Goal: Task Accomplishment & Management: Manage account settings

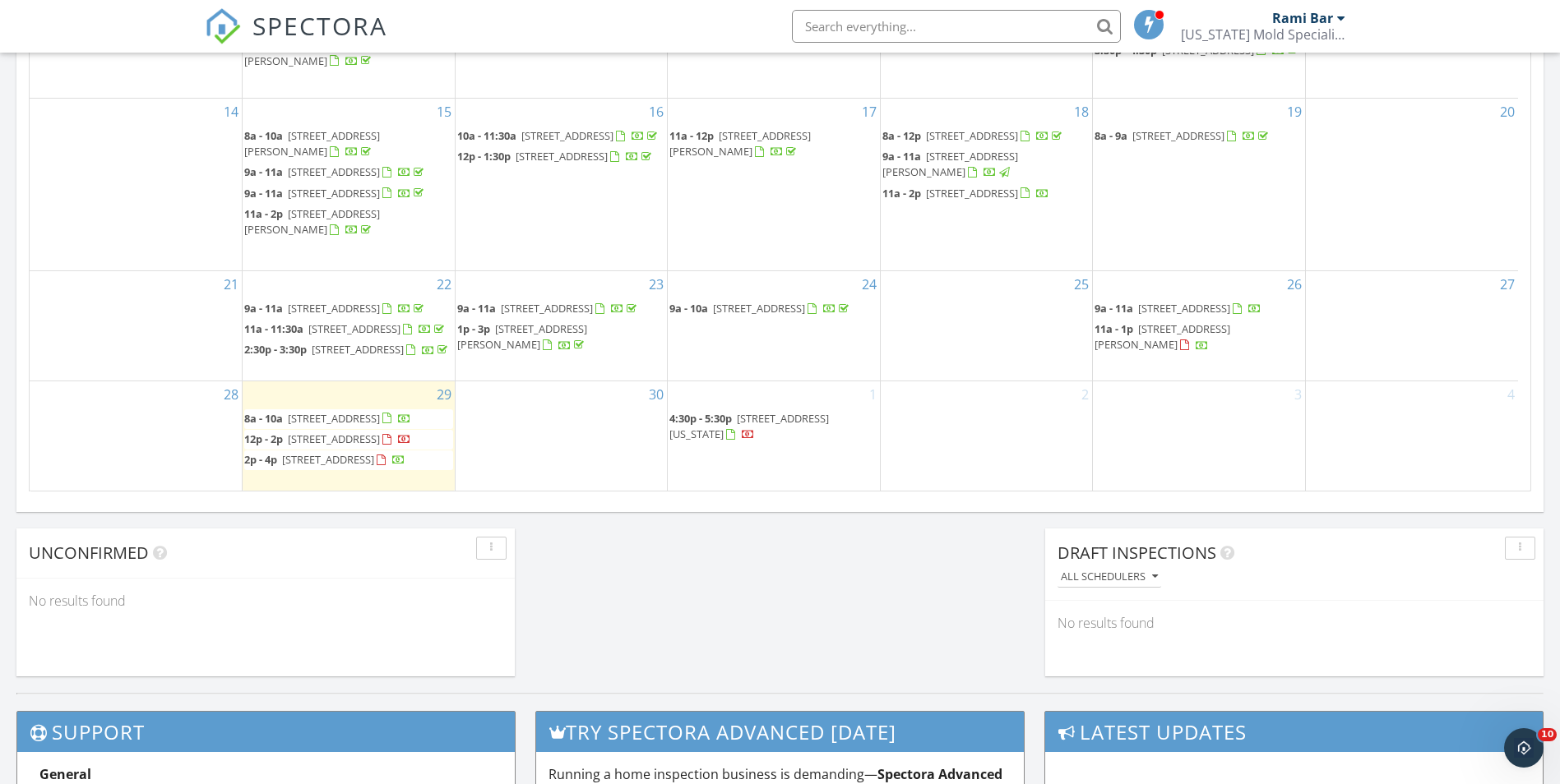
scroll to position [1522, 1585]
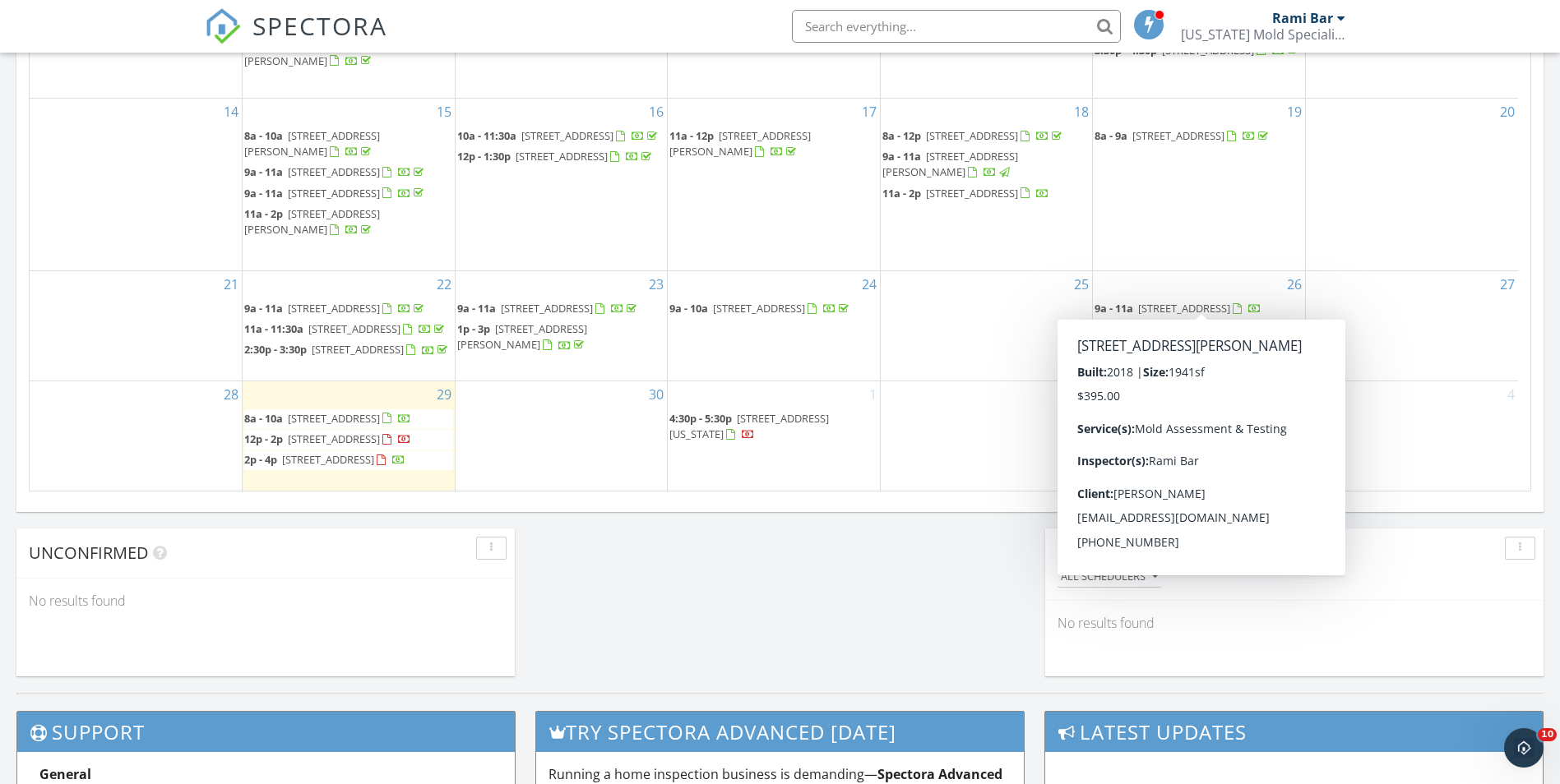
click at [1175, 322] on span "1907 Benbrook Hollow Ln, Brookshire 77423" at bounding box center [1163, 337] width 136 height 30
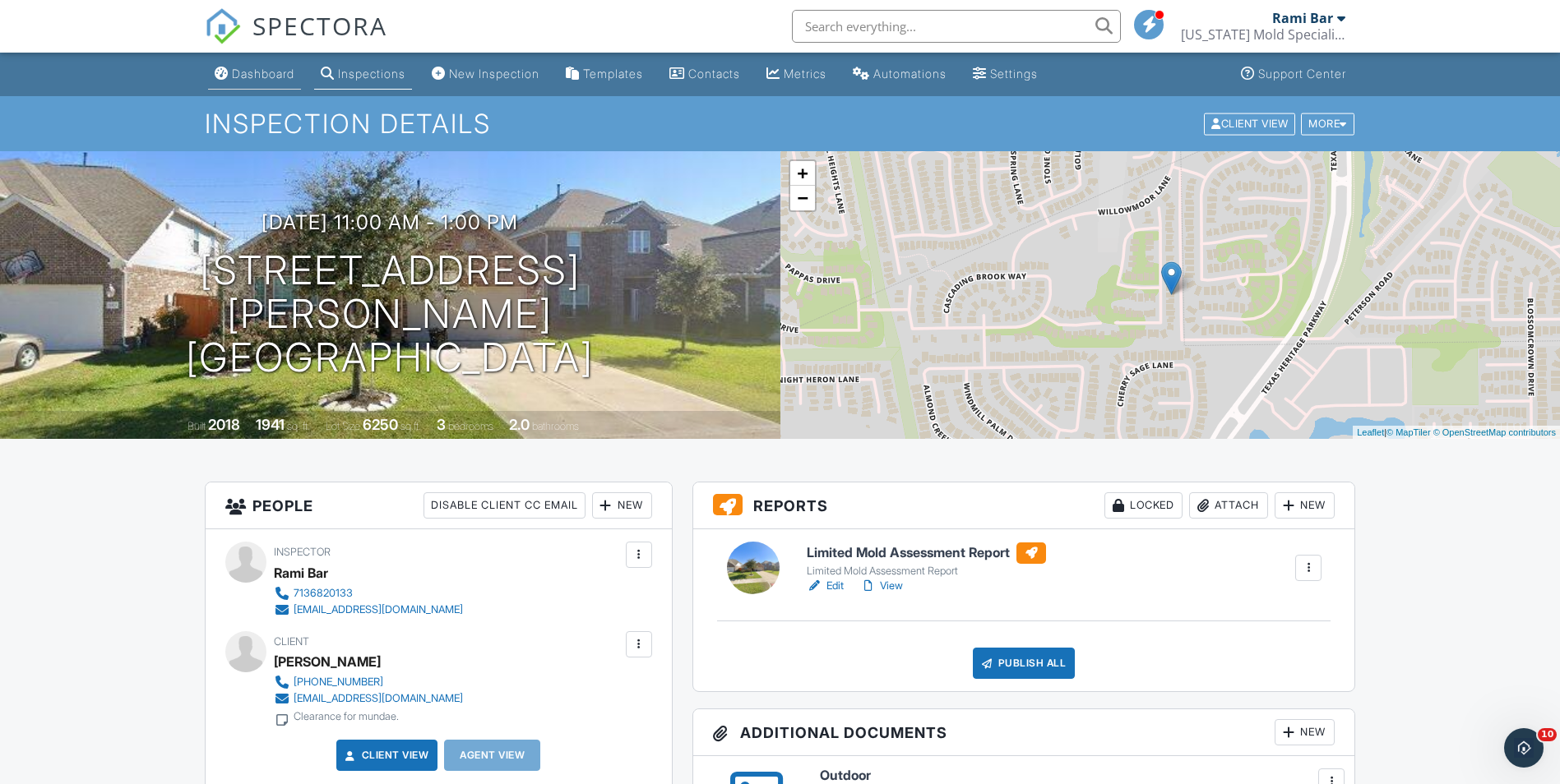
click at [226, 68] on div "Dashboard" at bounding box center [221, 73] width 14 height 13
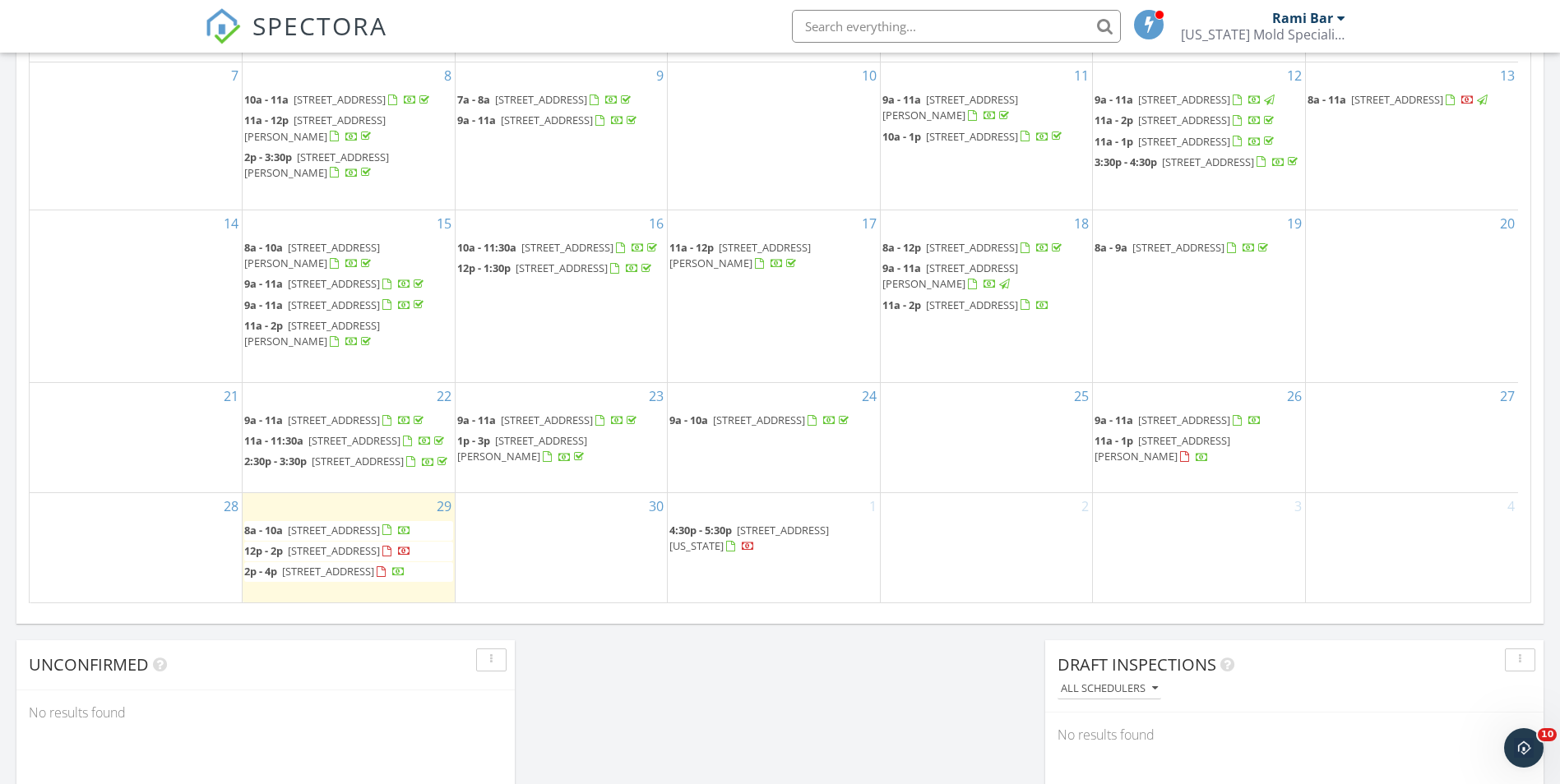
scroll to position [1522, 1585]
click at [968, 297] on span "800 FM Rd 518 4307, Kemah 77565" at bounding box center [973, 305] width 92 height 15
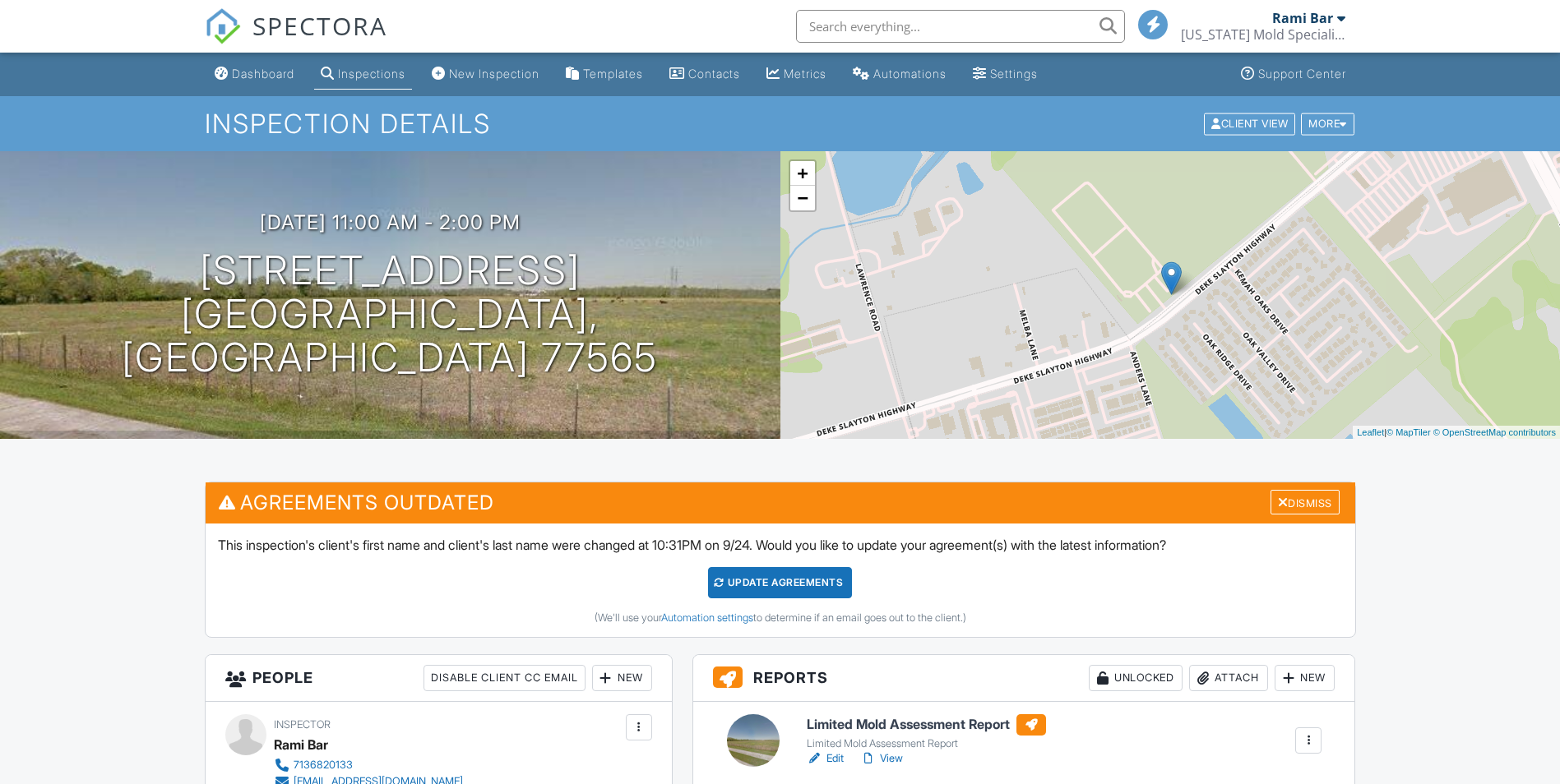
click at [250, 63] on link "Dashboard" at bounding box center [254, 74] width 93 height 30
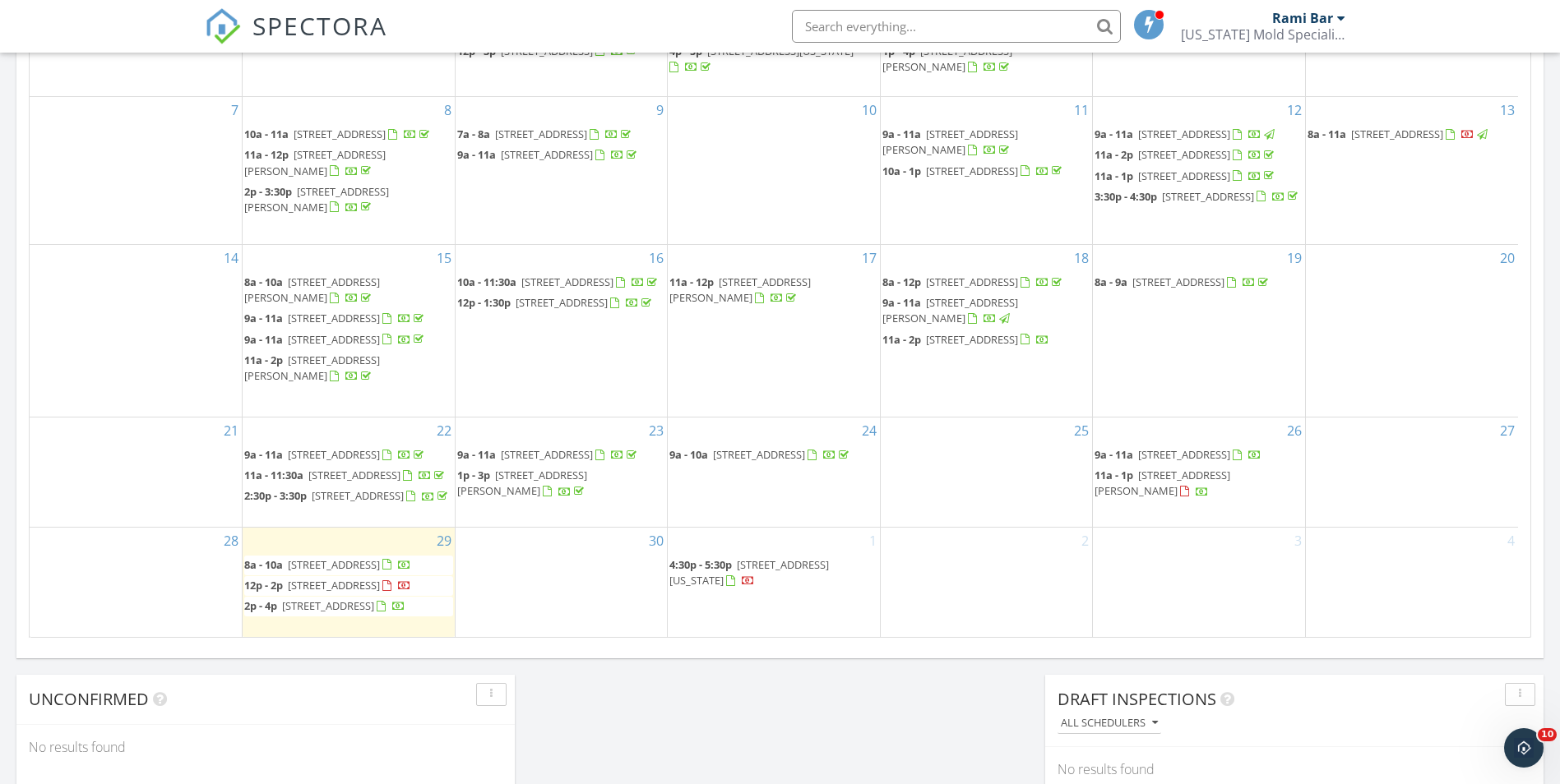
scroll to position [758, 0]
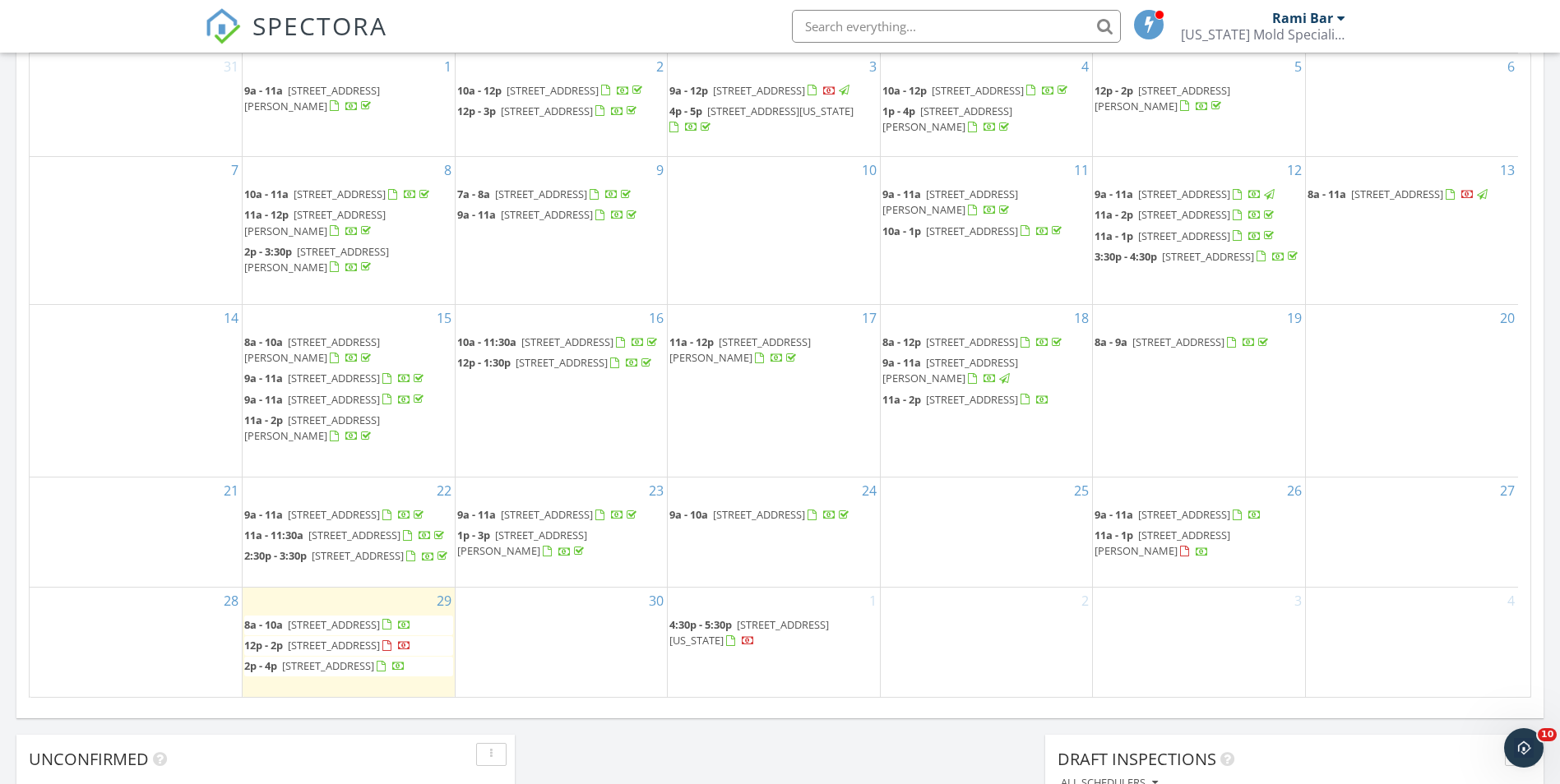
click at [1274, 224] on span "11a - 2p 3318 Painted Meadow Cir, Katy 77449" at bounding box center [1186, 215] width 183 height 16
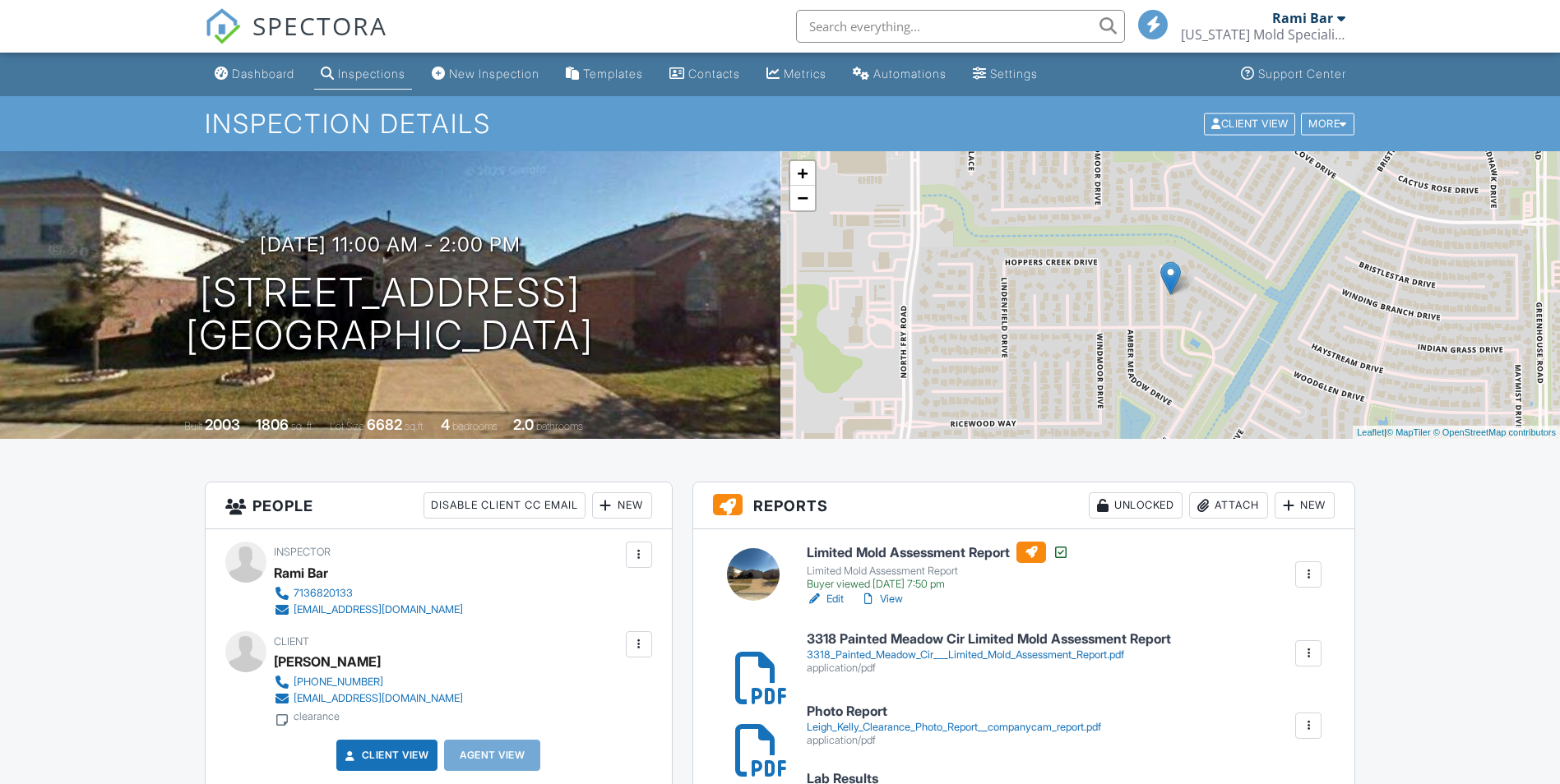
click at [270, 78] on div "Dashboard" at bounding box center [263, 73] width 62 height 14
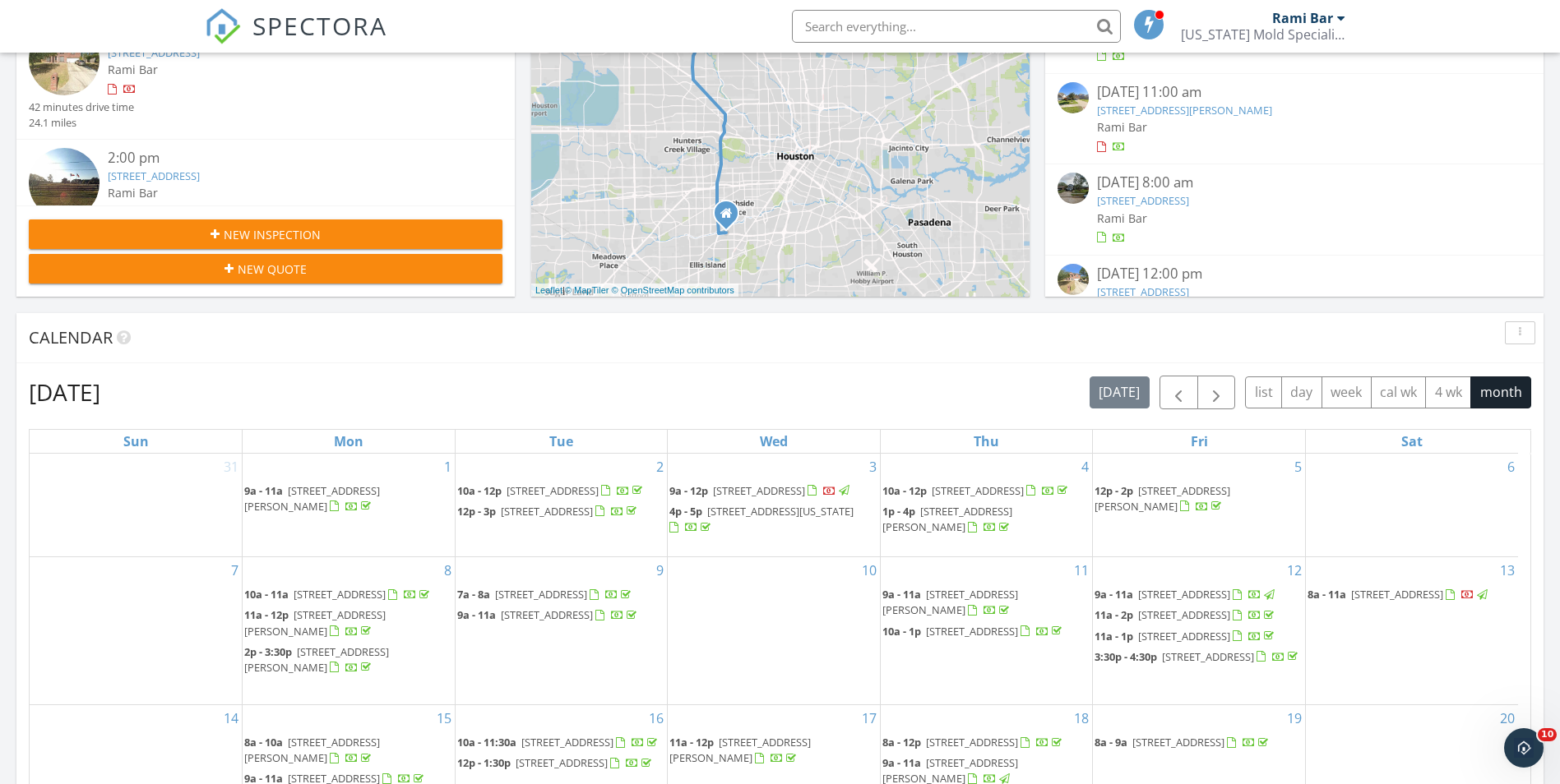
scroll to position [986, 0]
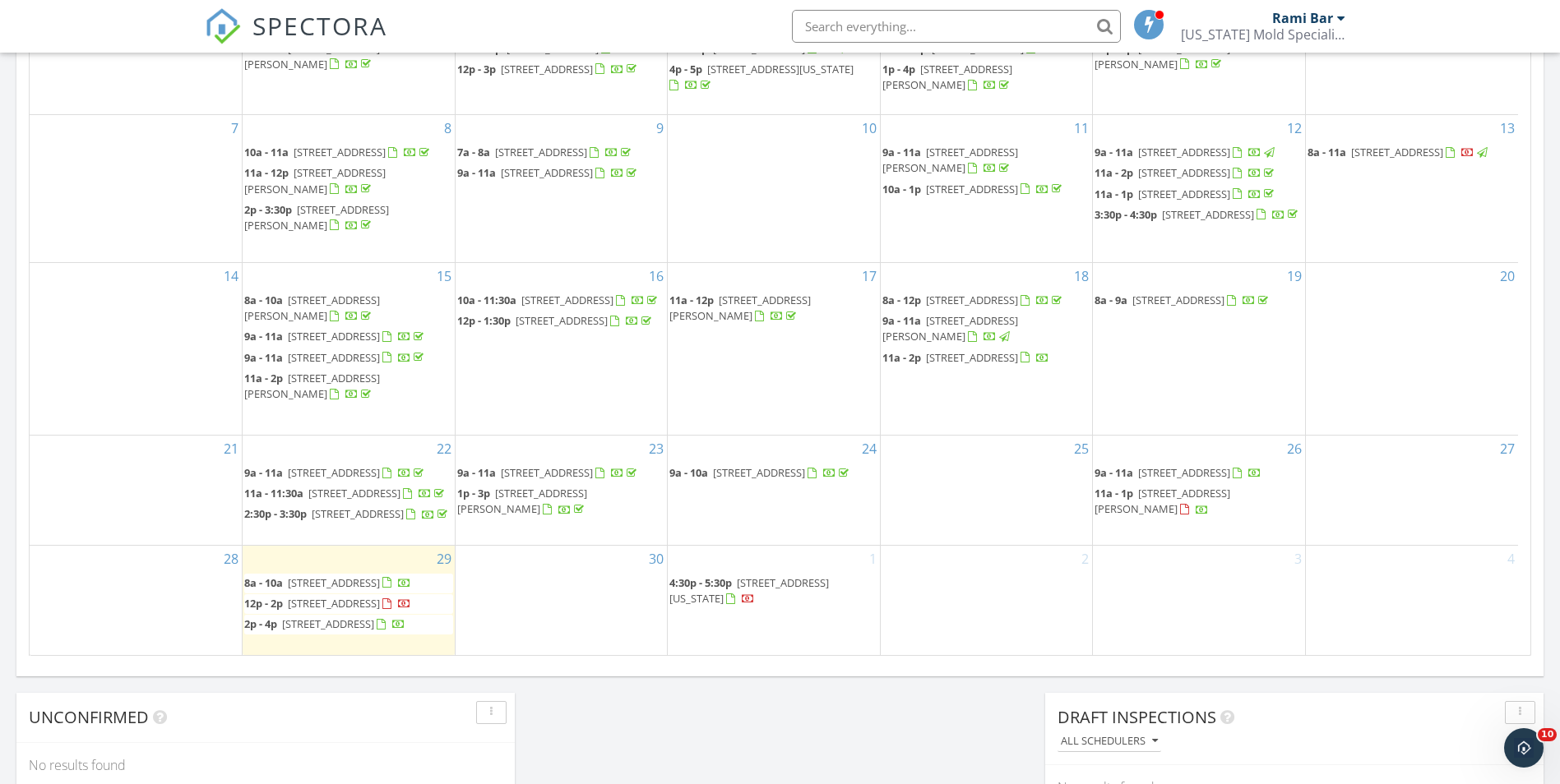
click at [1208, 309] on span "8a - 9a 37202 Meadow Falls Ct, Magnolia 77355" at bounding box center [1183, 300] width 177 height 16
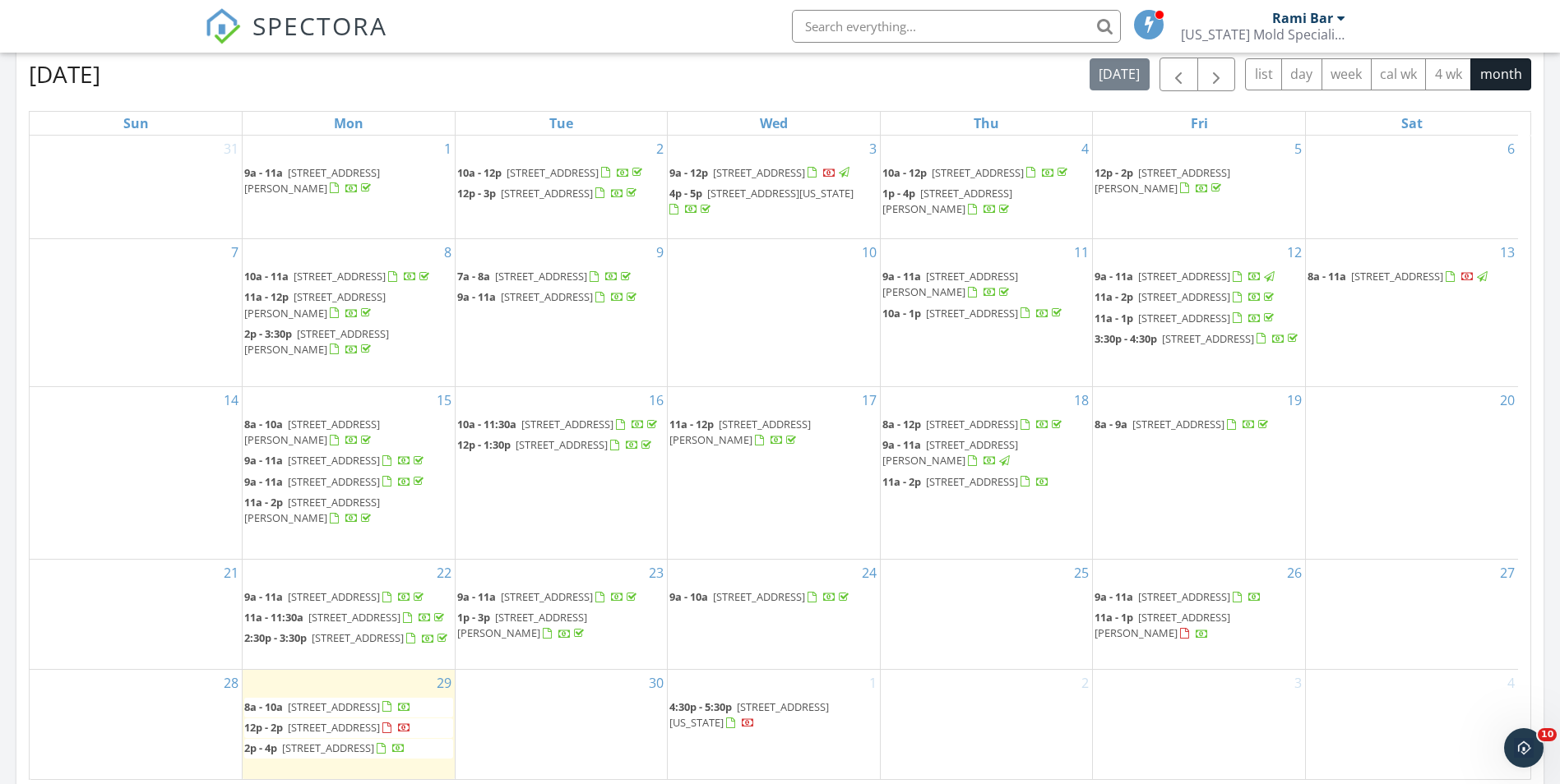
scroll to position [82, 0]
drag, startPoint x: 797, startPoint y: 385, endPoint x: 973, endPoint y: 368, distance: 176.8
click at [789, 699] on span "16703 Quail Briar Dr, Missouri City 77489" at bounding box center [748, 714] width 159 height 30
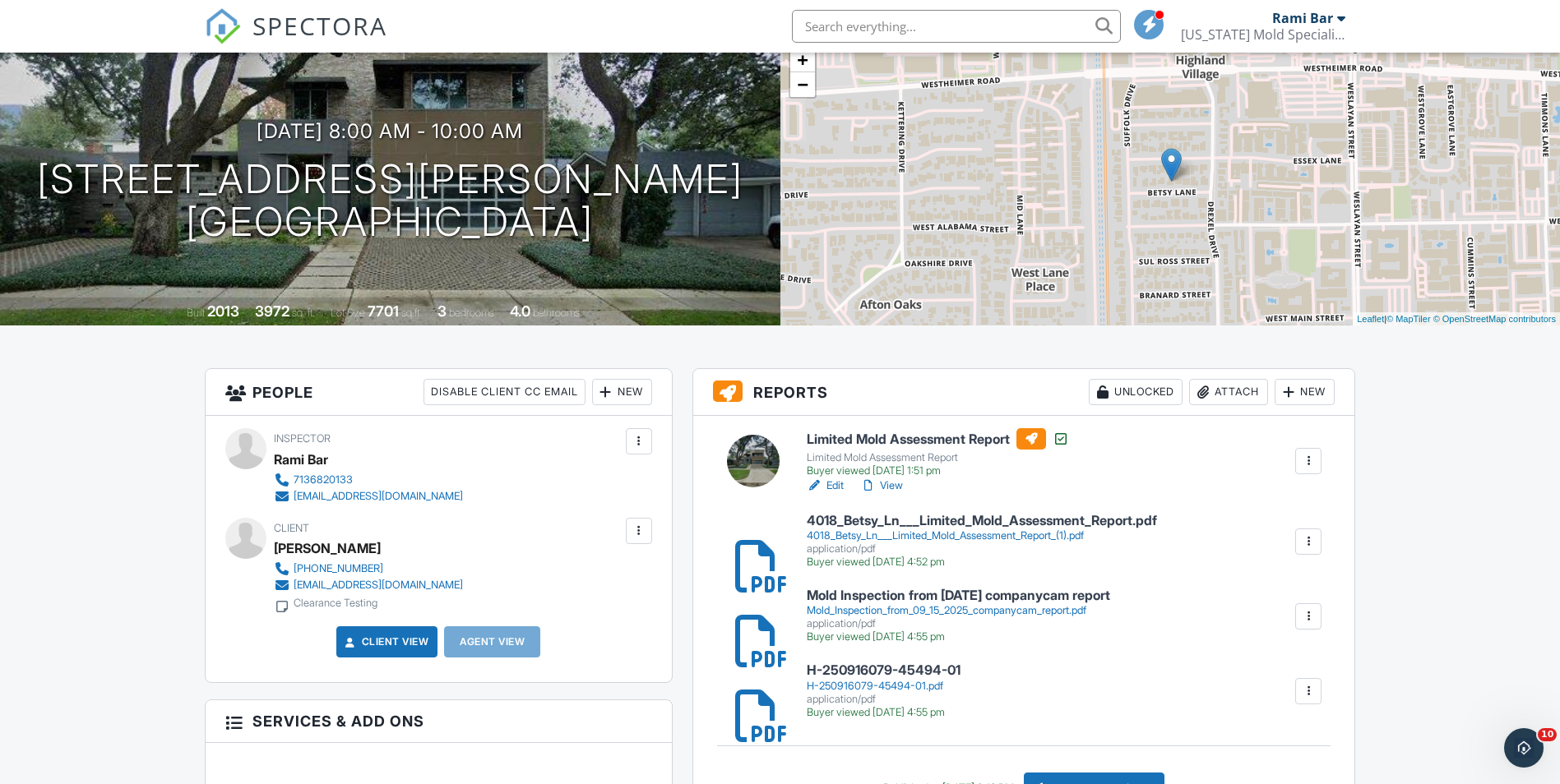
scroll to position [328, 0]
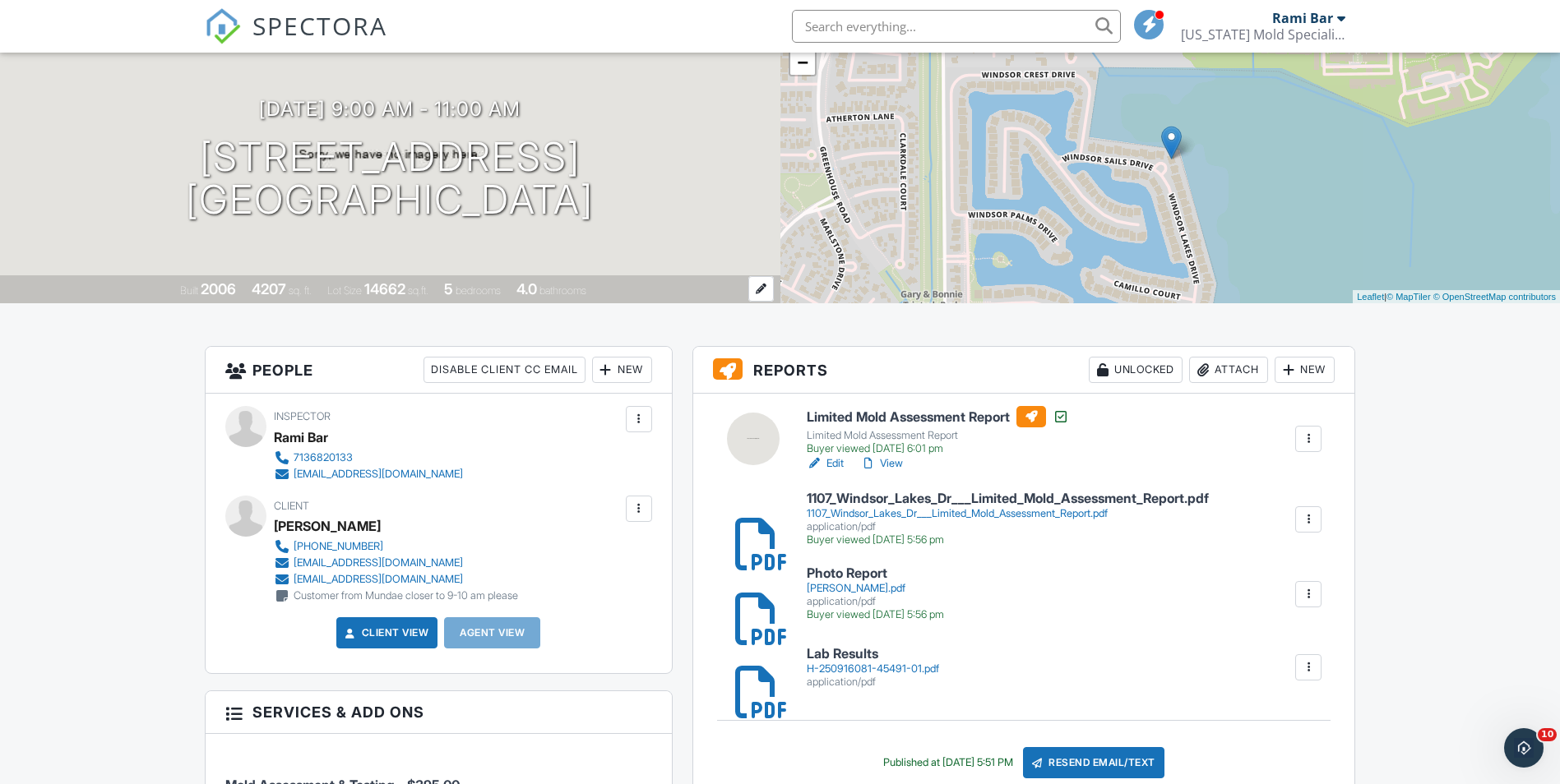
scroll to position [165, 0]
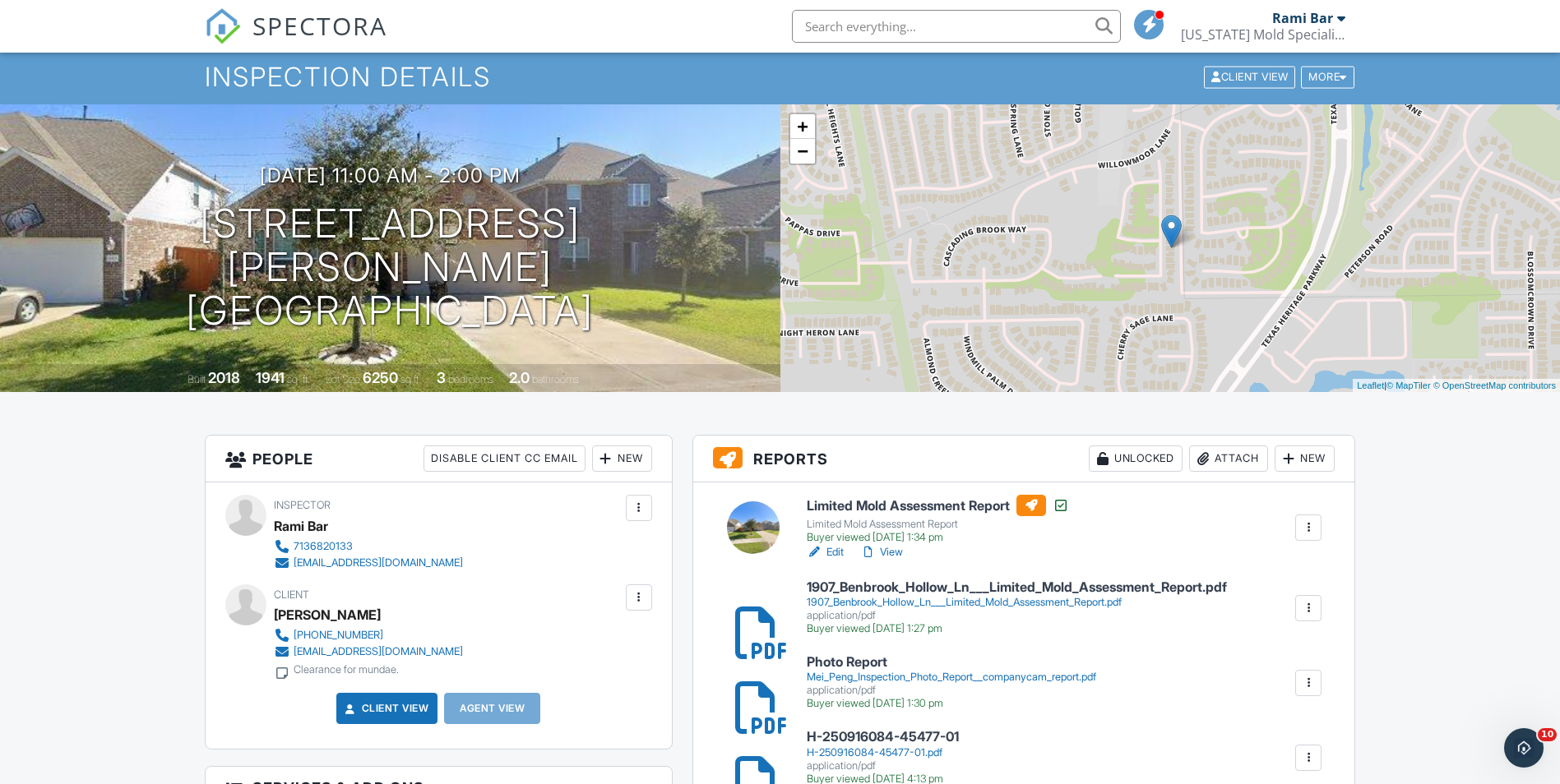
scroll to position [82, 0]
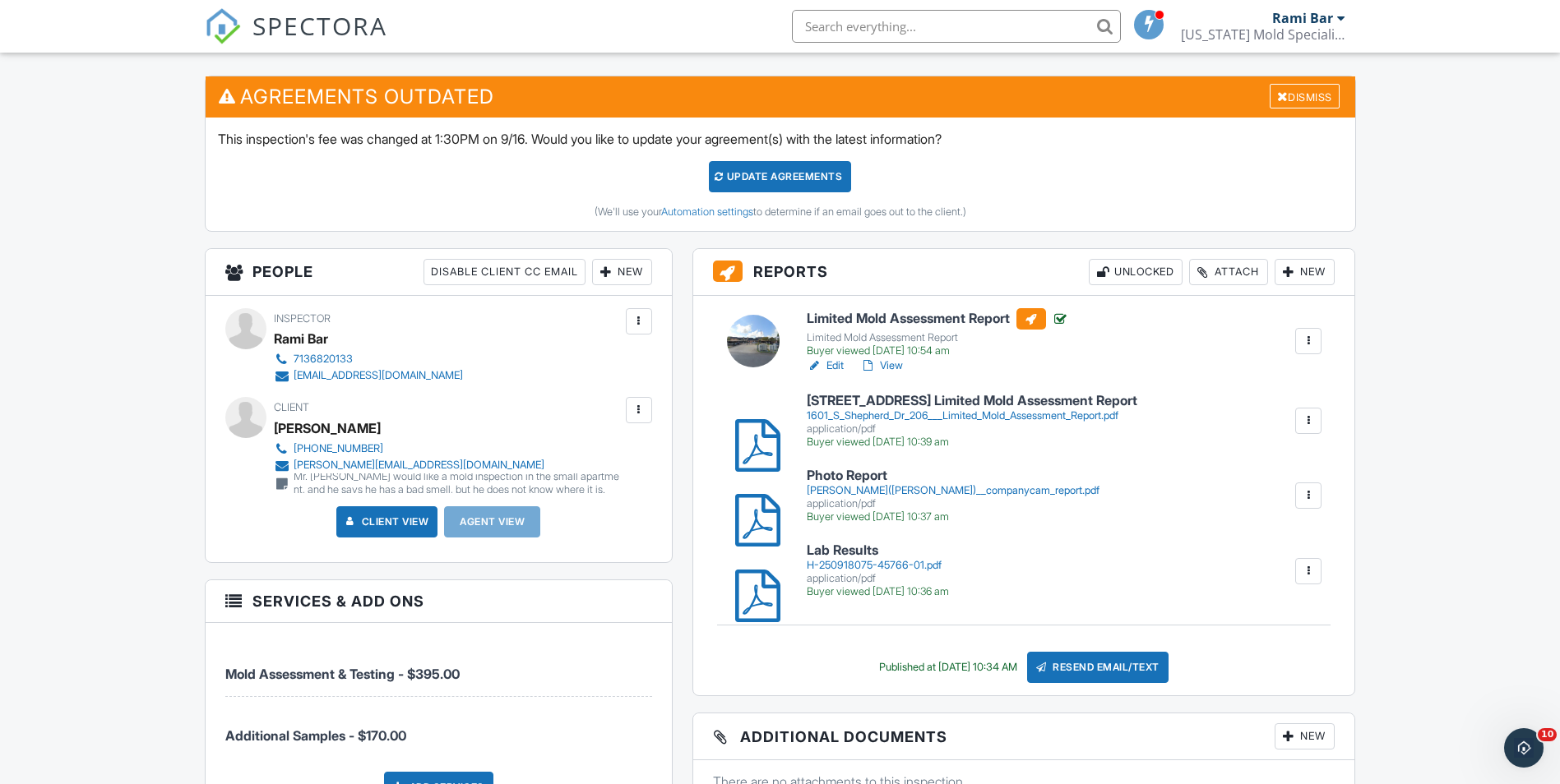
scroll to position [411, 0]
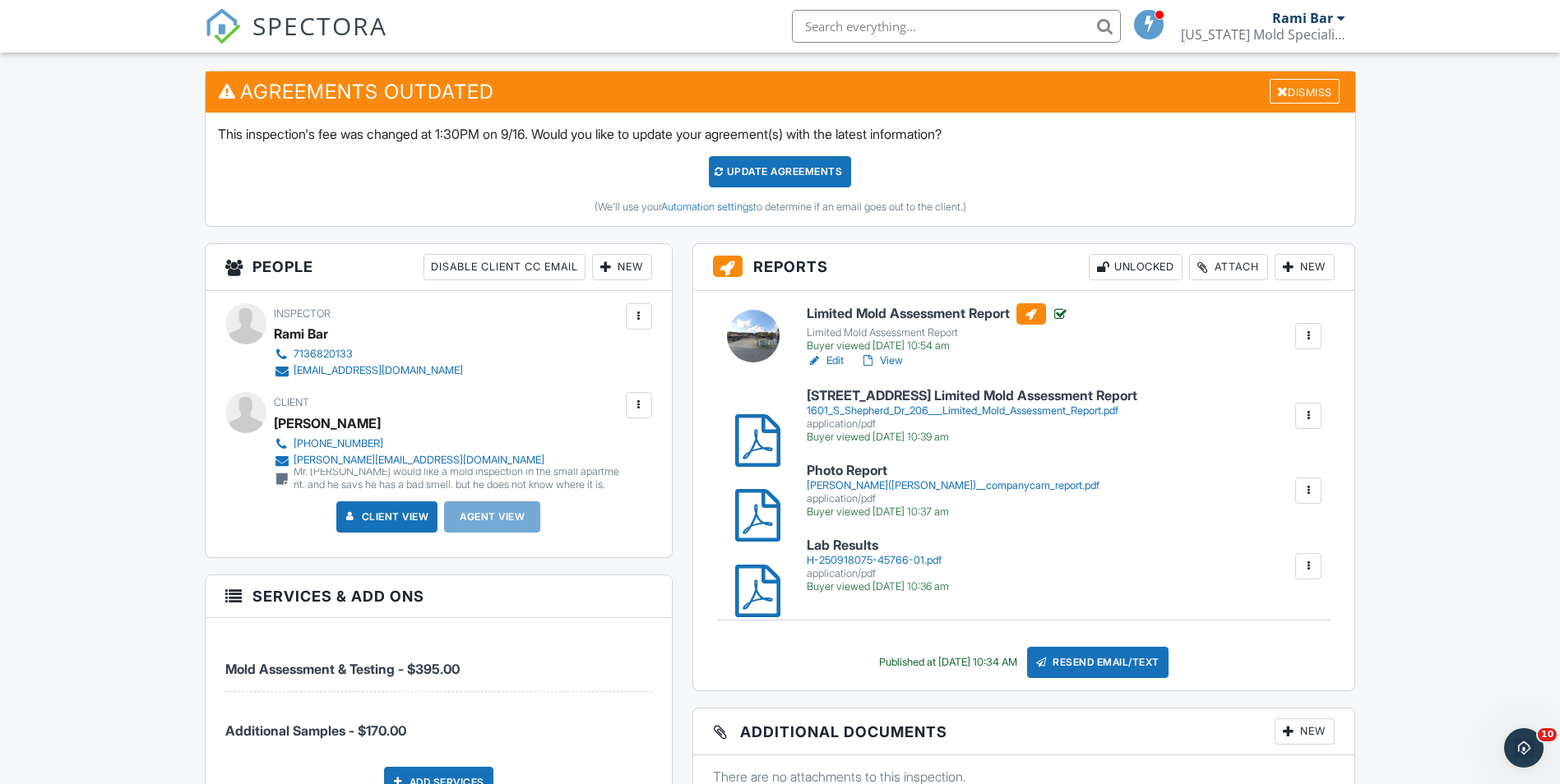
click at [752, 575] on div at bounding box center [743, 566] width 16 height 16
click at [752, 424] on div at bounding box center [743, 415] width 16 height 16
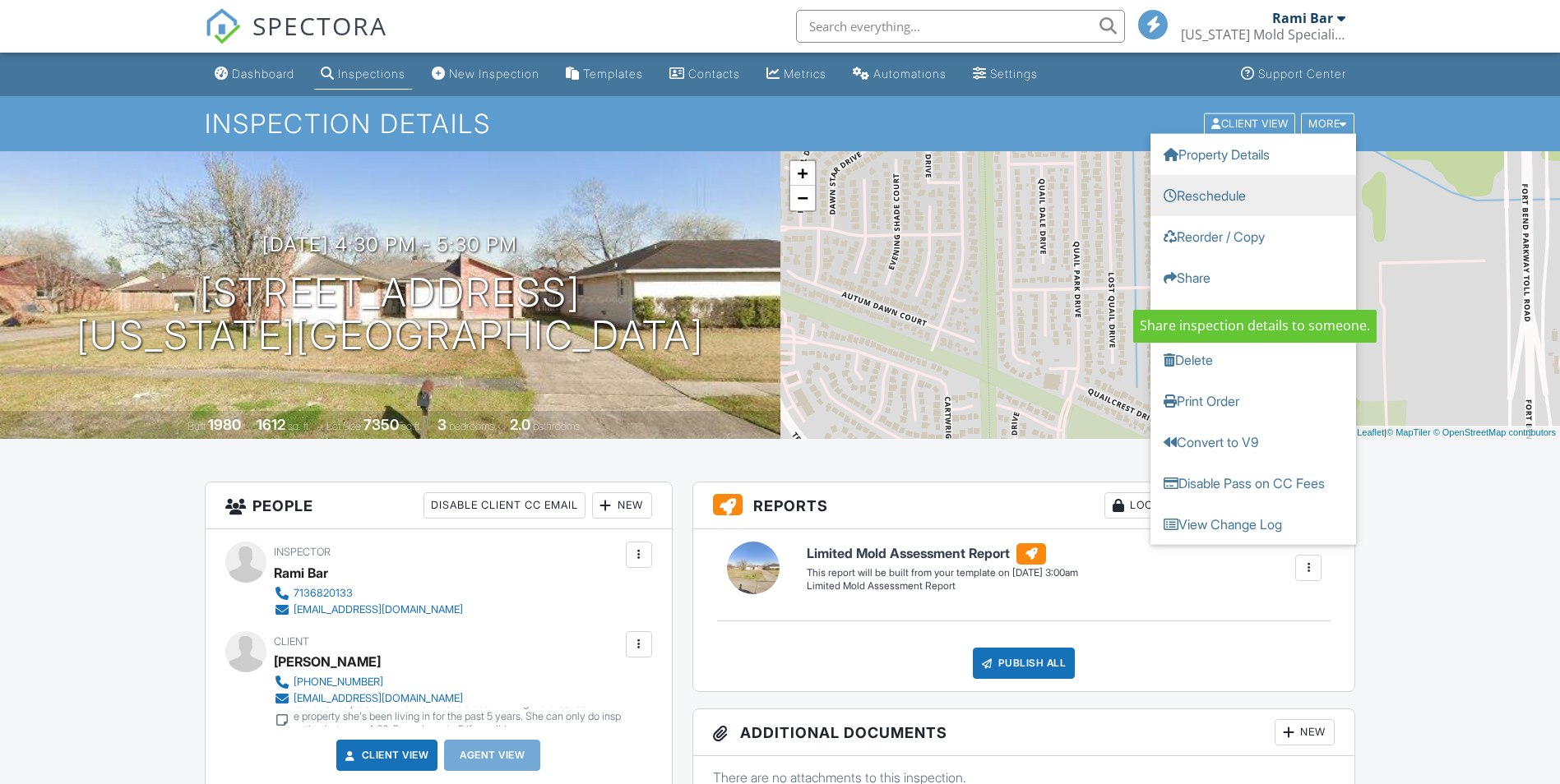
click at [1223, 190] on link "Reschedule" at bounding box center [1253, 195] width 205 height 41
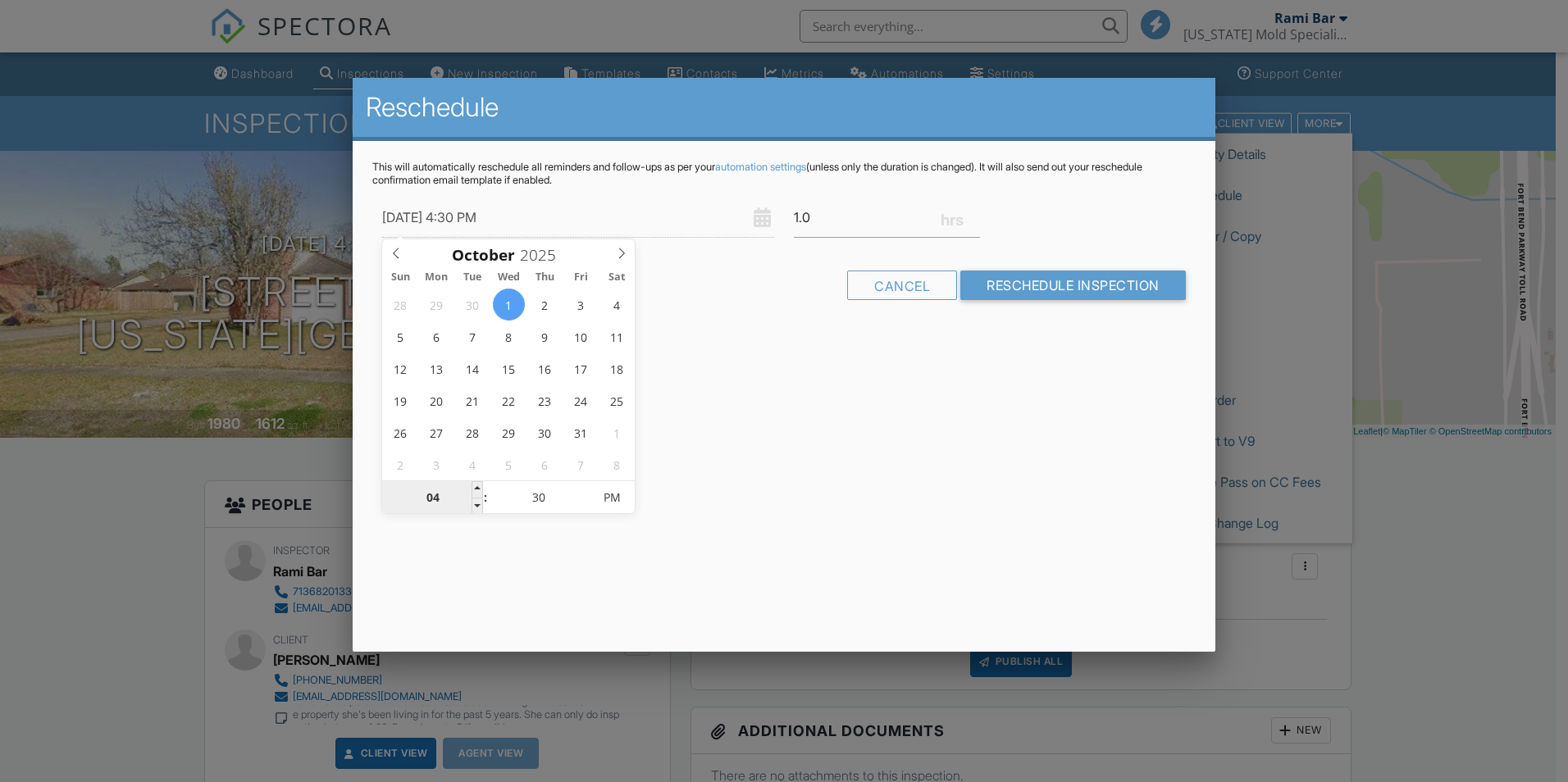
click at [442, 499] on input "04" at bounding box center [432, 498] width 100 height 33
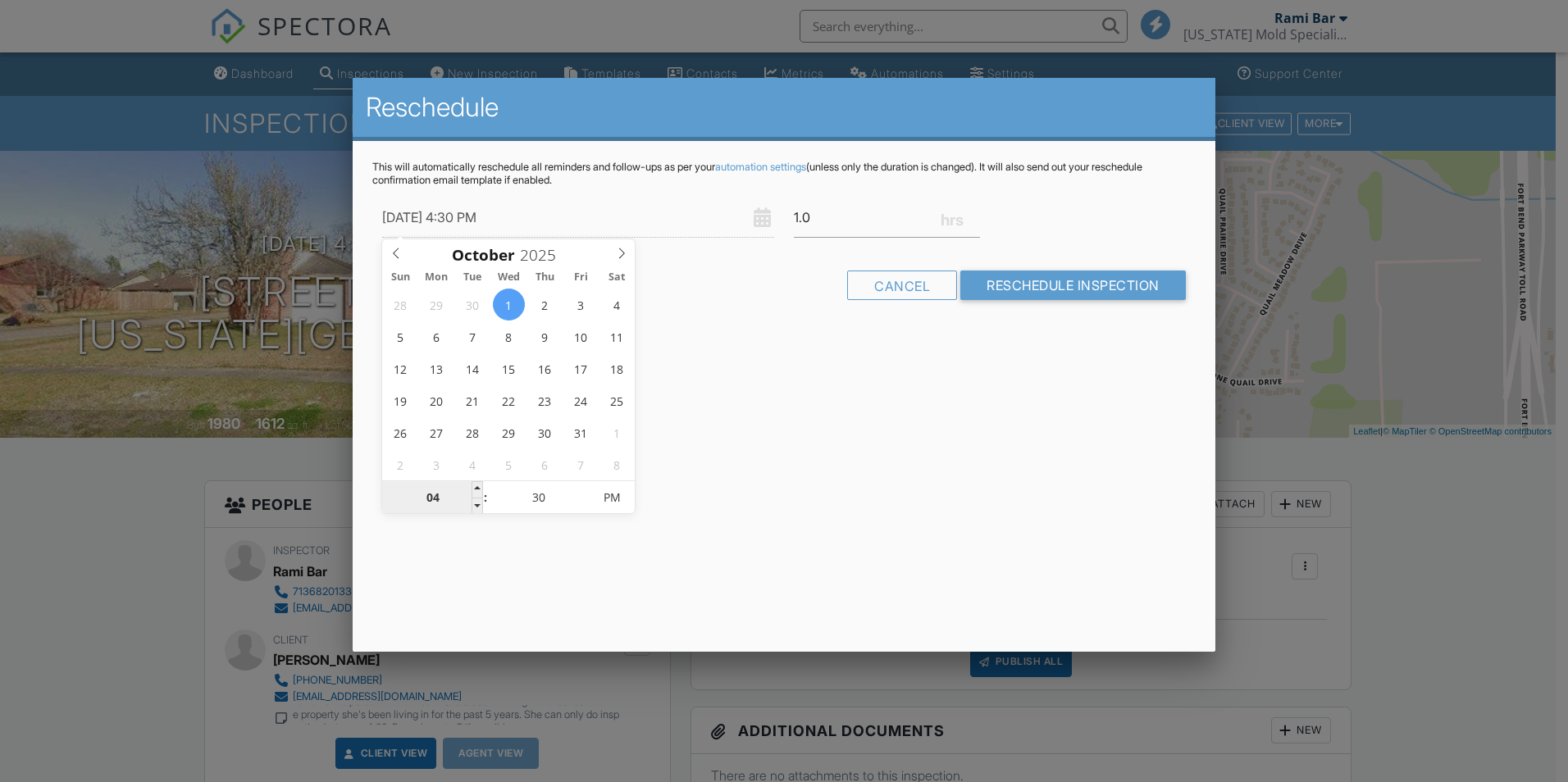
type input "10/01/2025 2:30 PM"
type input "02"
click at [568, 491] on input "30" at bounding box center [539, 498] width 100 height 33
type input "10/01/2025 2:00 PM"
type input "00"
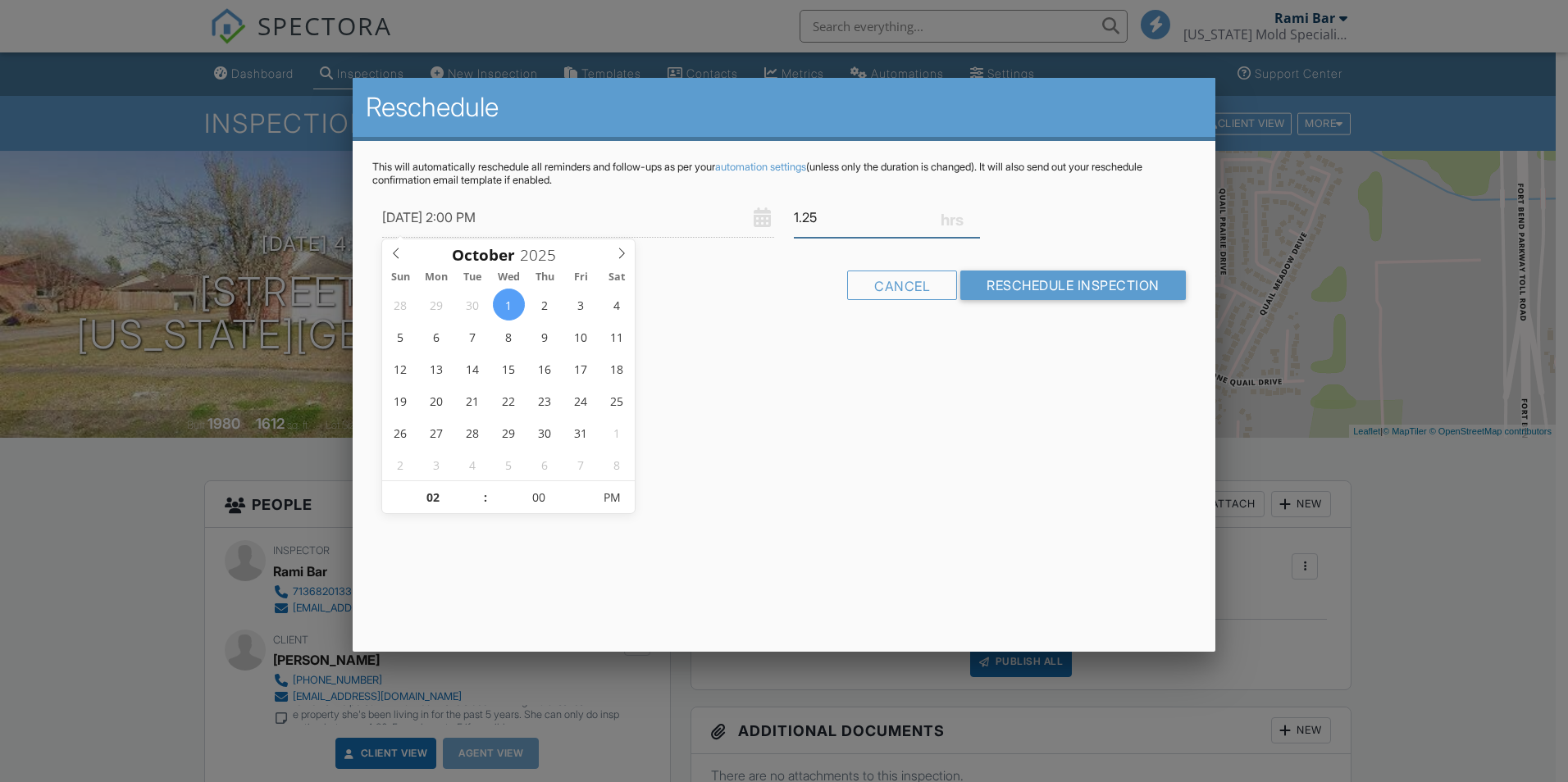
click at [974, 212] on input "1.25" at bounding box center [887, 218] width 186 height 40
click at [974, 212] on input "1.5" at bounding box center [887, 218] width 186 height 40
click at [974, 212] on input "1.75" at bounding box center [887, 218] width 186 height 40
type input "2.75"
click at [974, 212] on input "2.75" at bounding box center [887, 218] width 186 height 40
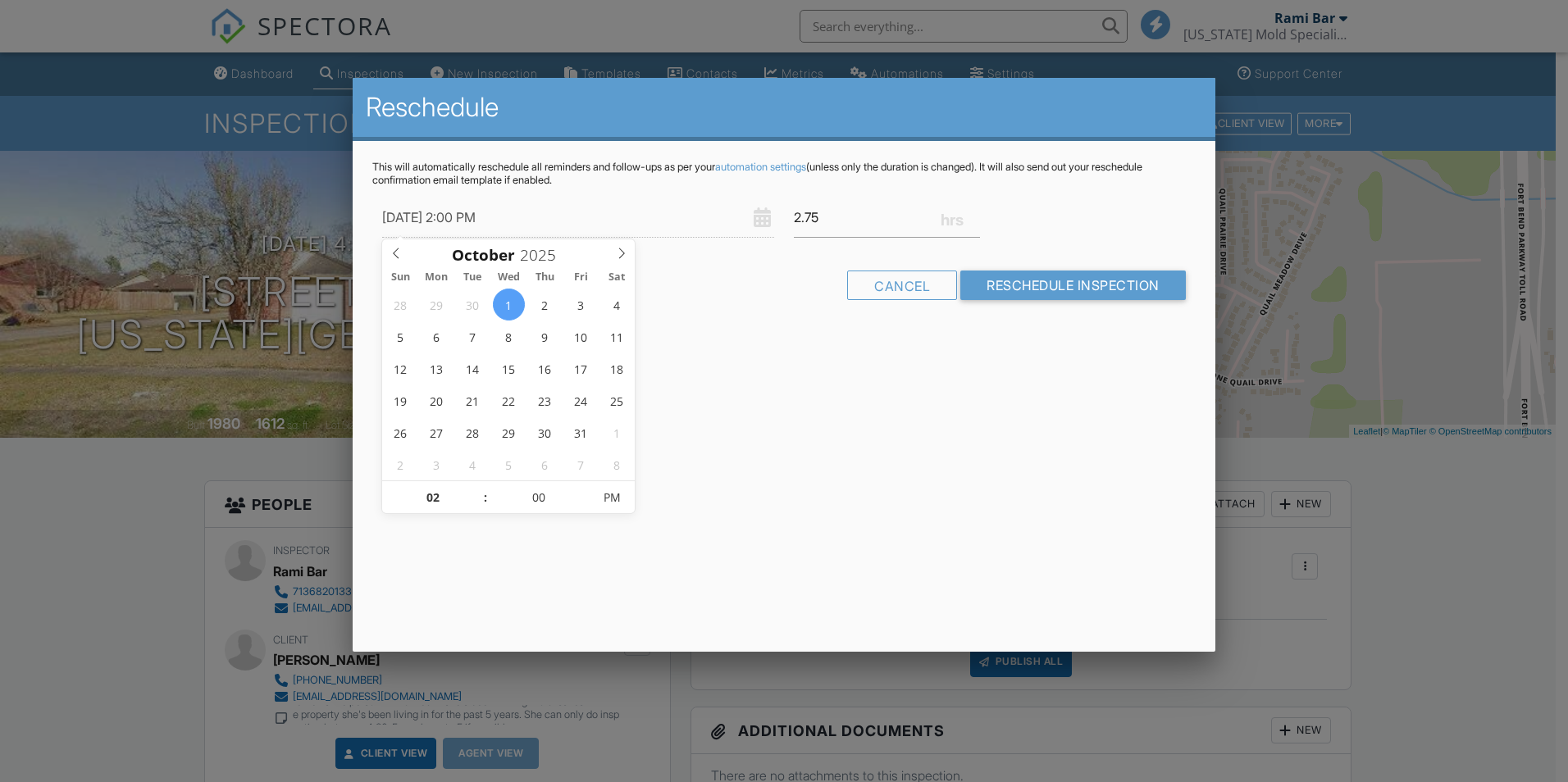
click at [434, 221] on input "10/01/2025 2:00 PM" at bounding box center [578, 218] width 392 height 40
click at [397, 256] on icon at bounding box center [396, 253] width 11 height 11
type input "09/29/2025 2:00 PM"
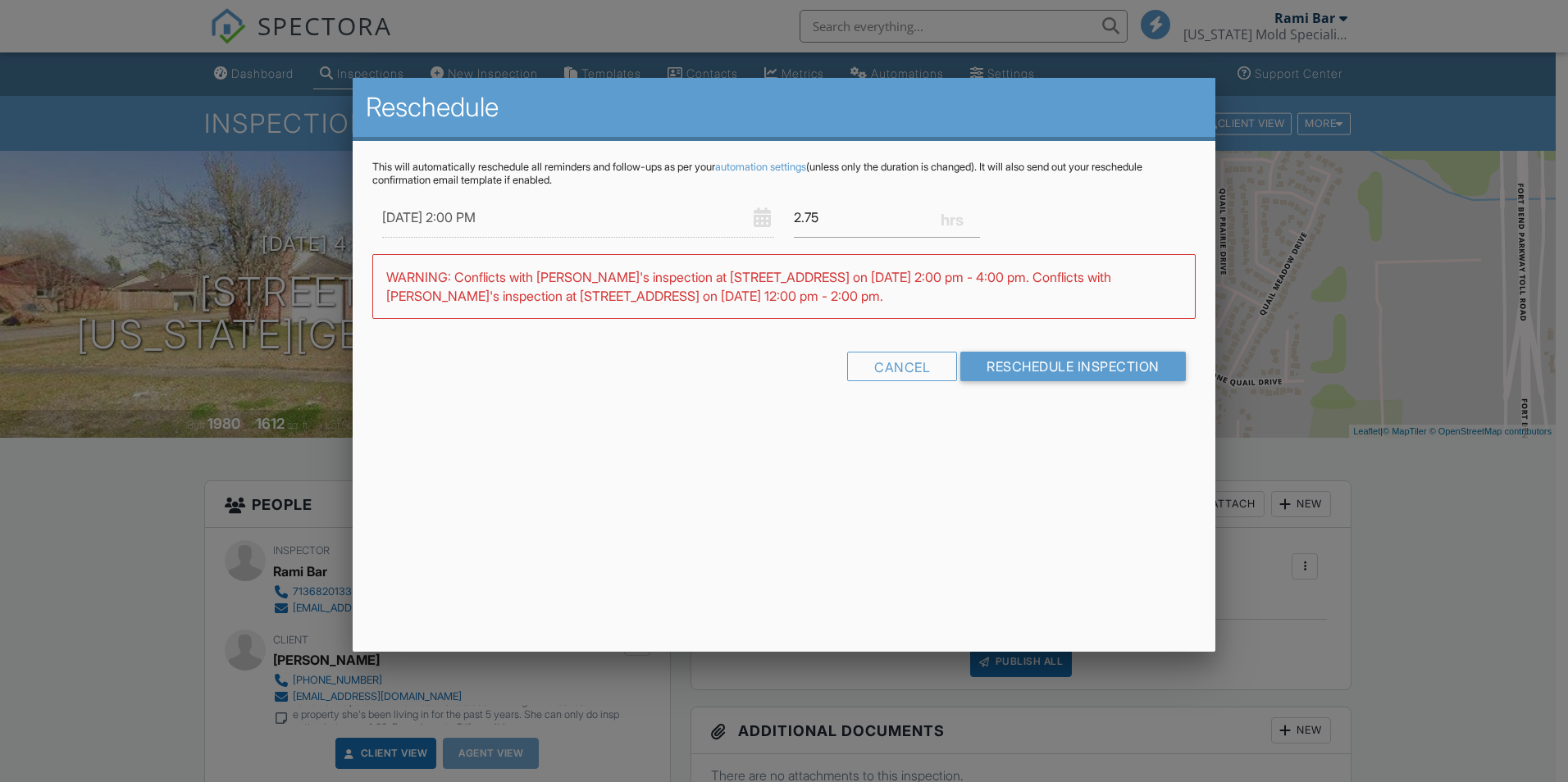
click at [750, 352] on div "Cancel Reschedule Inspection" at bounding box center [784, 373] width 823 height 42
drag, startPoint x: 925, startPoint y: 222, endPoint x: 969, endPoint y: 217, distance: 44.3
click at [929, 220] on input "2.75" at bounding box center [887, 218] width 186 height 40
drag, startPoint x: 873, startPoint y: 226, endPoint x: 781, endPoint y: 229, distance: 92.0
click at [782, 229] on div "09/29/2025 2:00 PM 2.75" at bounding box center [784, 218] width 823 height 40
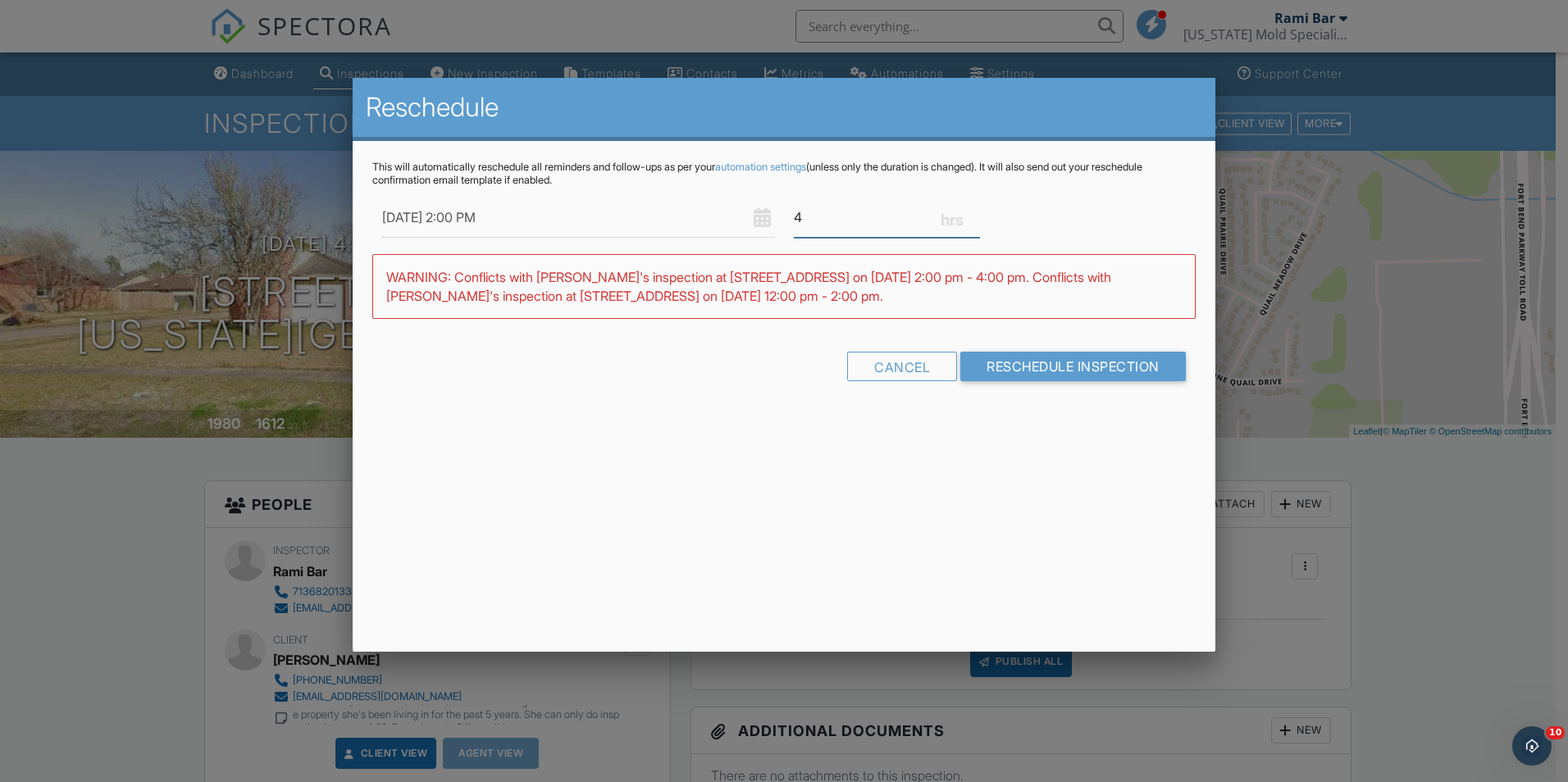
type input "4"
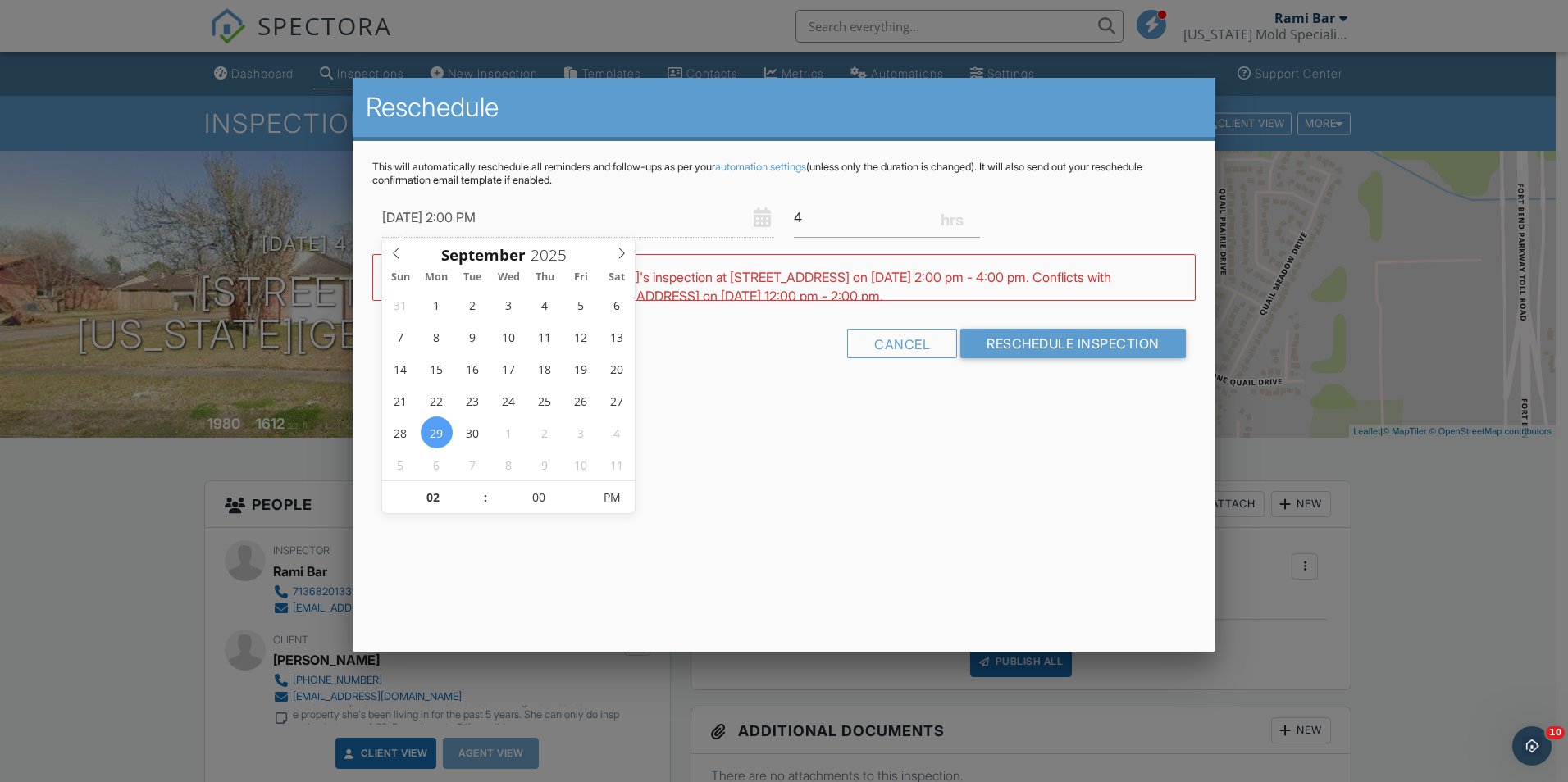
click at [463, 218] on input "09/29/2025 2:00 PM" at bounding box center [578, 218] width 392 height 40
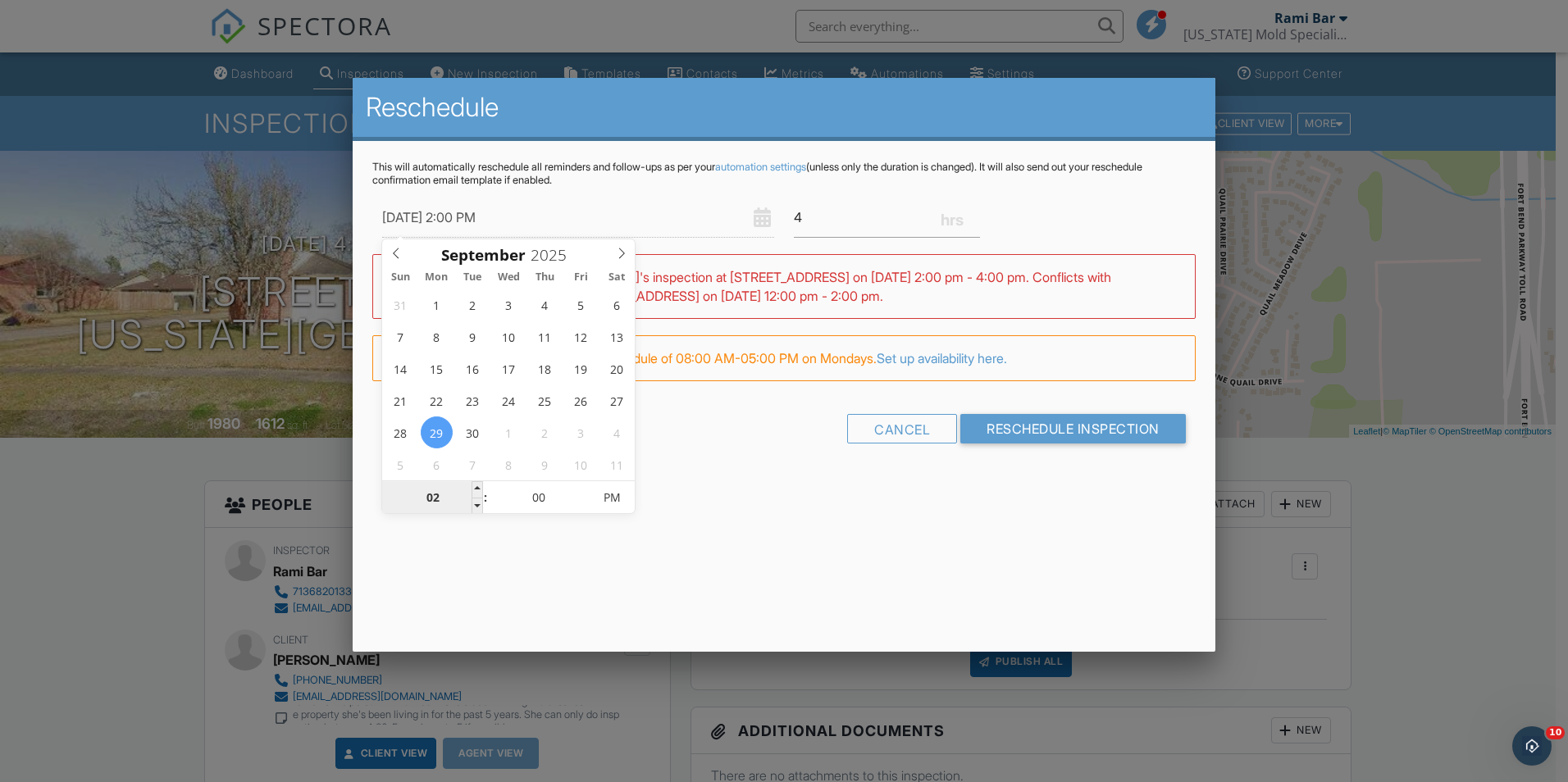
type input "09/29/2025 3:00 PM"
type input "03"
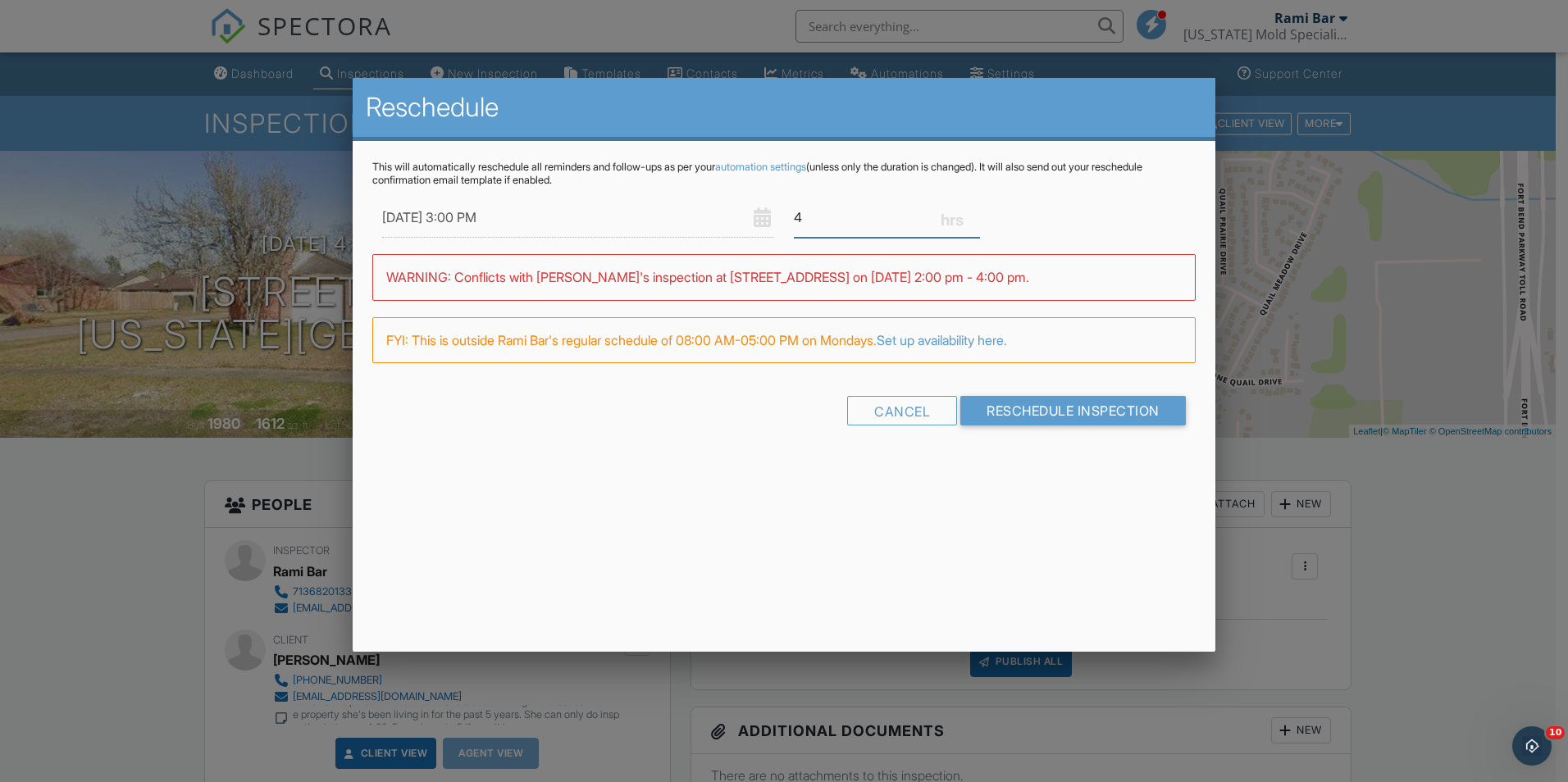
click at [850, 215] on input "4" at bounding box center [887, 218] width 186 height 40
type input "3"
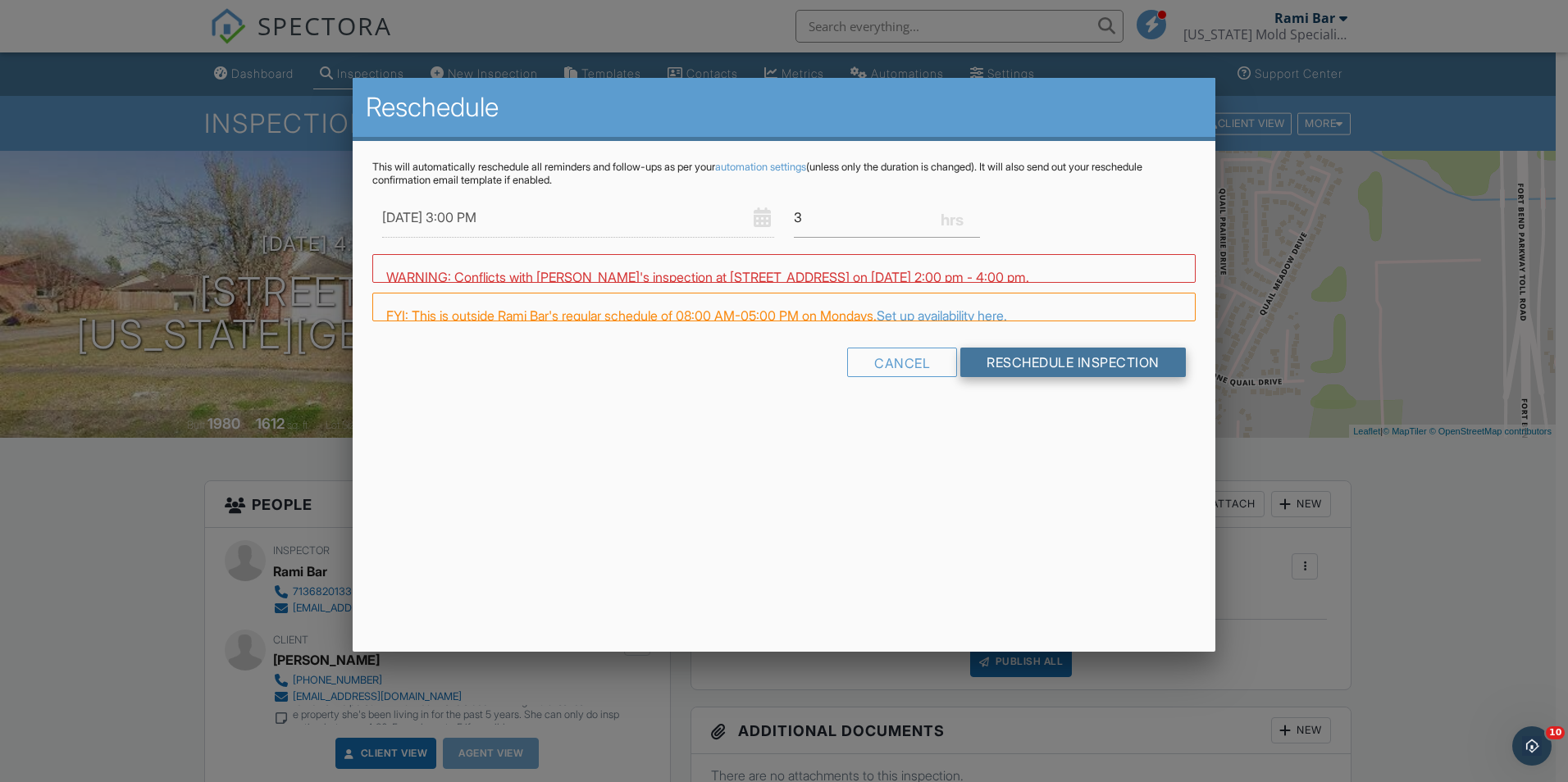
click at [1022, 409] on div "This will automatically reschedule all reminders and follow-ups as per your aut…" at bounding box center [784, 283] width 863 height 284
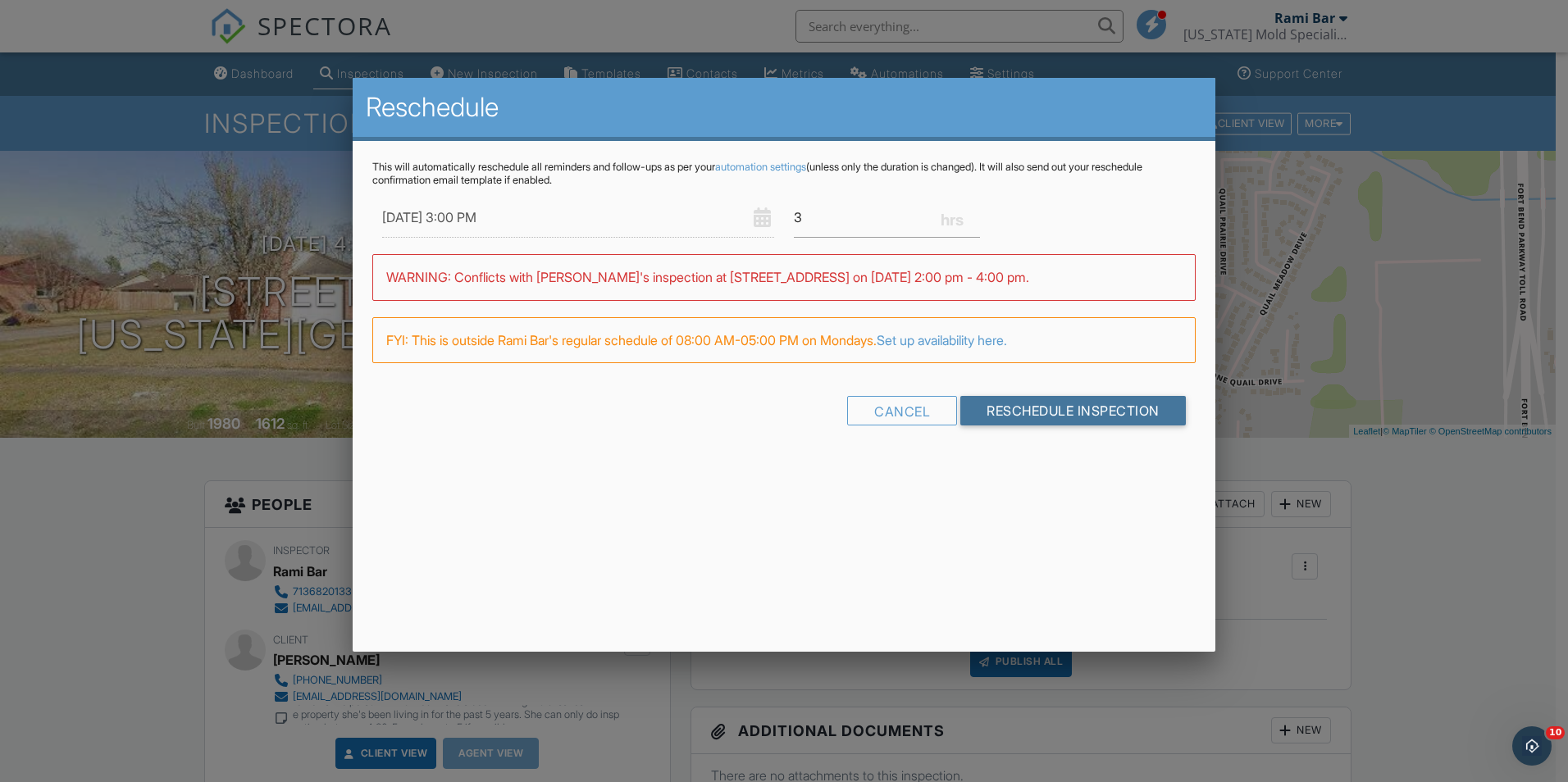
drag, startPoint x: 1019, startPoint y: 406, endPoint x: 994, endPoint y: 492, distance: 89.6
click at [1020, 495] on div "Reschedule This will automatically reschedule all reminders and follow-ups as p…" at bounding box center [784, 365] width 863 height 575
click at [452, 221] on input "09/29/2025 3:00 PM" at bounding box center [578, 218] width 392 height 40
click at [876, 452] on div "This will automatically reschedule all reminders and follow-ups as per your aut…" at bounding box center [784, 307] width 863 height 333
click at [1022, 412] on input "Reschedule Inspection" at bounding box center [1073, 410] width 225 height 29
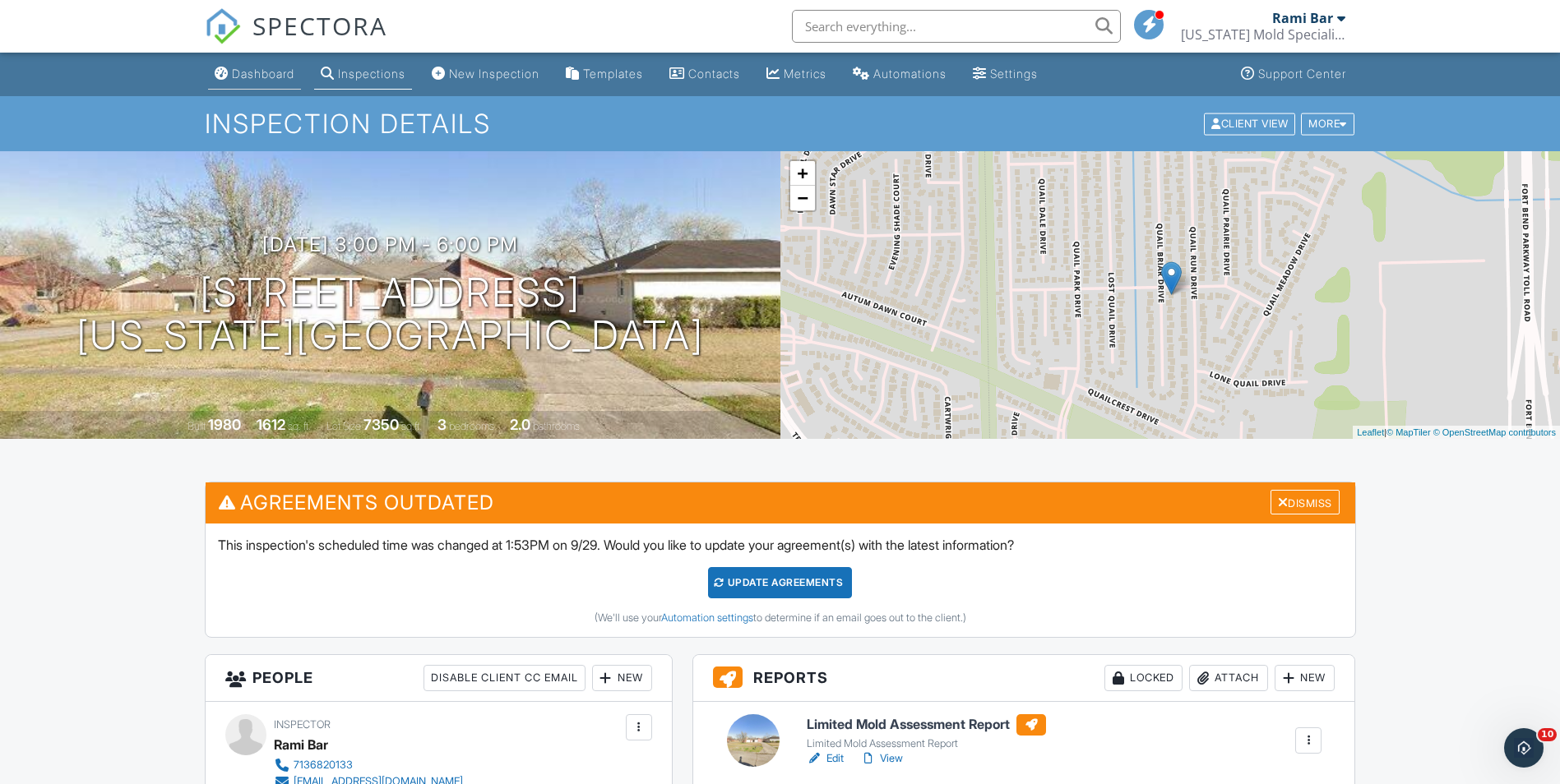
click at [295, 70] on div "Dashboard" at bounding box center [263, 73] width 62 height 14
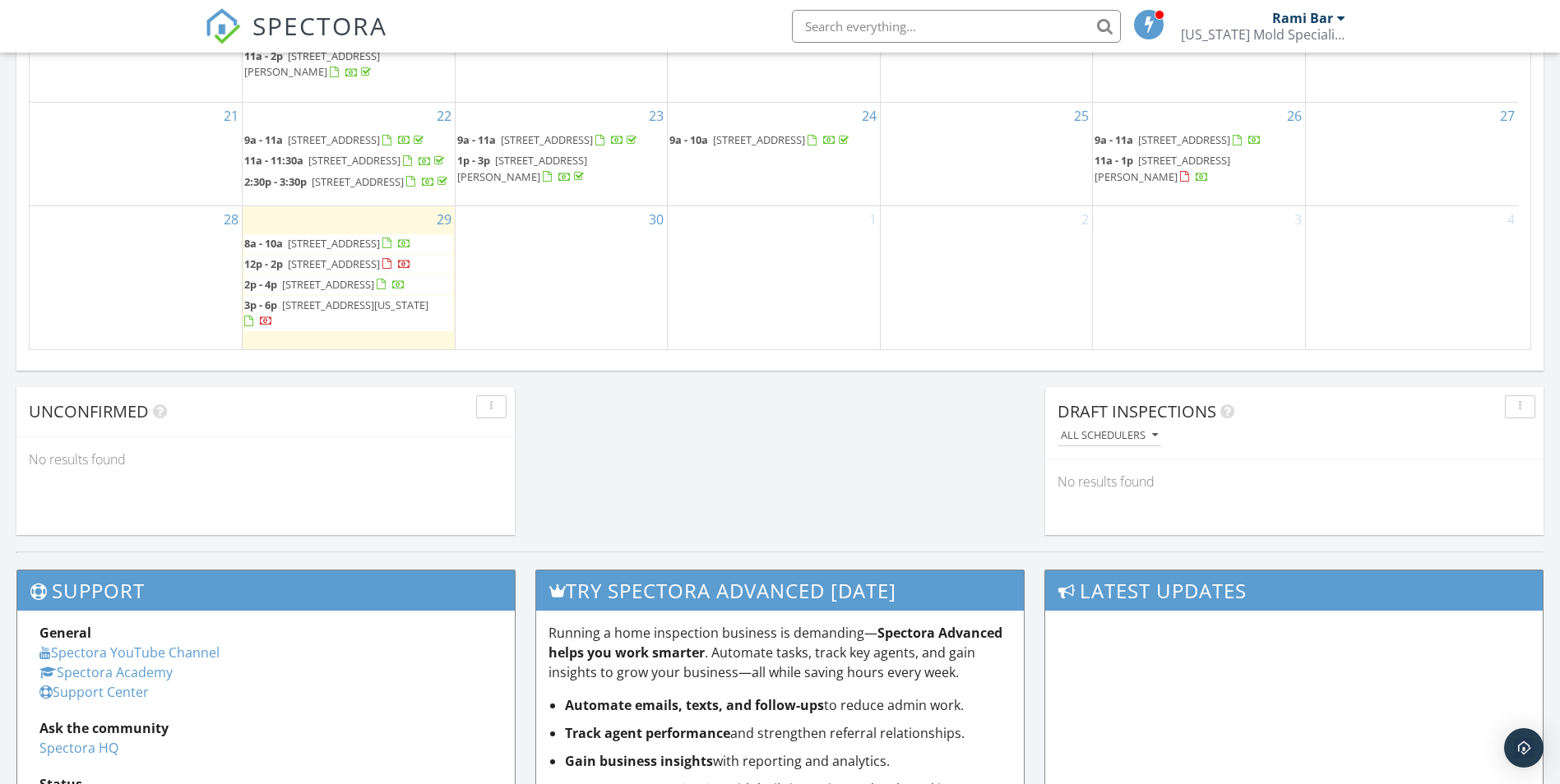
scroll to position [1387, 0]
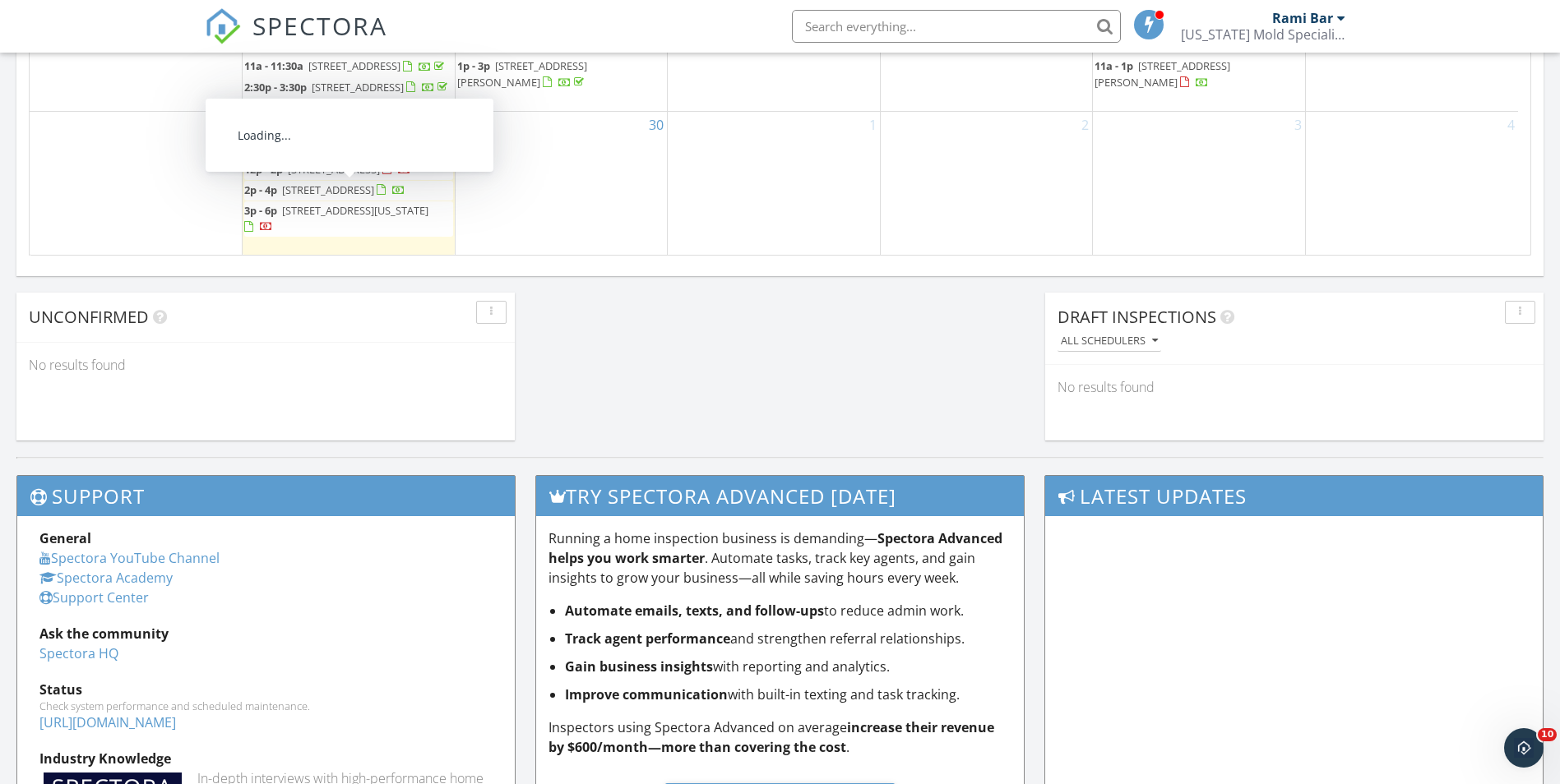
click at [380, 199] on span "2p - 4p 12353 Huffmeister Rd 10106, CYPRESS 77429" at bounding box center [324, 190] width 161 height 16
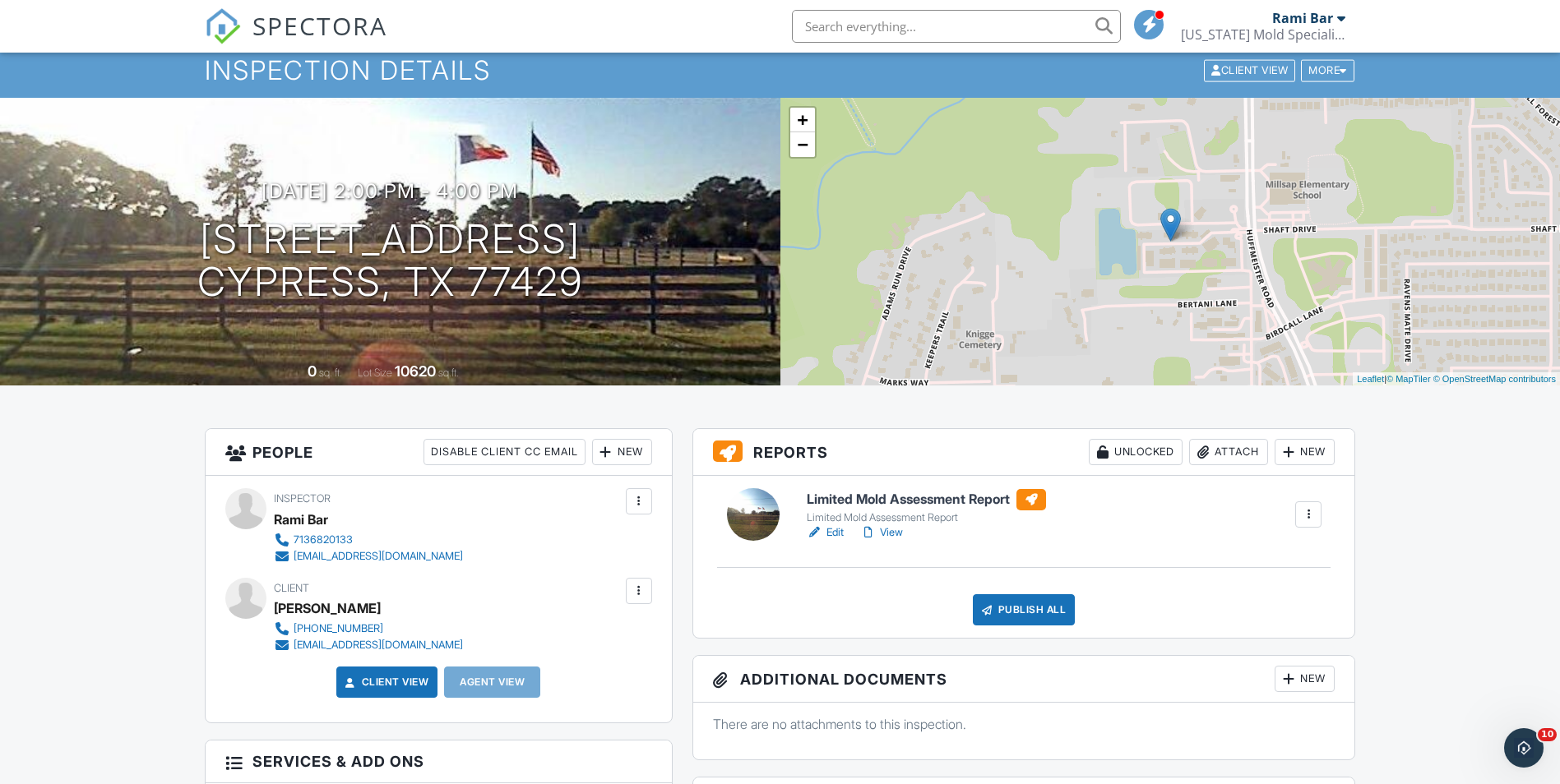
scroll to position [82, 0]
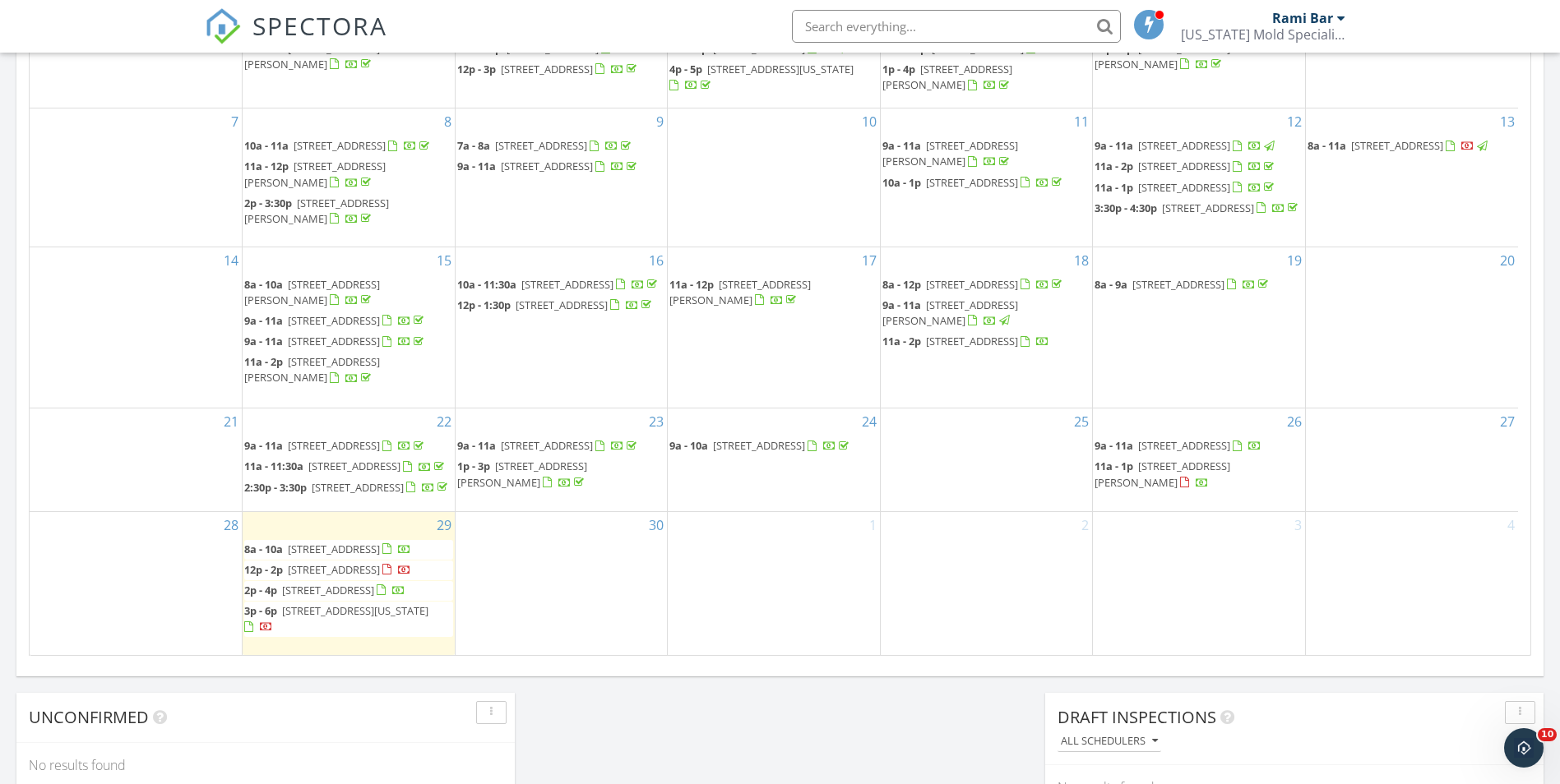
scroll to position [82, 0]
drag, startPoint x: 440, startPoint y: 482, endPoint x: 549, endPoint y: 426, distance: 122.5
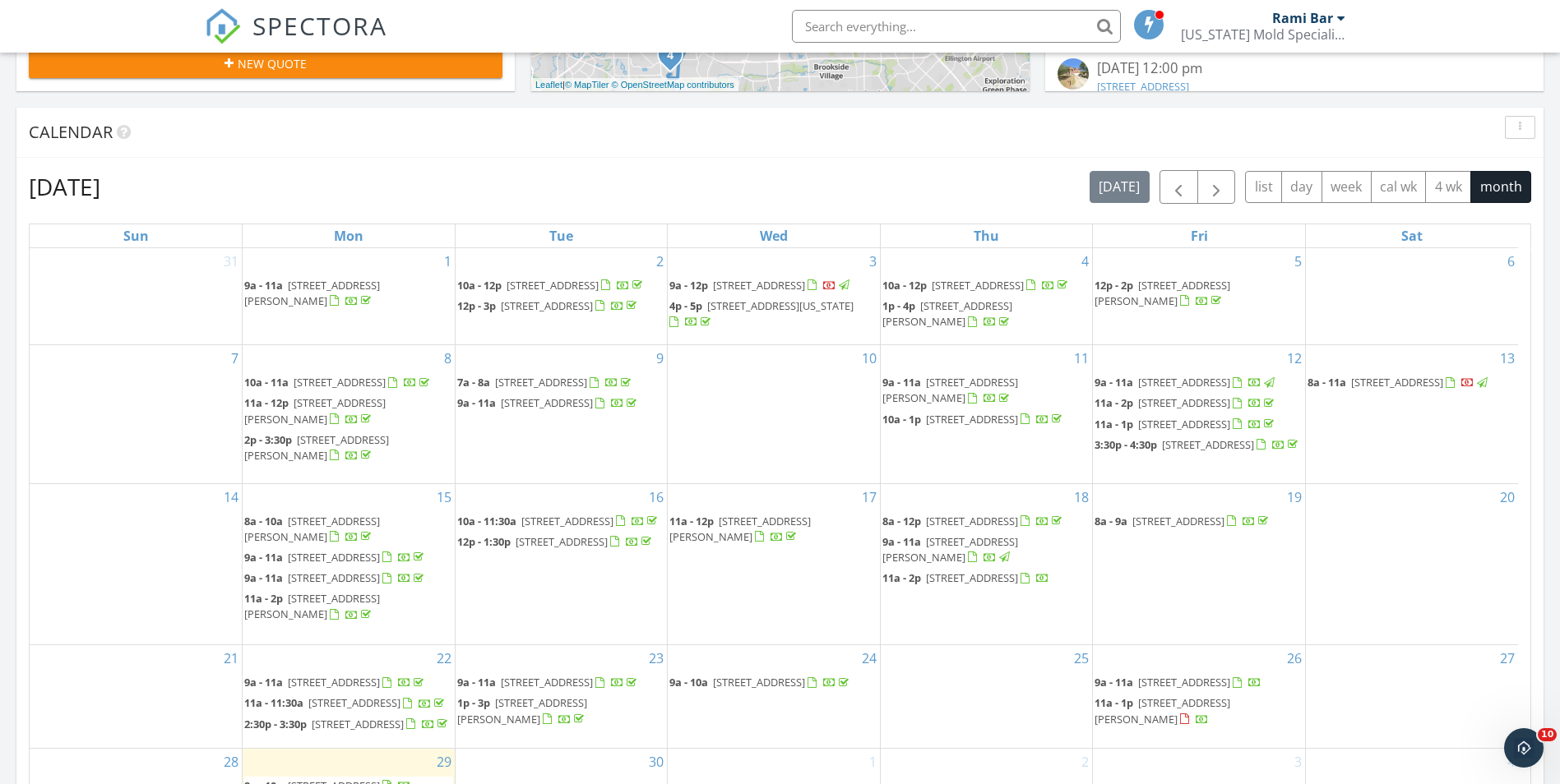
scroll to position [658, 0]
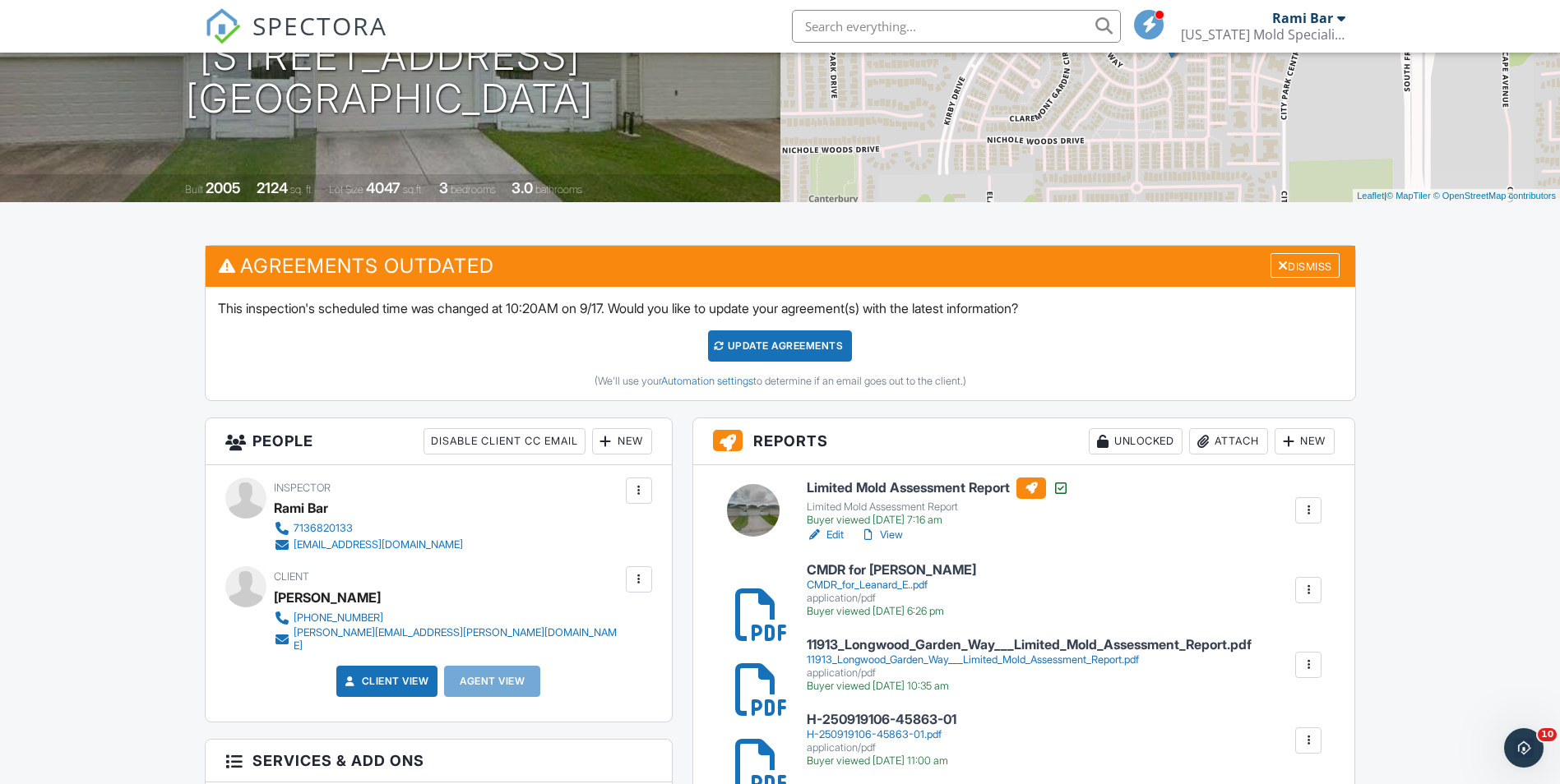
scroll to position [247, 0]
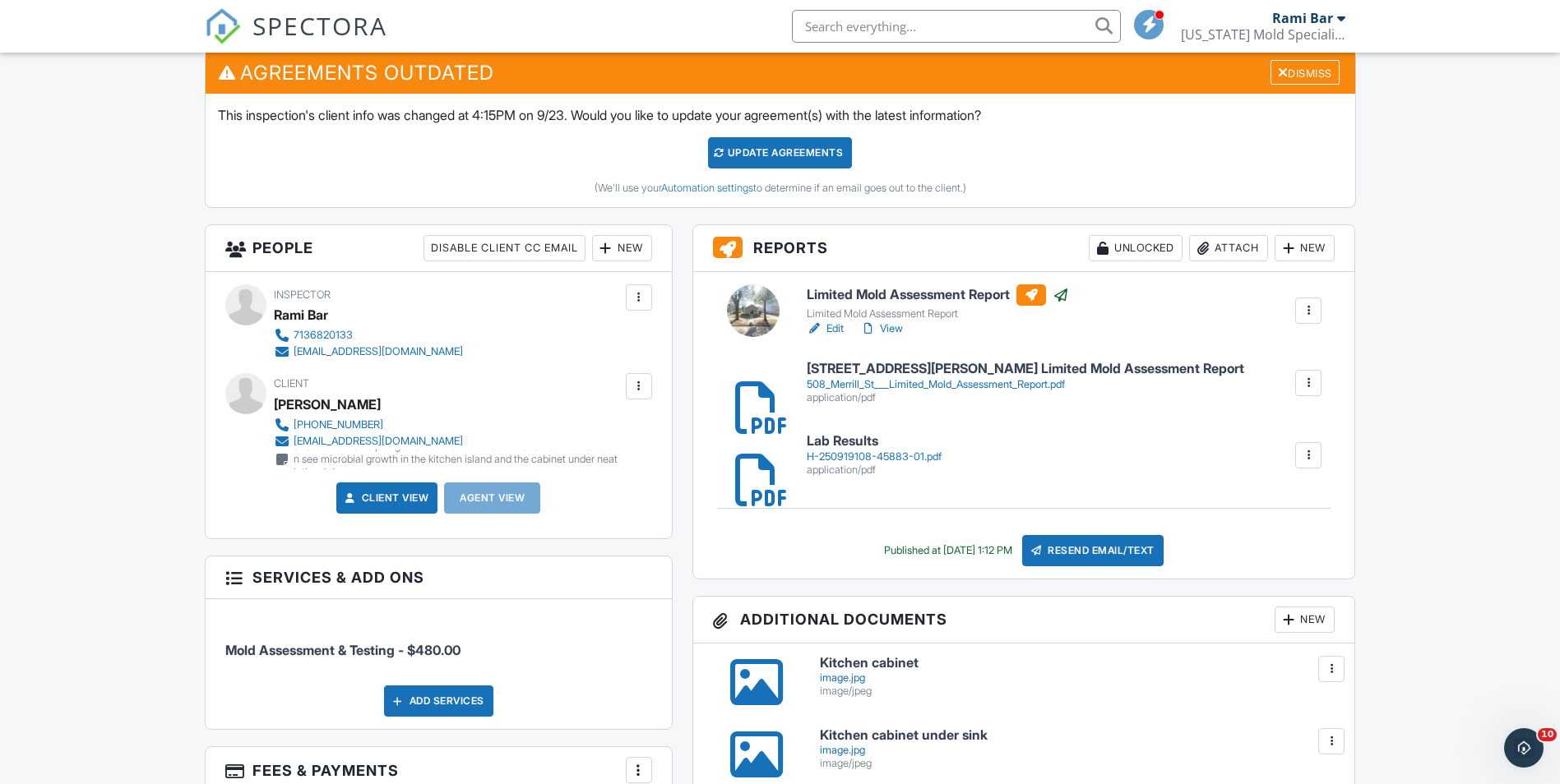
scroll to position [493, 0]
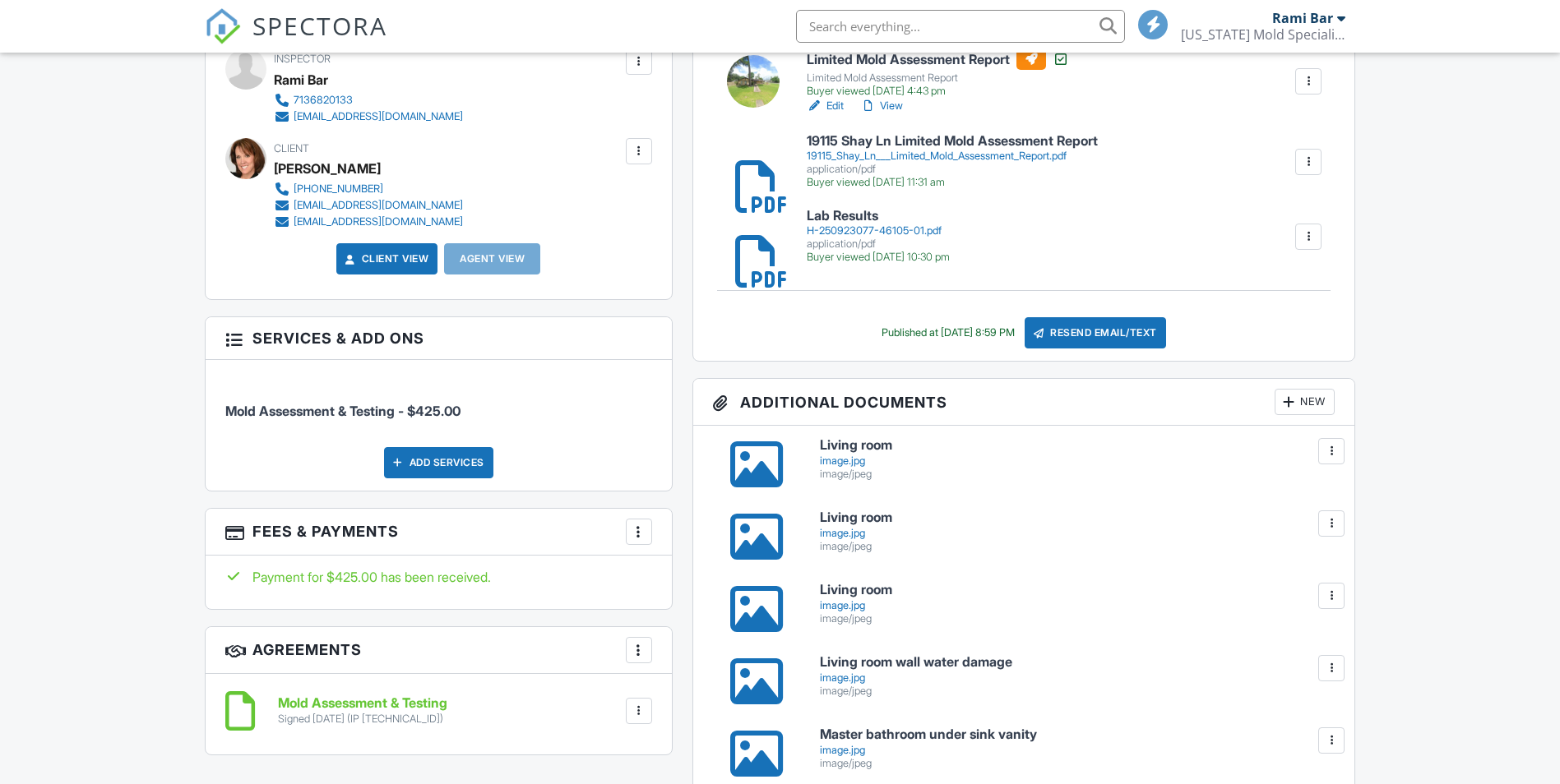
click at [752, 170] on div at bounding box center [743, 161] width 16 height 16
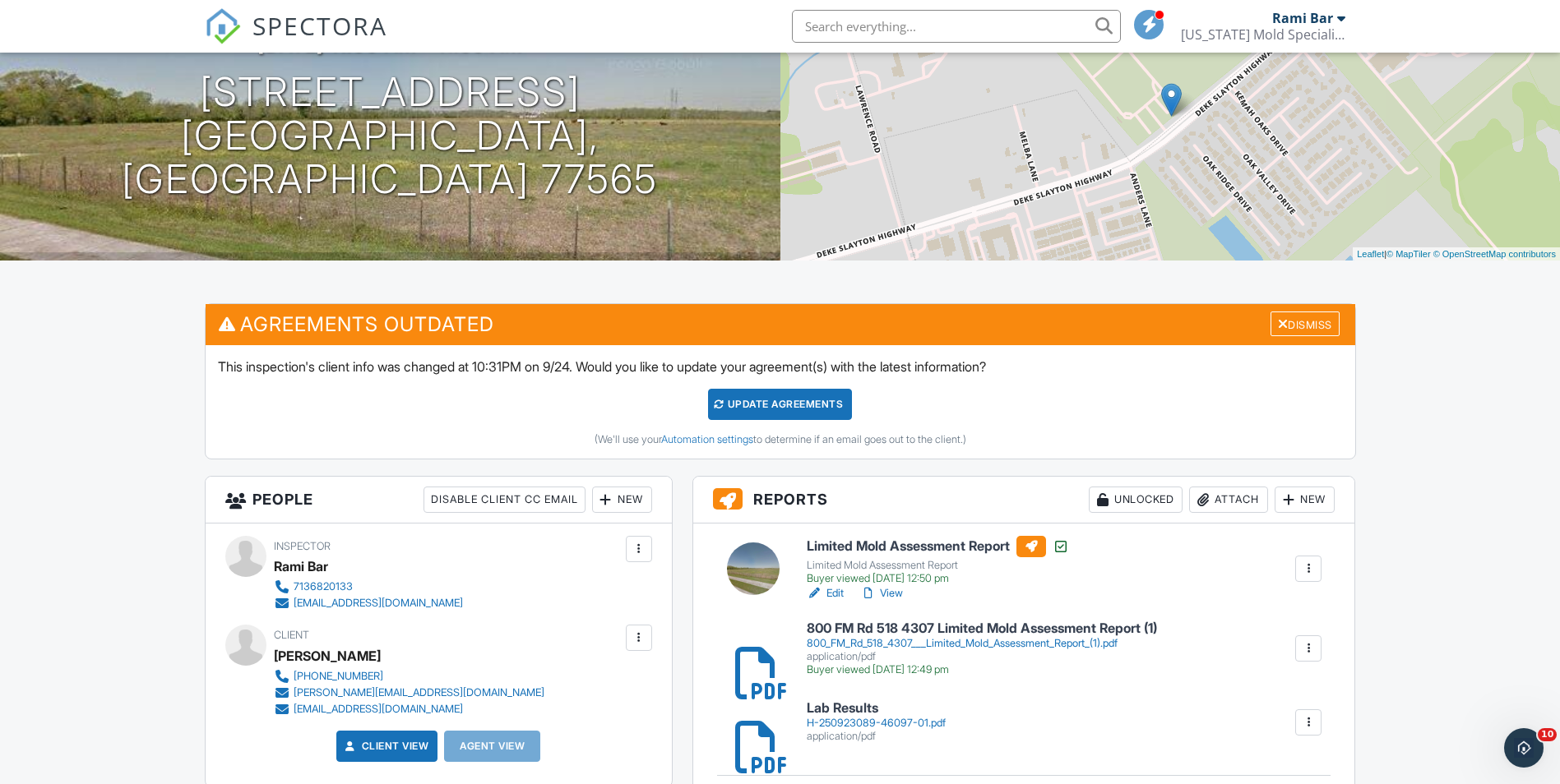
scroll to position [411, 0]
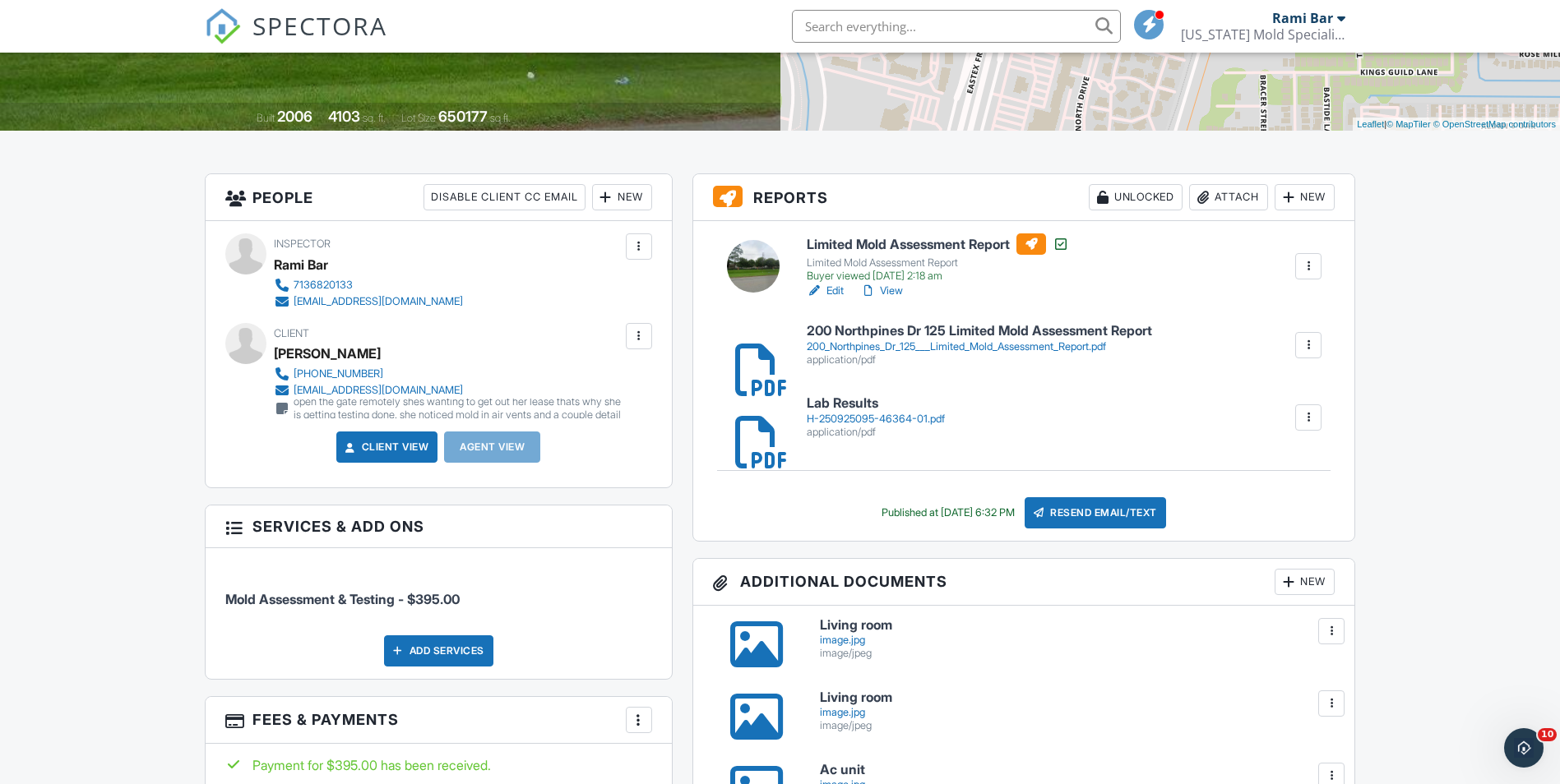
scroll to position [247, 0]
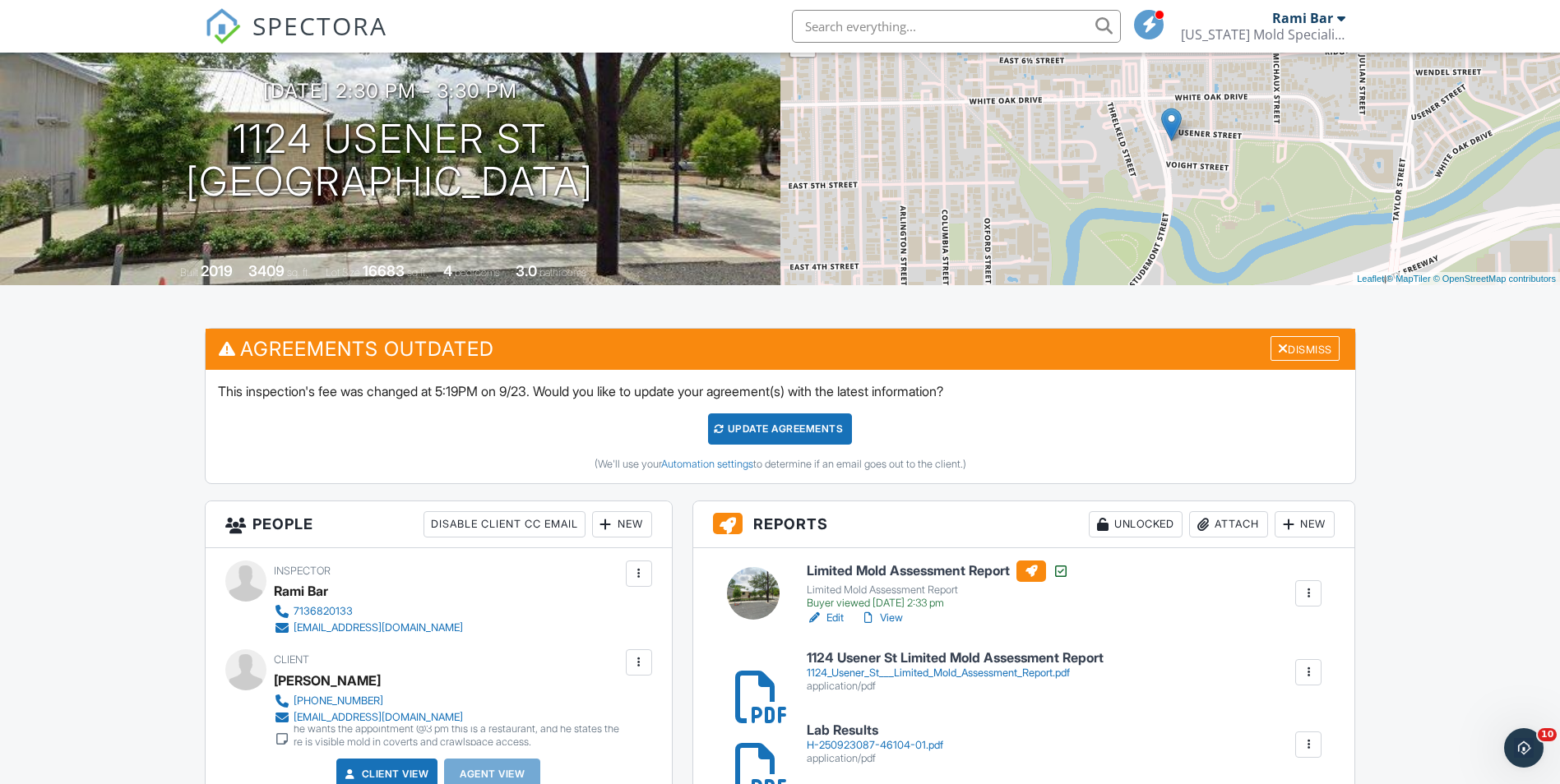
scroll to position [82, 0]
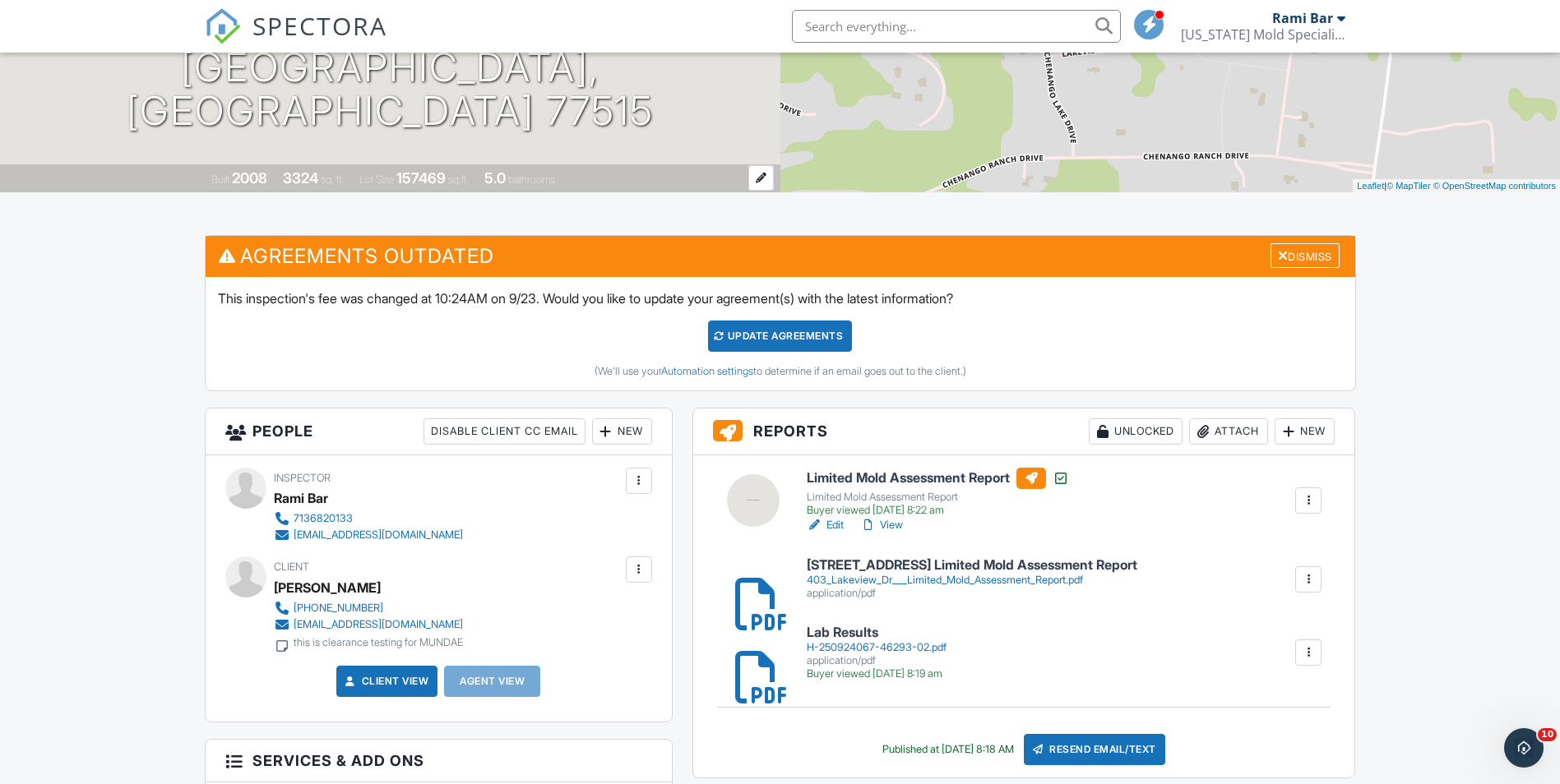
scroll to position [328, 0]
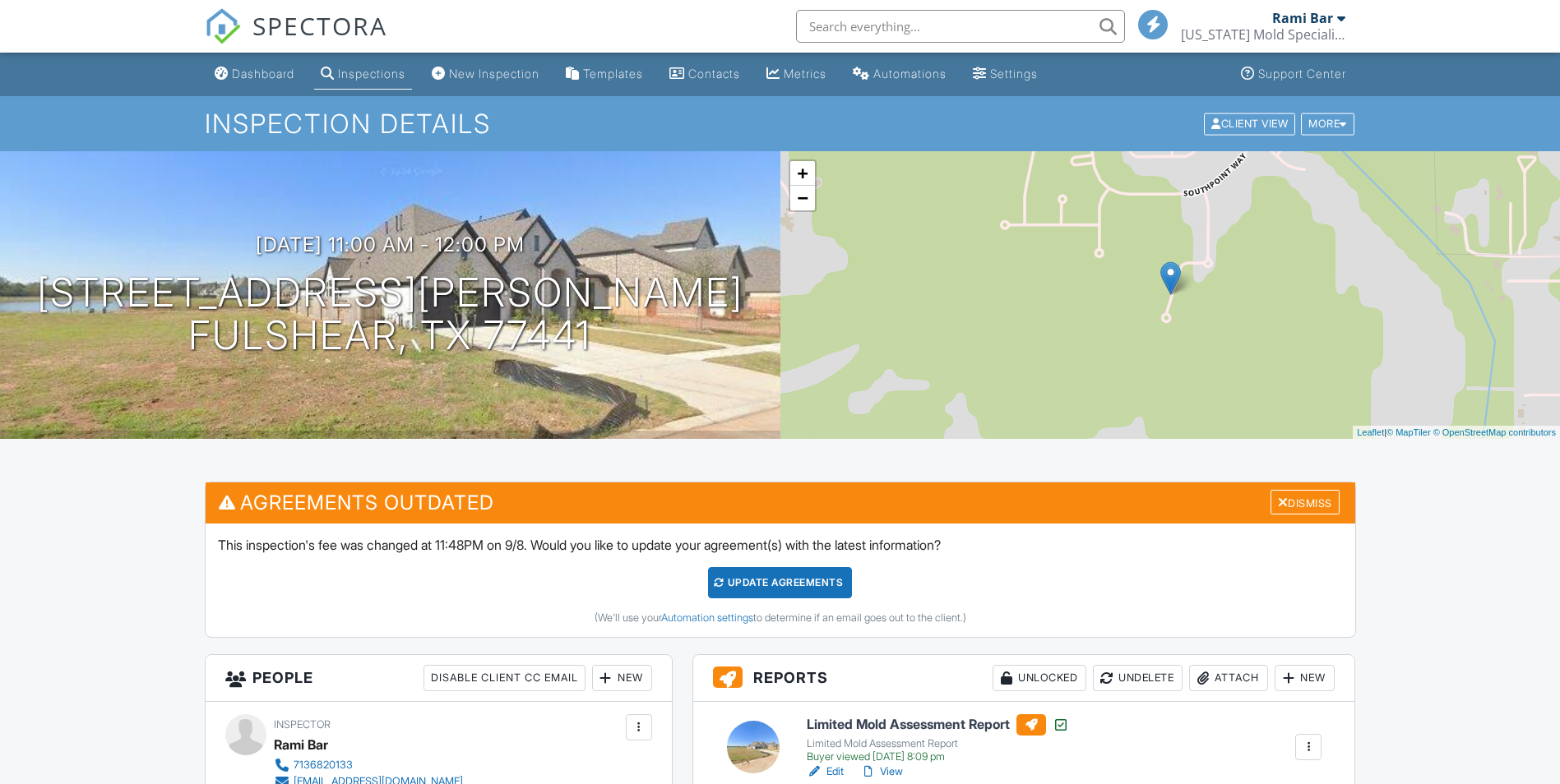
scroll to position [328, 0]
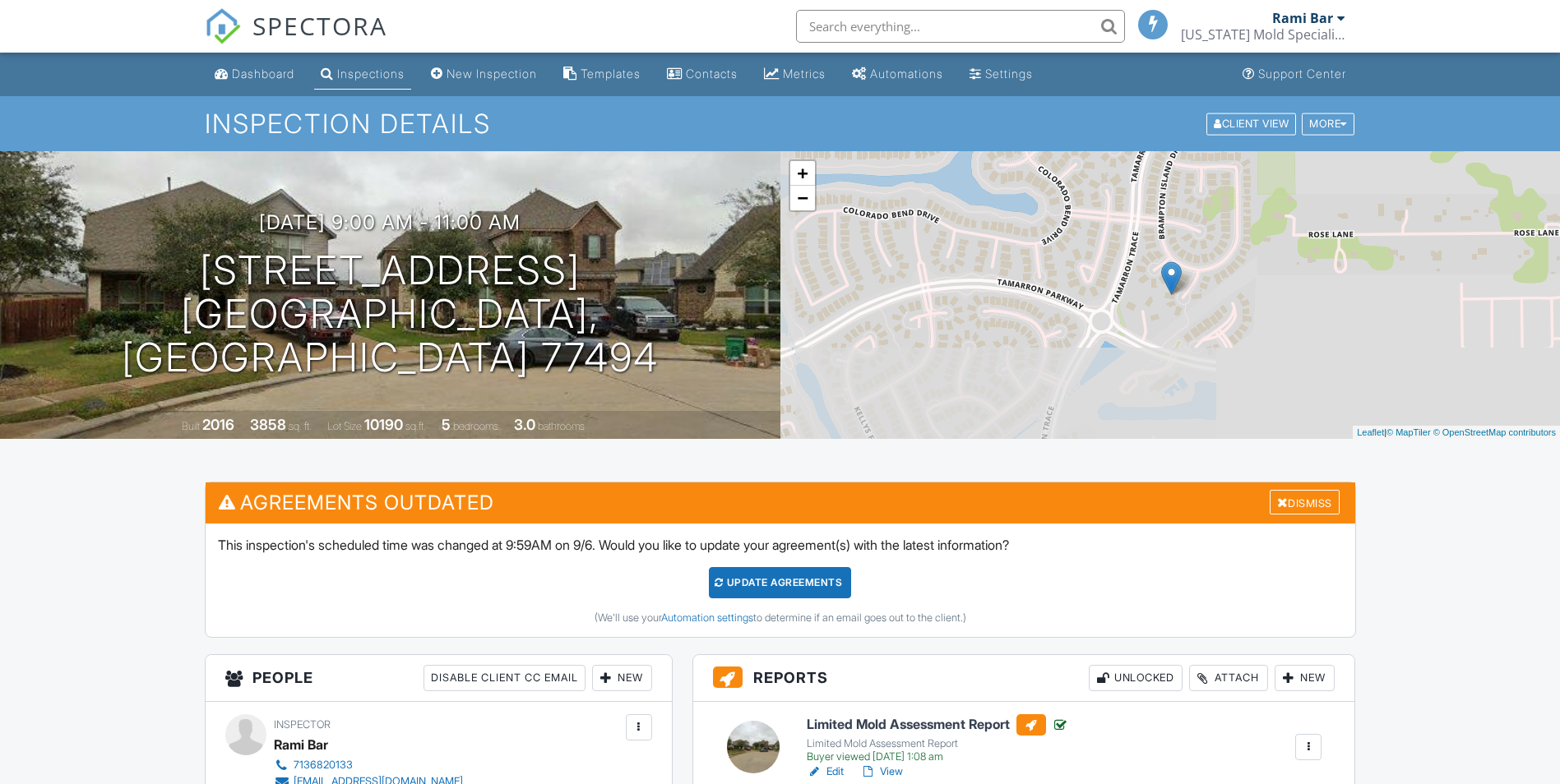
scroll to position [119, 0]
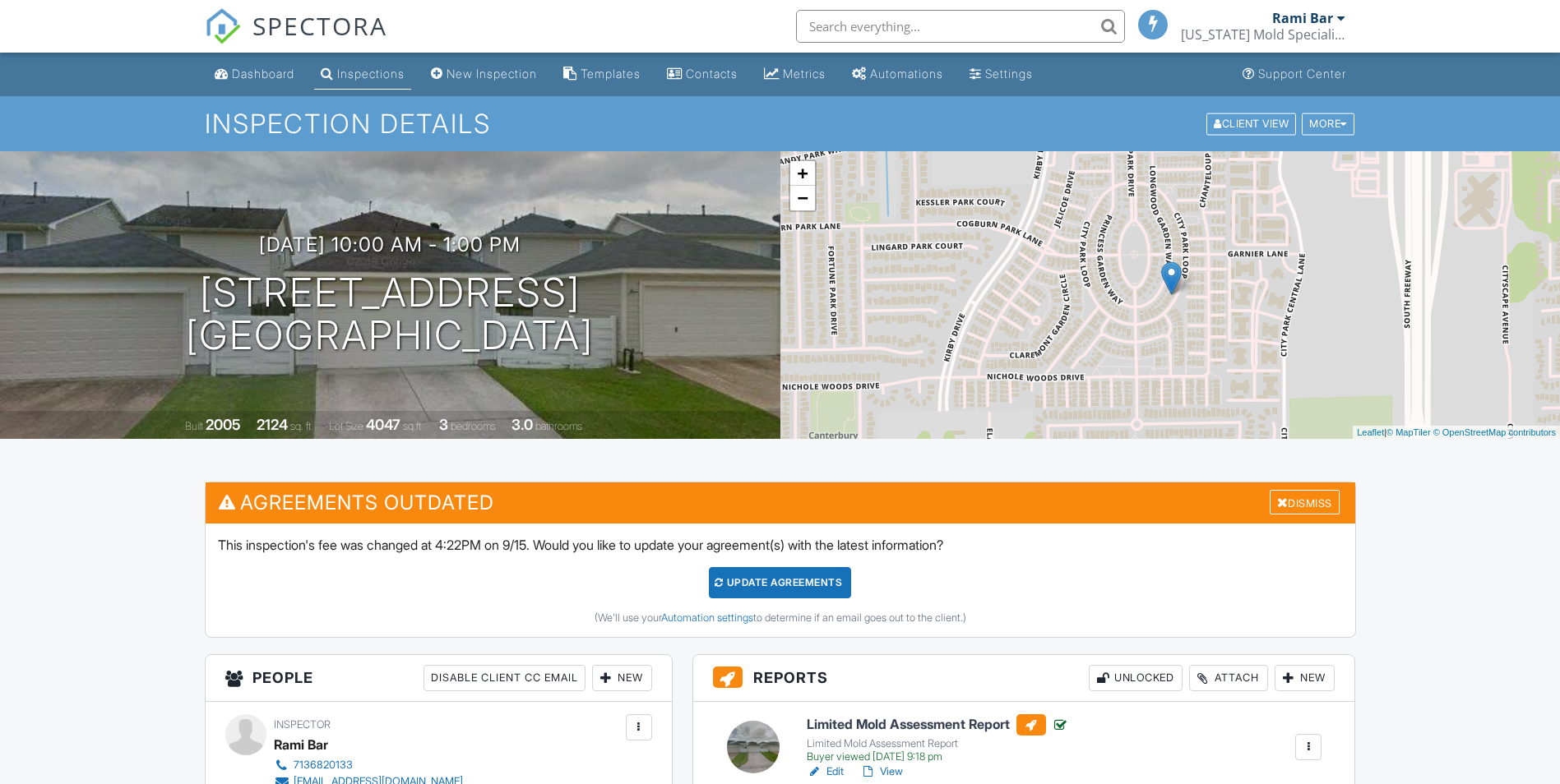
scroll to position [247, 0]
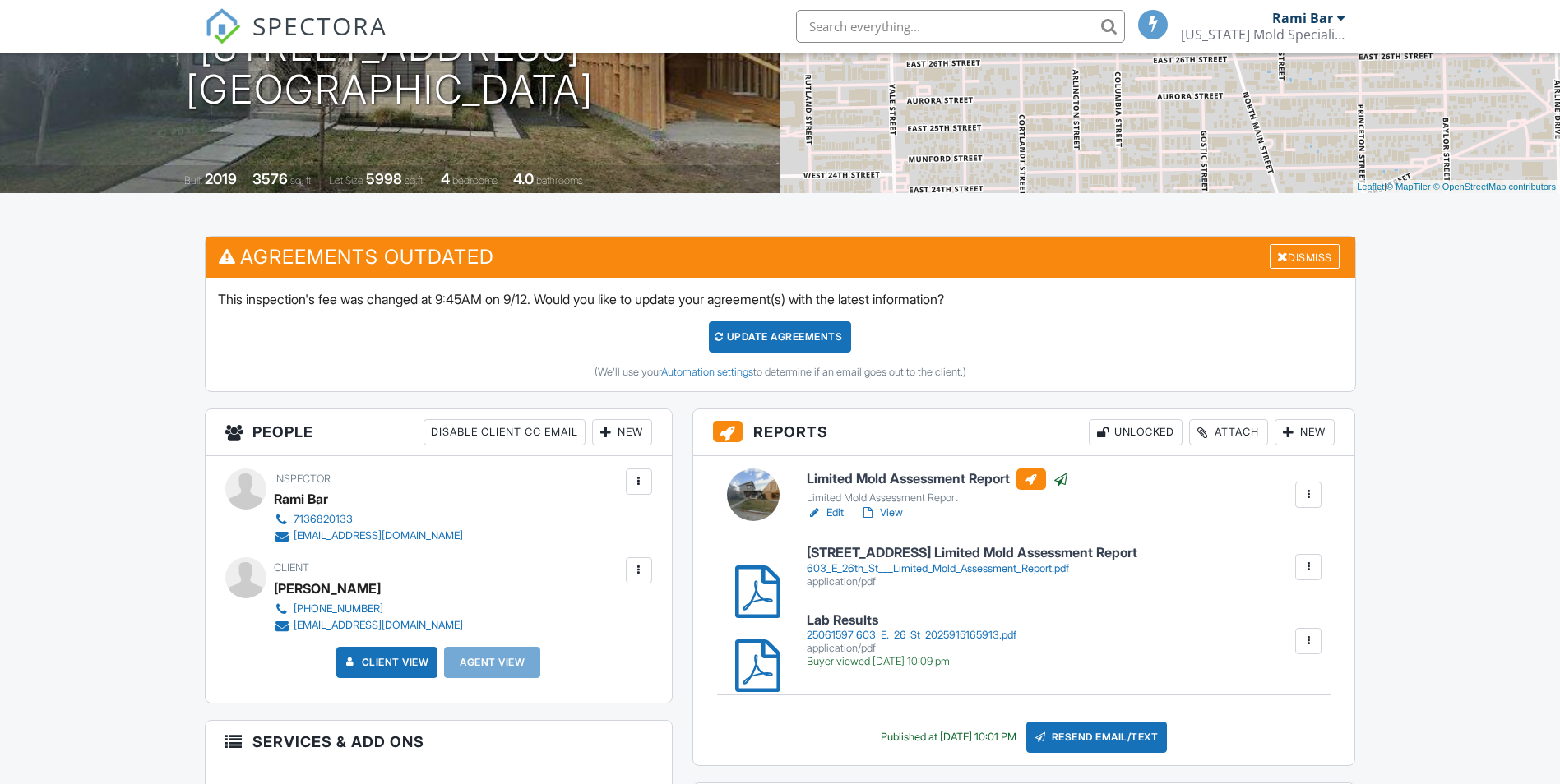
scroll to position [247, 0]
drag, startPoint x: 762, startPoint y: 589, endPoint x: 767, endPoint y: 578, distance: 12.1
click at [752, 575] on div at bounding box center [743, 566] width 16 height 16
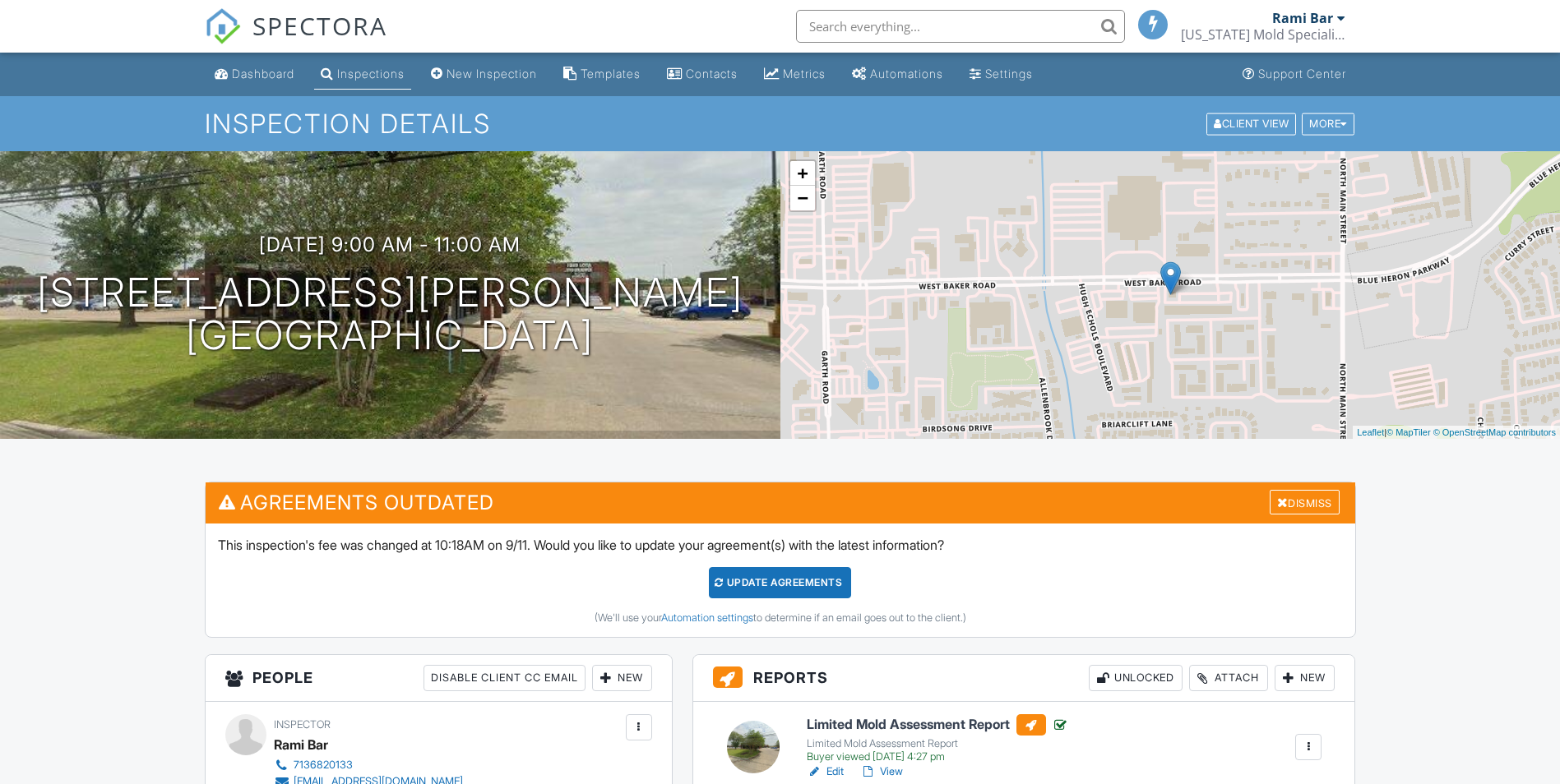
scroll to position [493, 0]
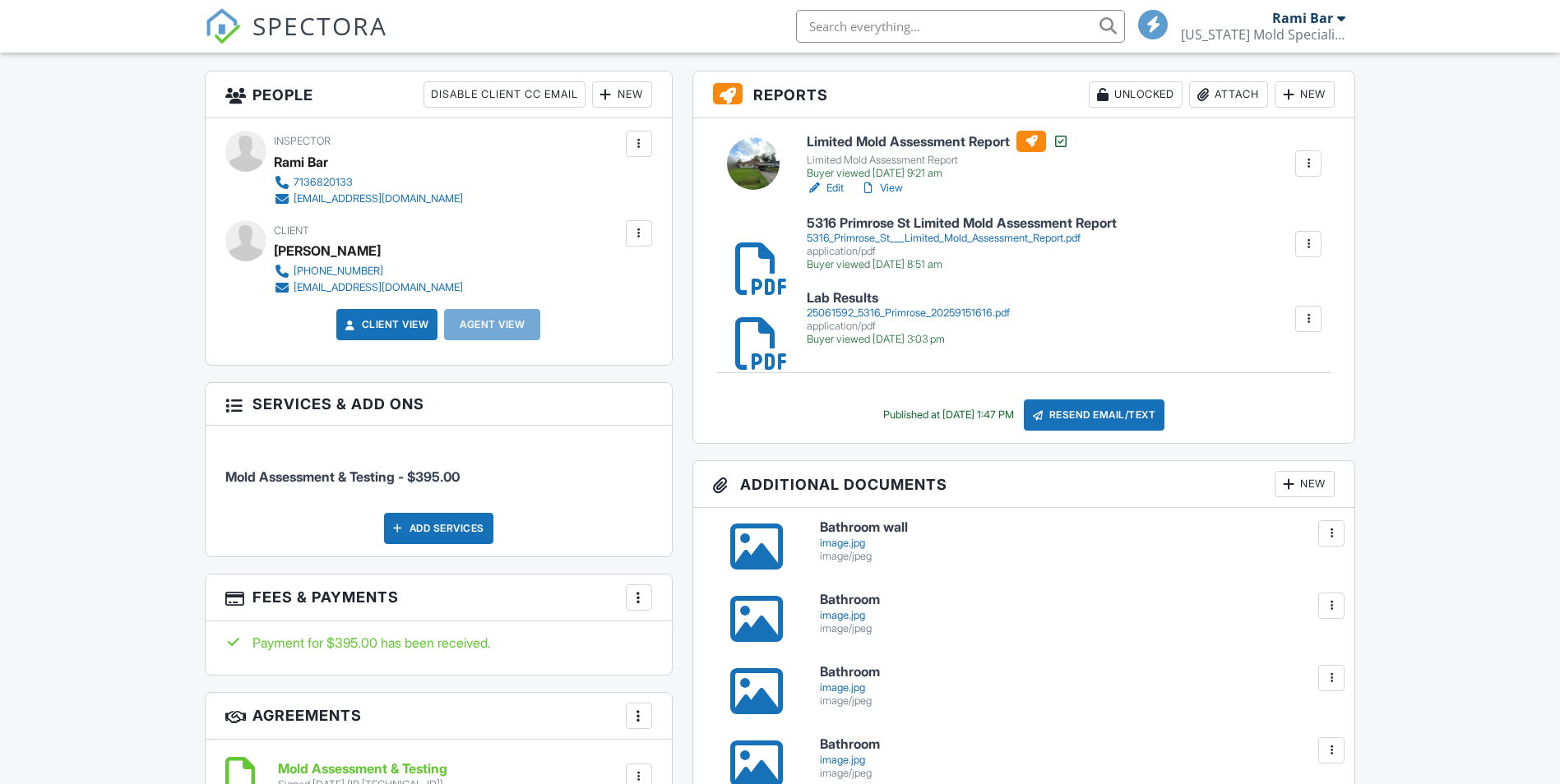
scroll to position [411, 0]
click at [752, 328] on div at bounding box center [743, 318] width 16 height 16
click at [752, 252] on div at bounding box center [743, 244] width 16 height 16
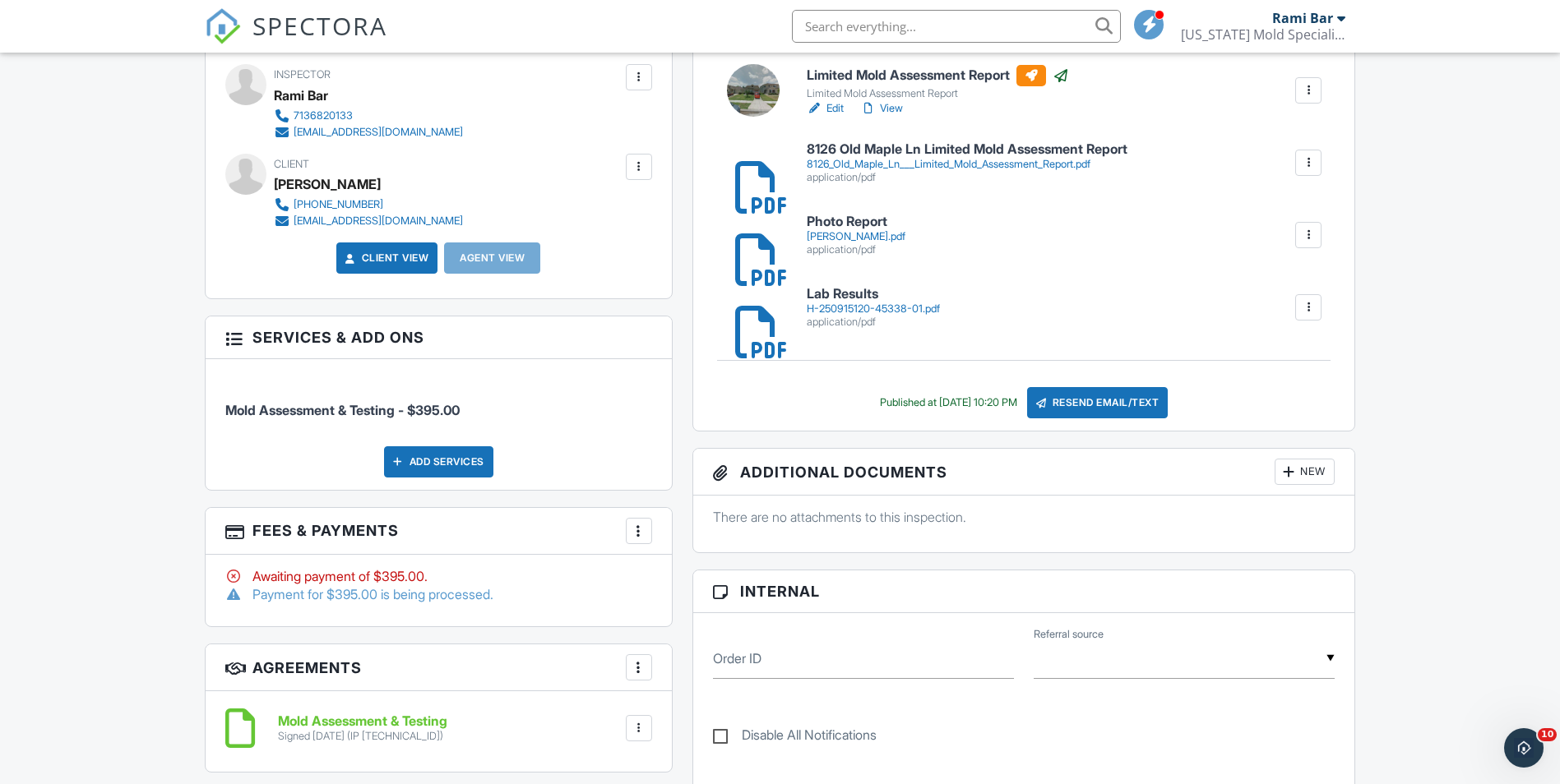
scroll to position [493, 0]
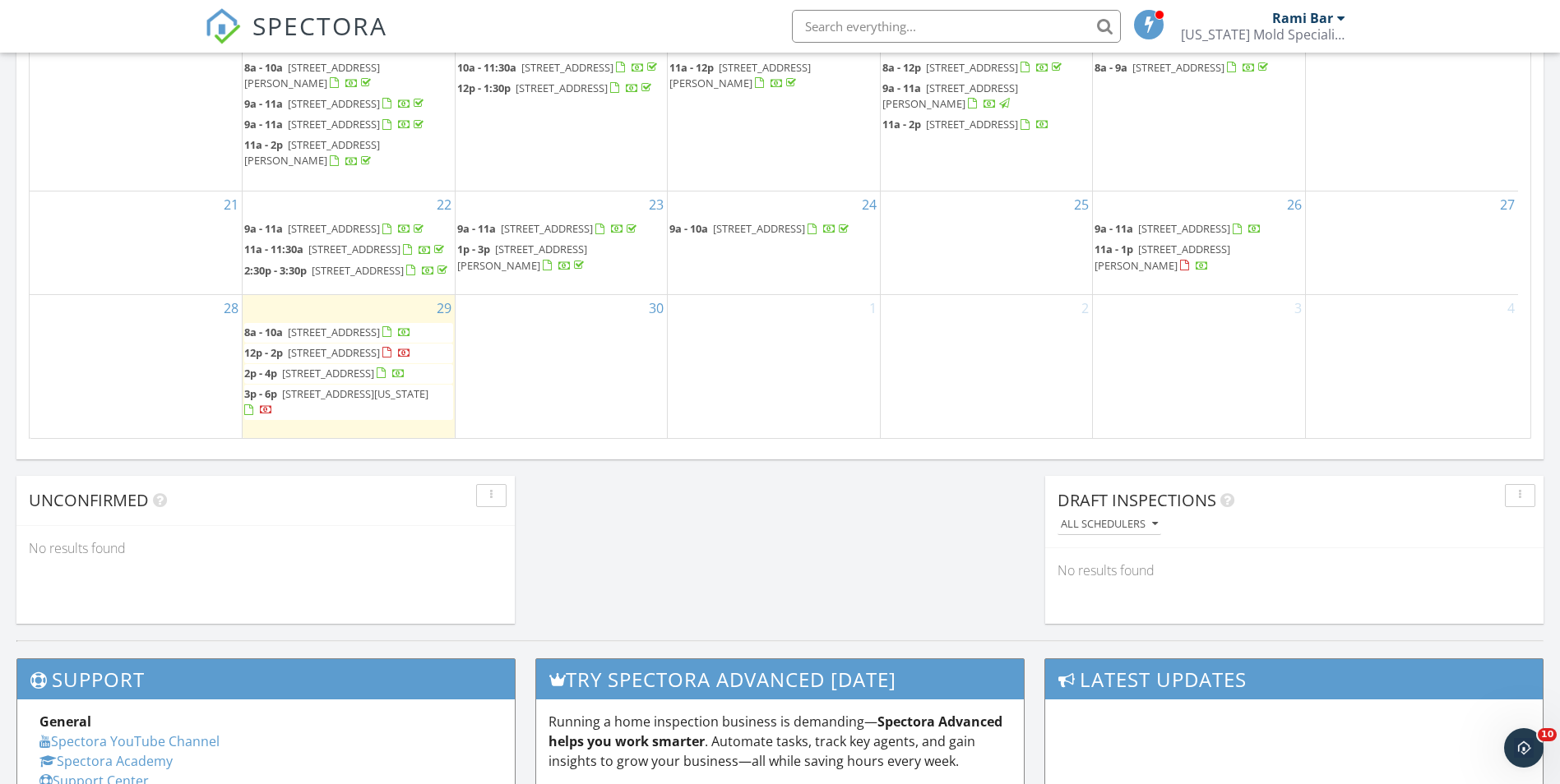
click at [335, 345] on span "18418 Keeling Trail, Humble 77346" at bounding box center [334, 353] width 92 height 15
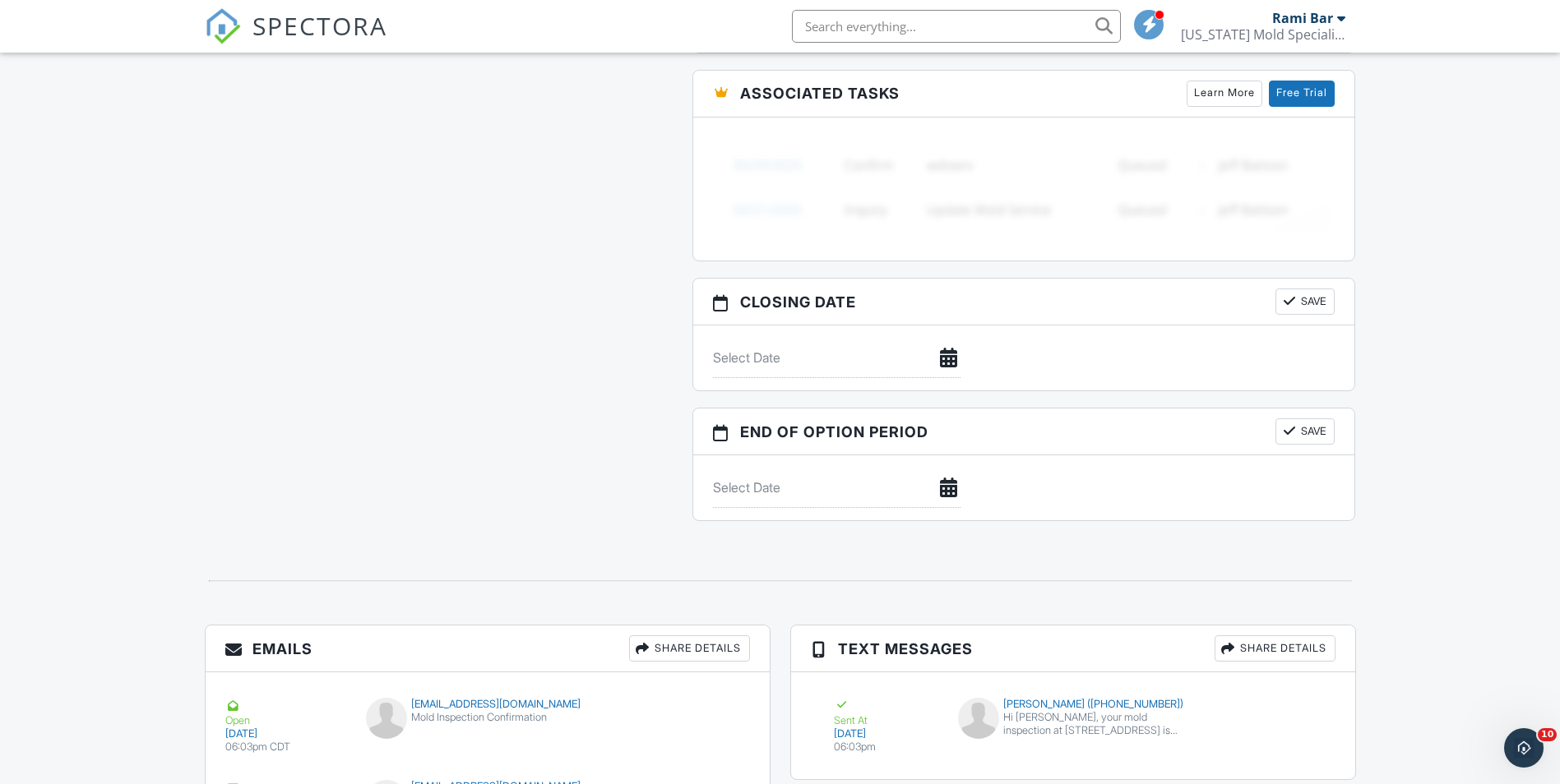
scroll to position [1448, 0]
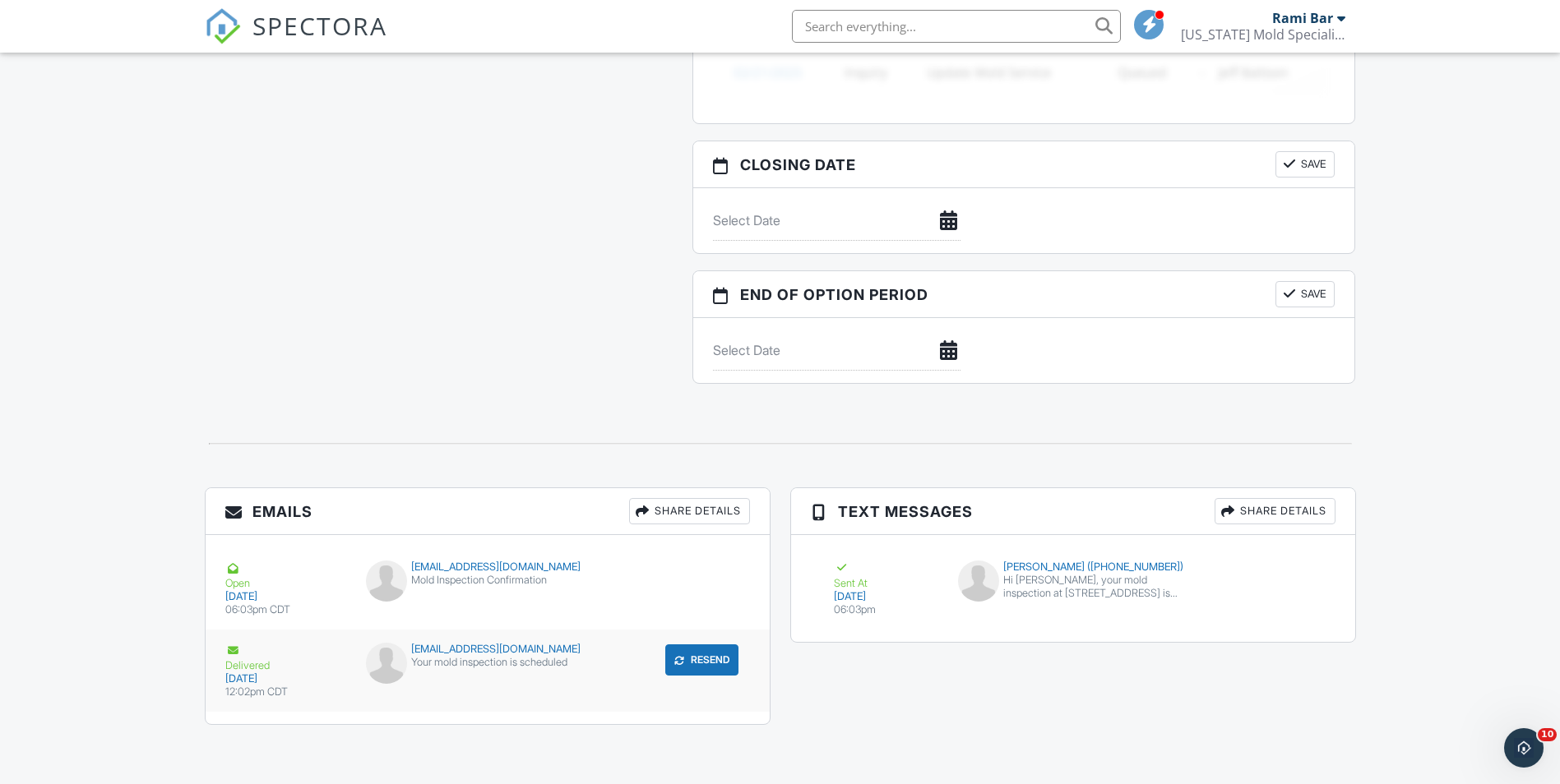
click at [711, 661] on button "Resend" at bounding box center [702, 660] width 73 height 31
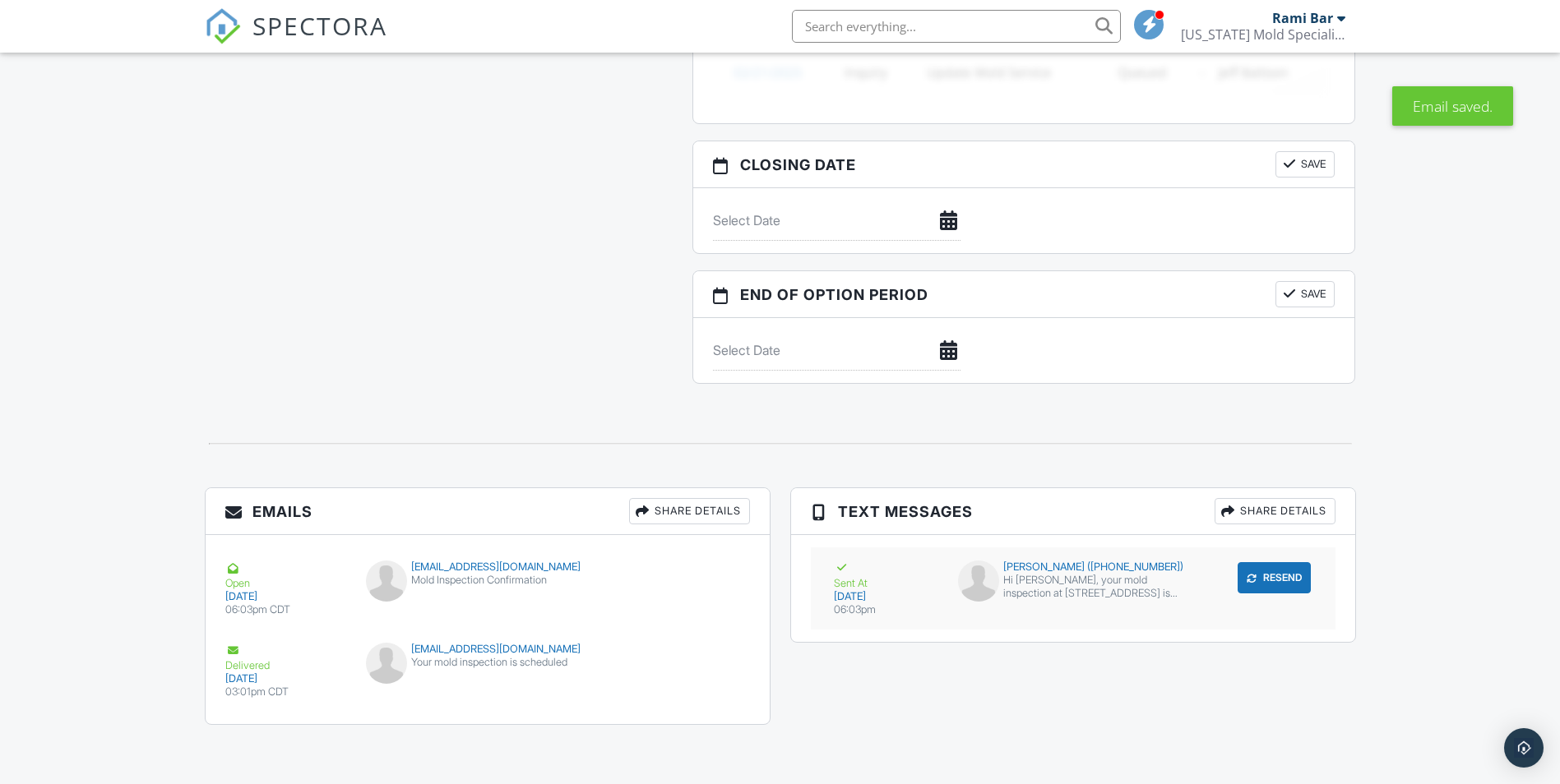
click at [1261, 583] on button "Resend" at bounding box center [1275, 578] width 73 height 31
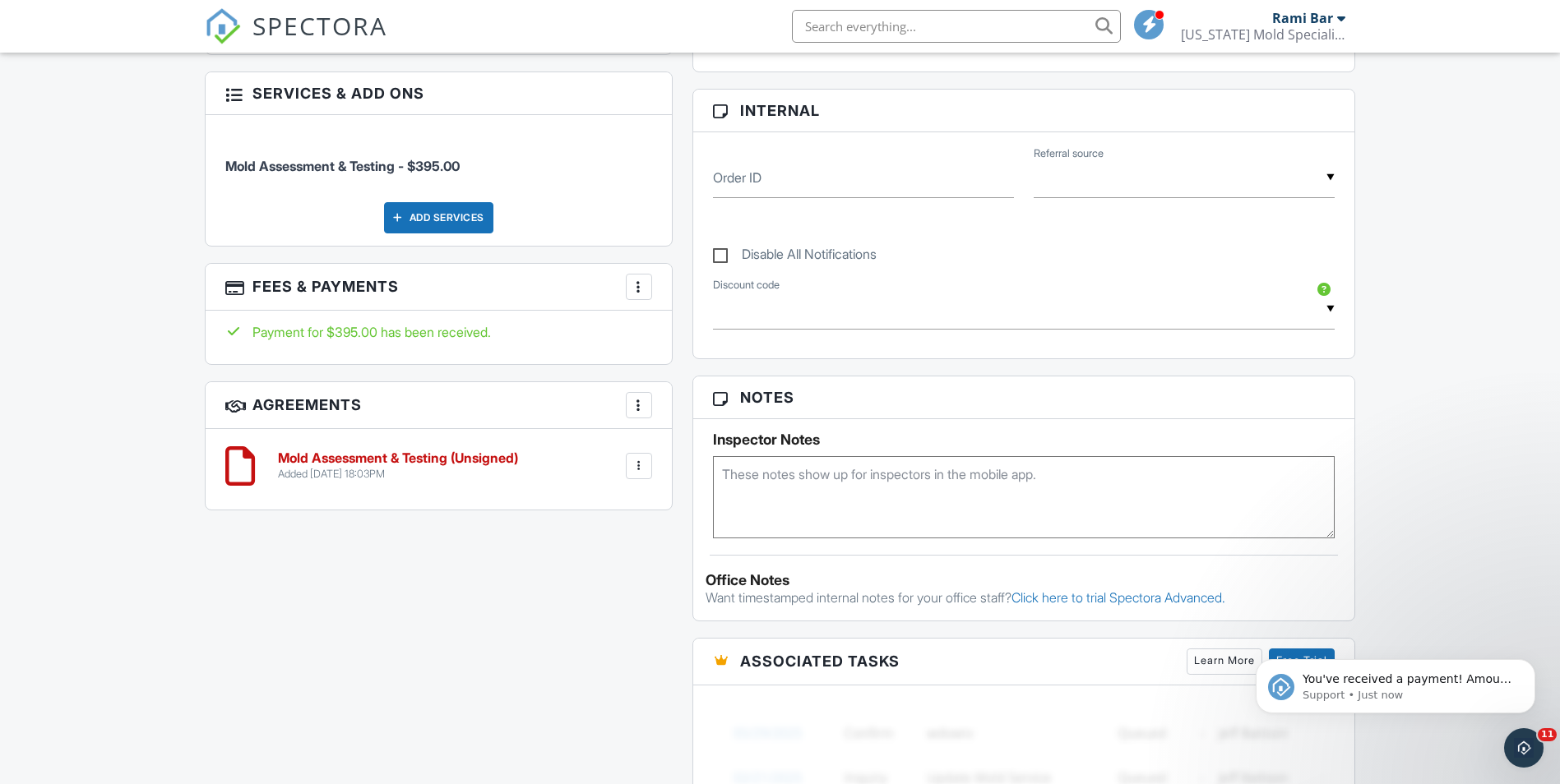
scroll to position [707, 0]
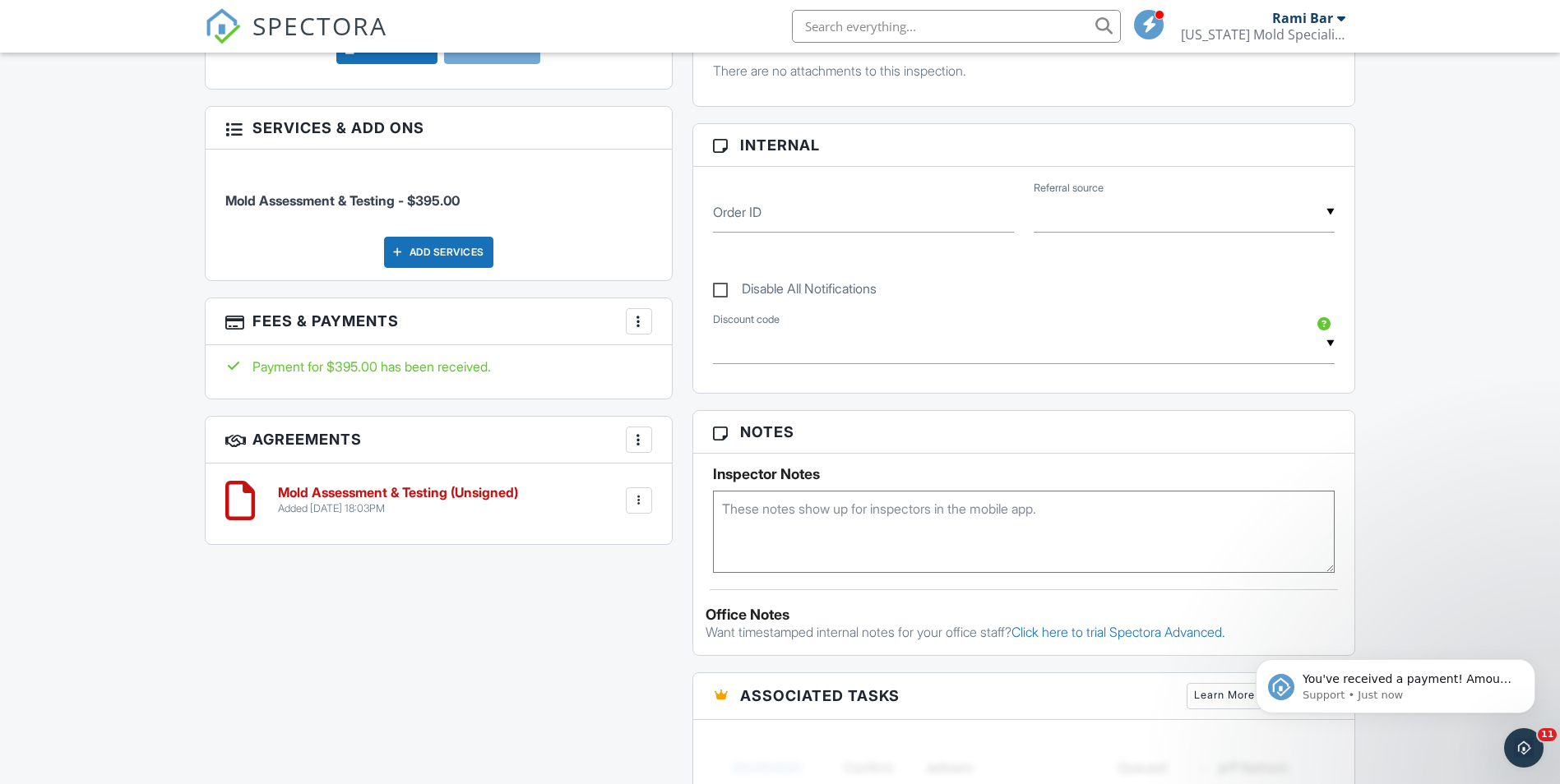
click at [229, 504] on div at bounding box center [239, 501] width 29 height 49
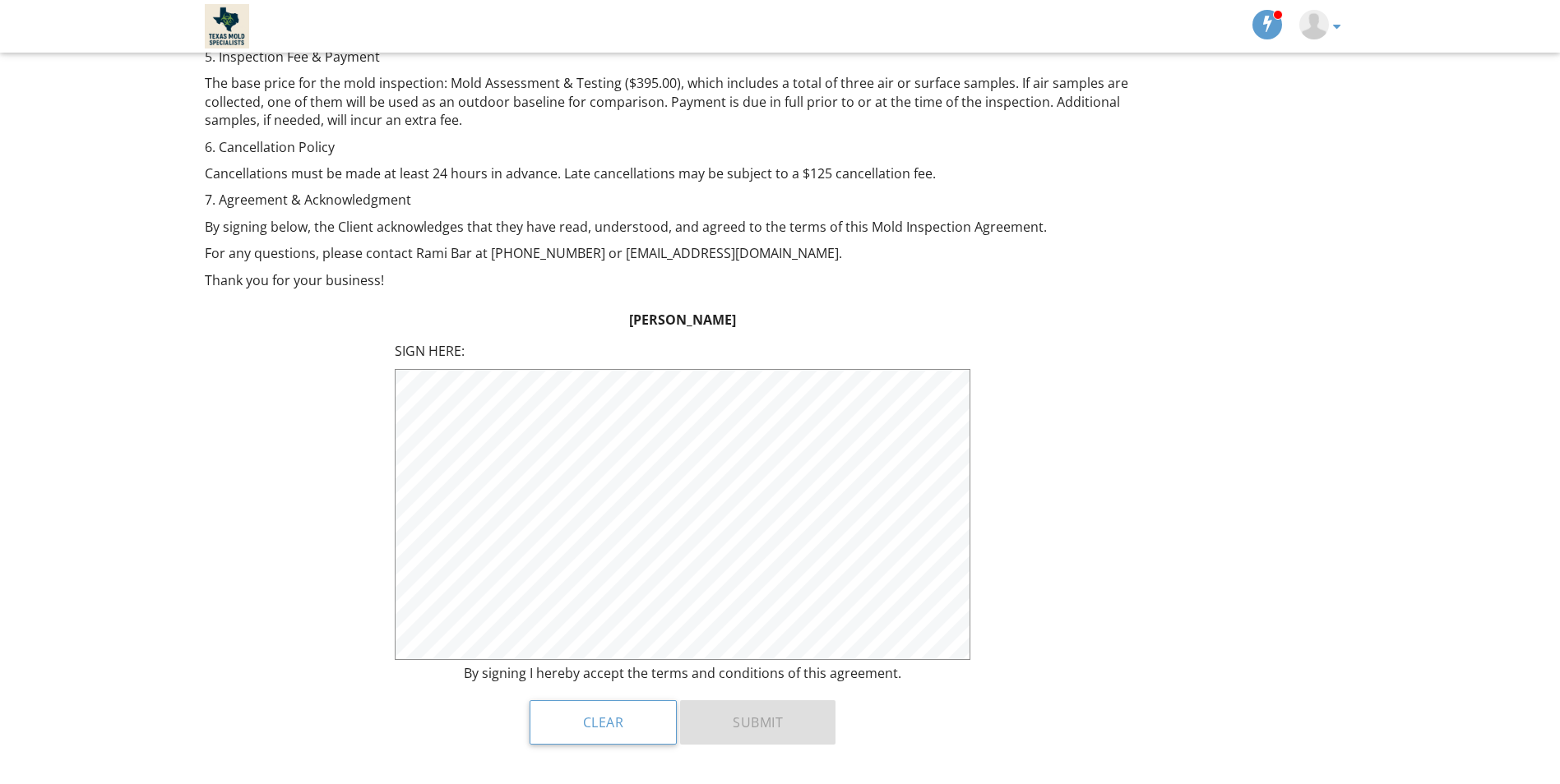
scroll to position [1117, 0]
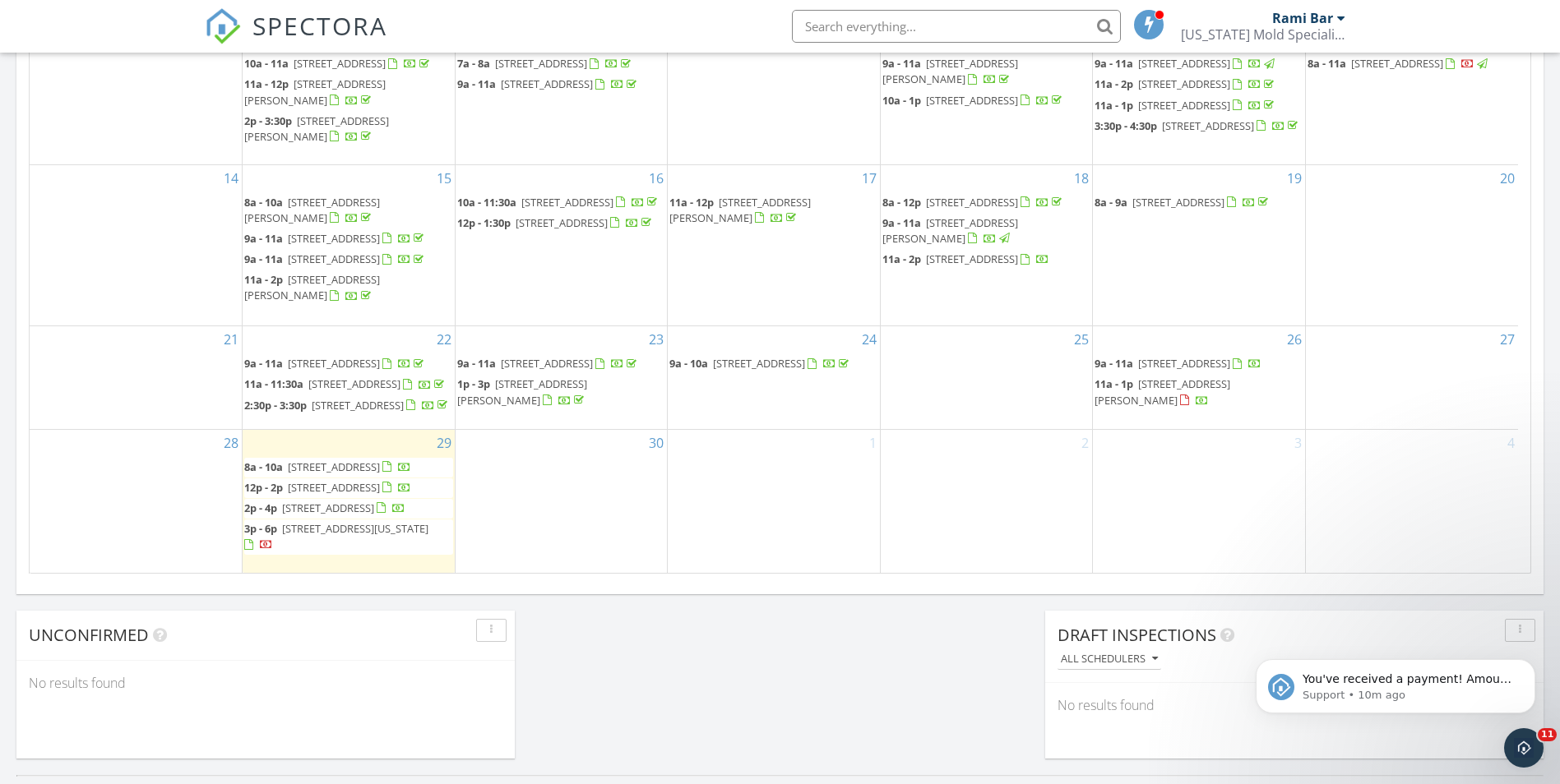
scroll to position [122, 0]
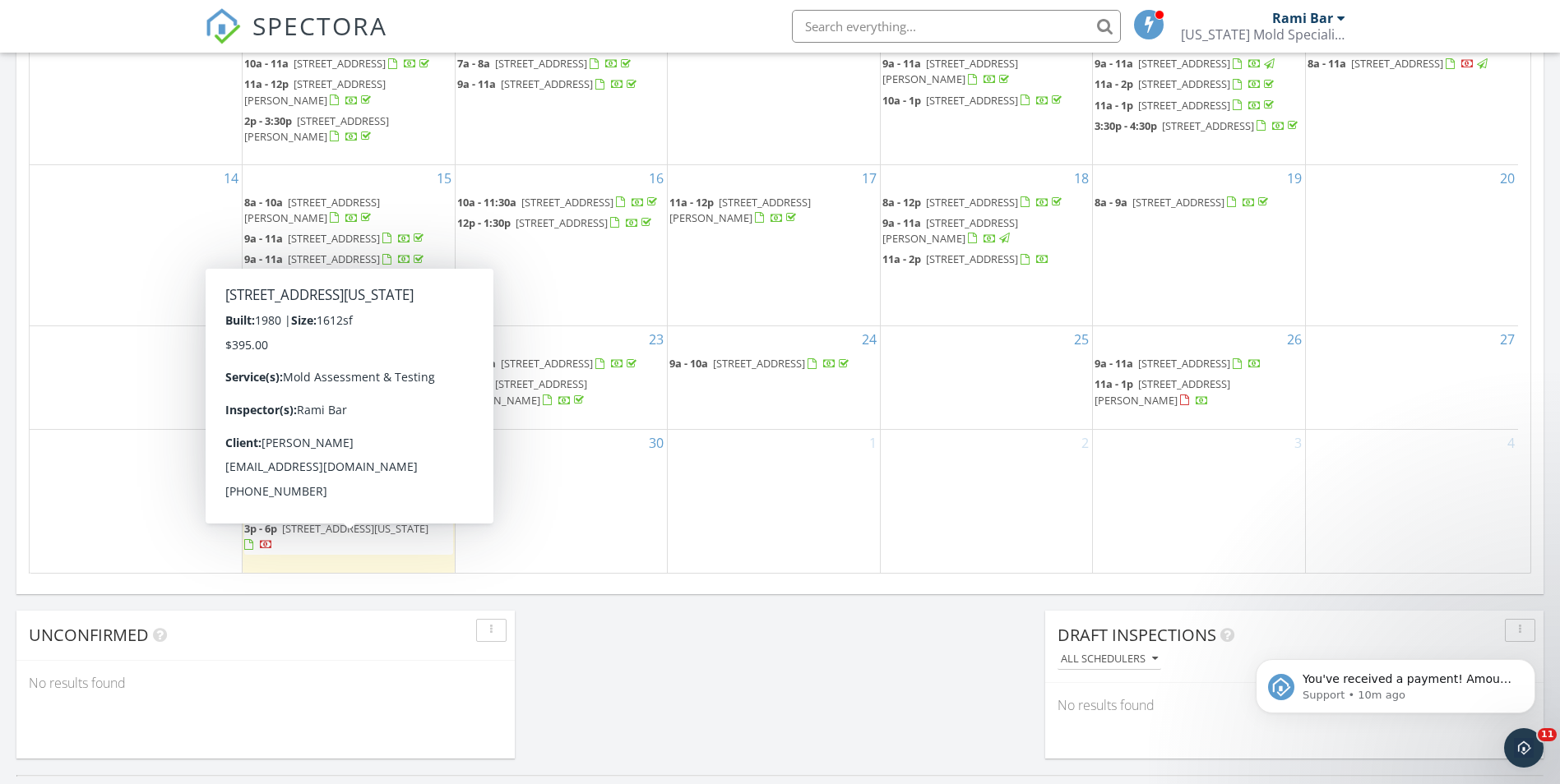
click at [295, 536] on span "16703 Quail Briar Dr, Missouri City 77489" at bounding box center [356, 529] width 147 height 15
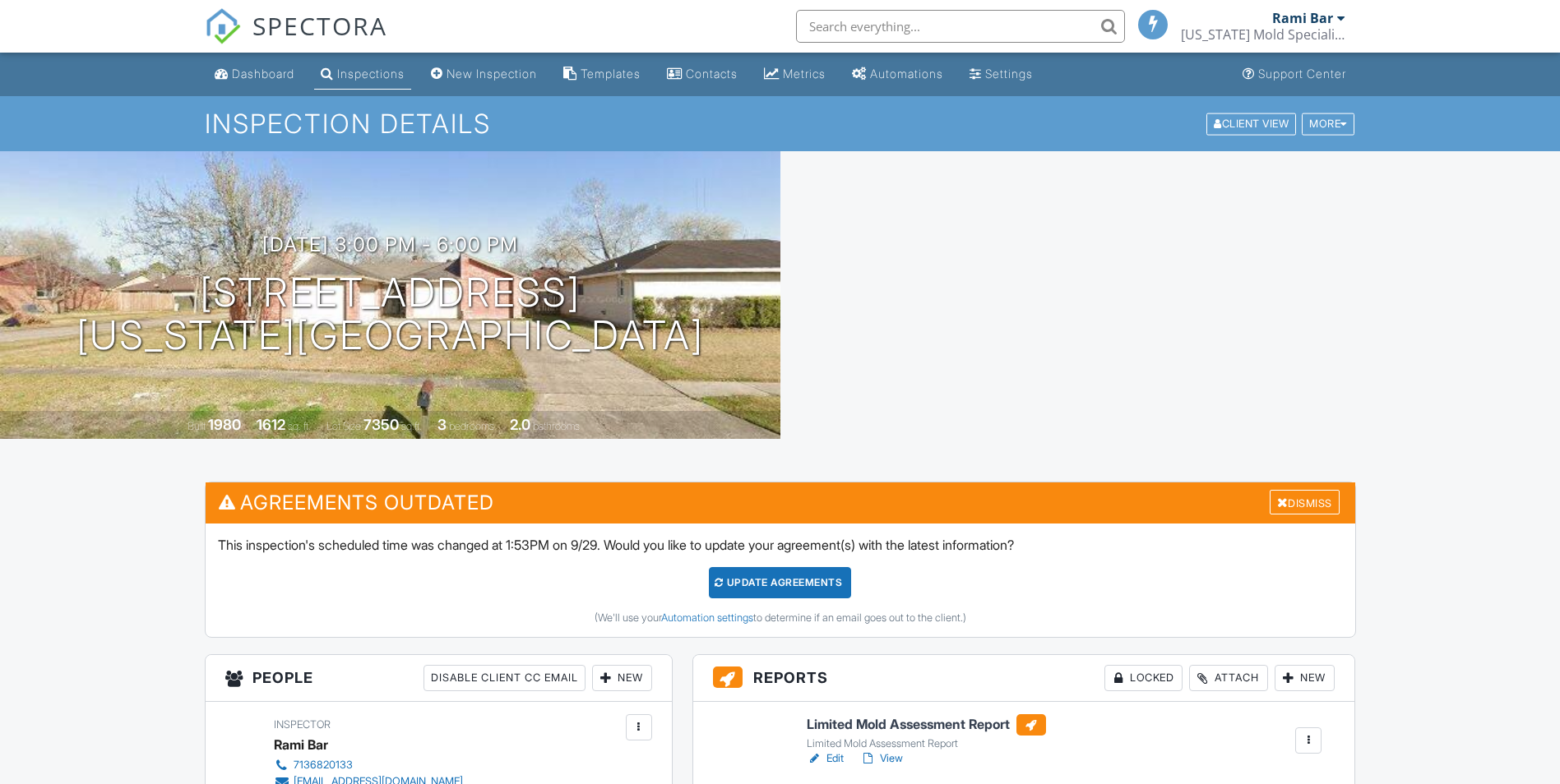
scroll to position [328, 0]
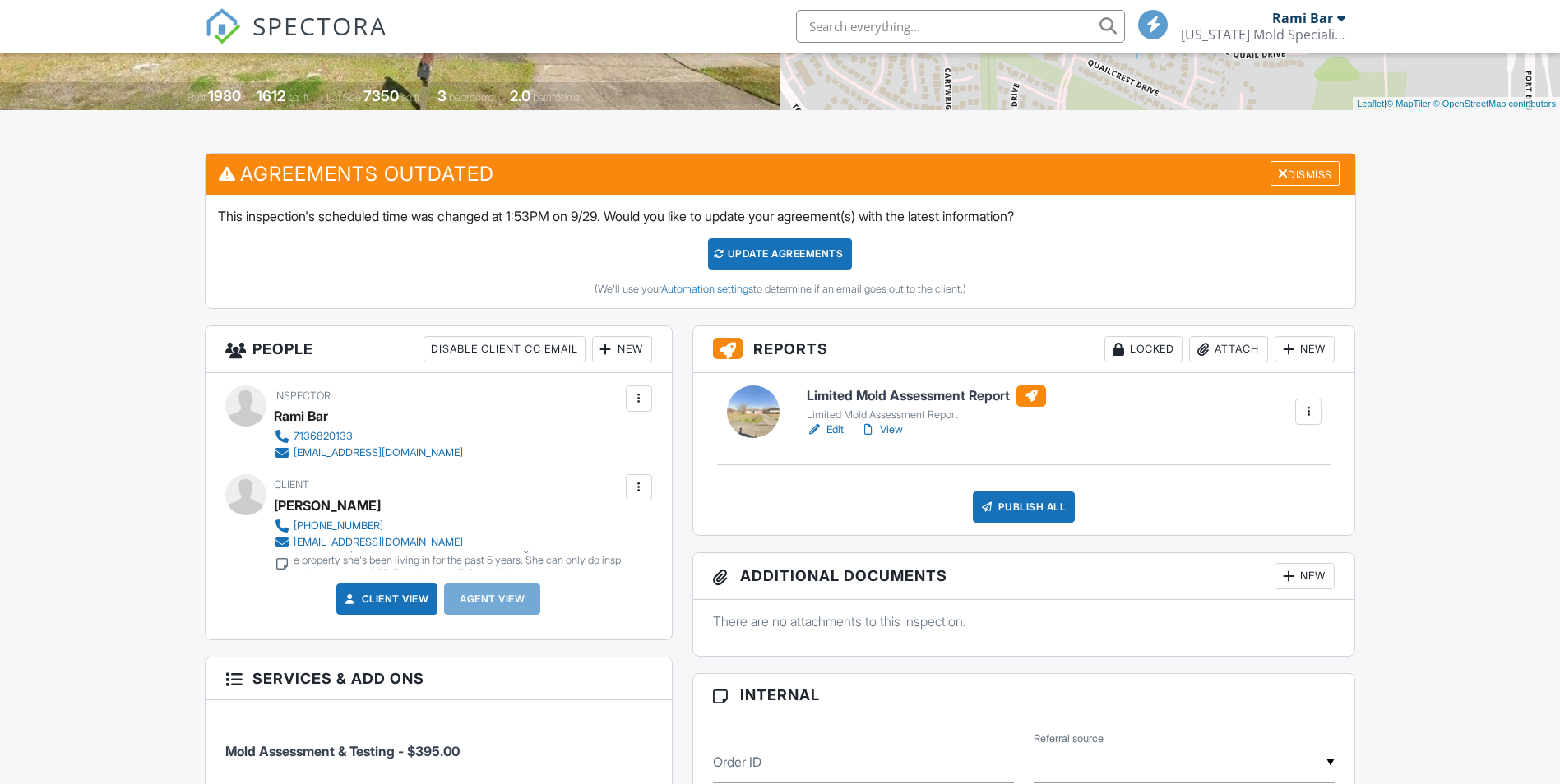
click at [645, 493] on div at bounding box center [638, 487] width 16 height 16
click at [556, 534] on li "Edit" at bounding box center [550, 538] width 184 height 41
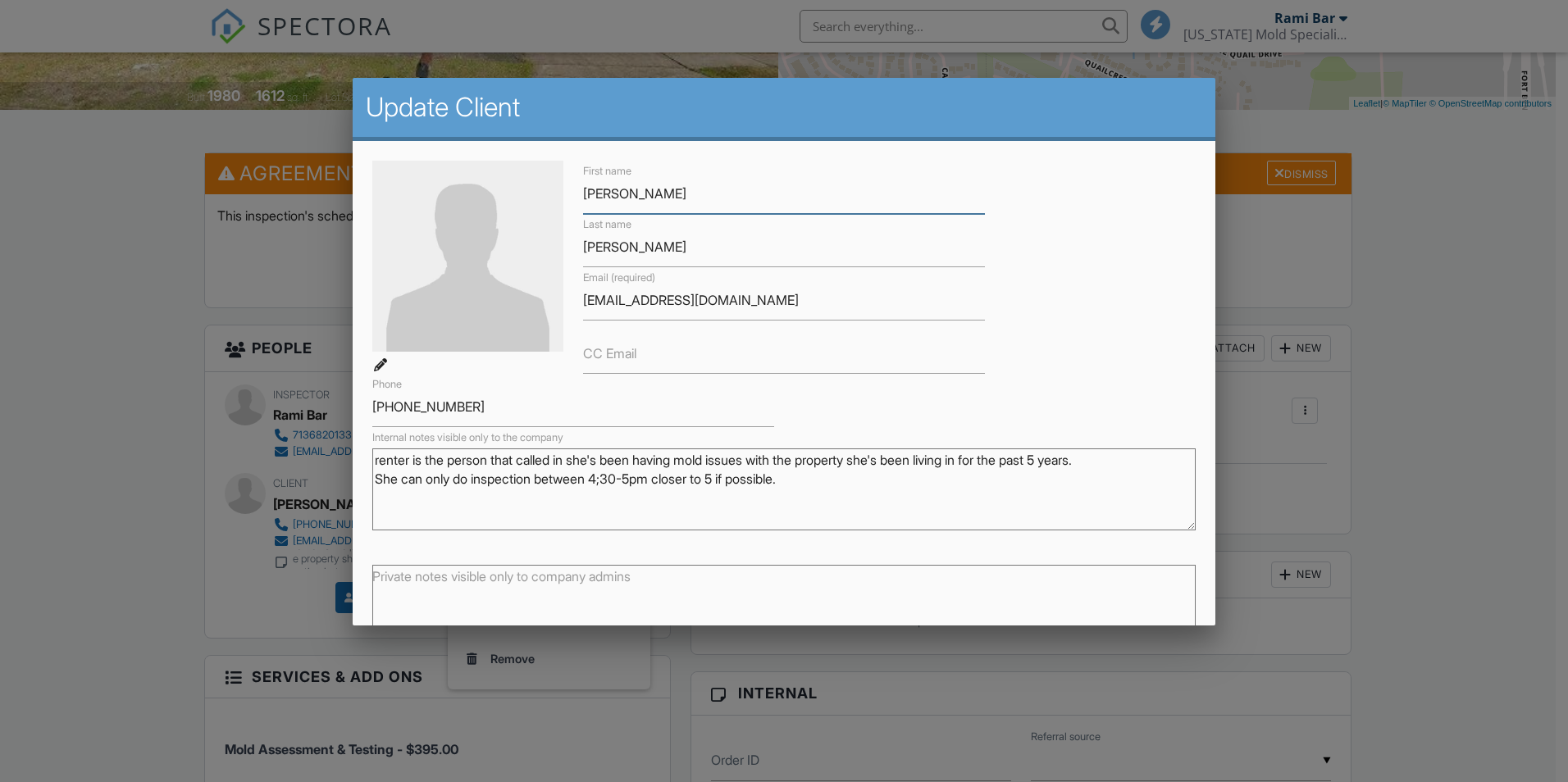
scroll to position [0, 0]
click at [807, 496] on textarea "renter is the person that called in she's been having mold issues with the prop…" at bounding box center [784, 489] width 823 height 82
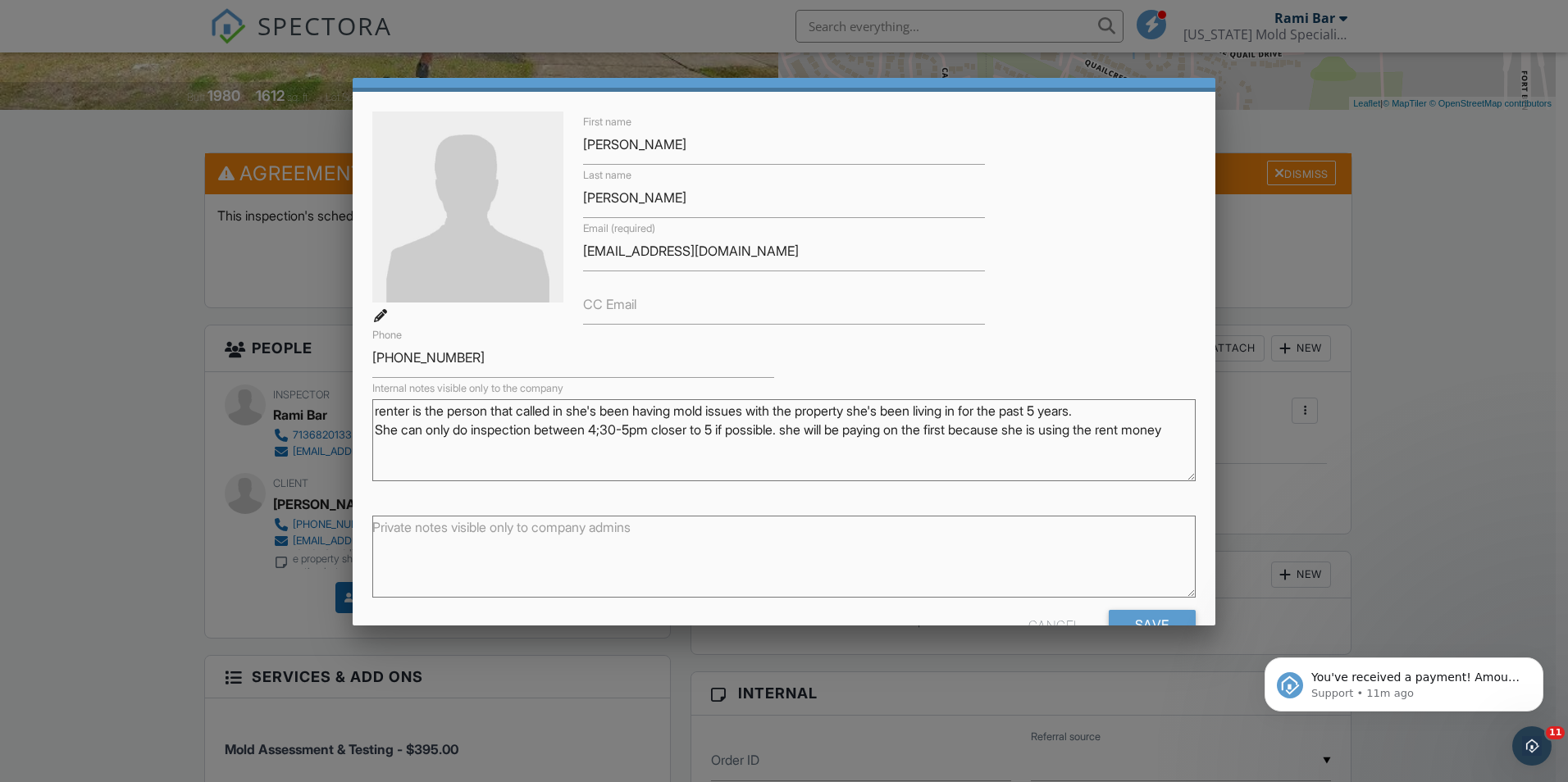
scroll to position [95, 0]
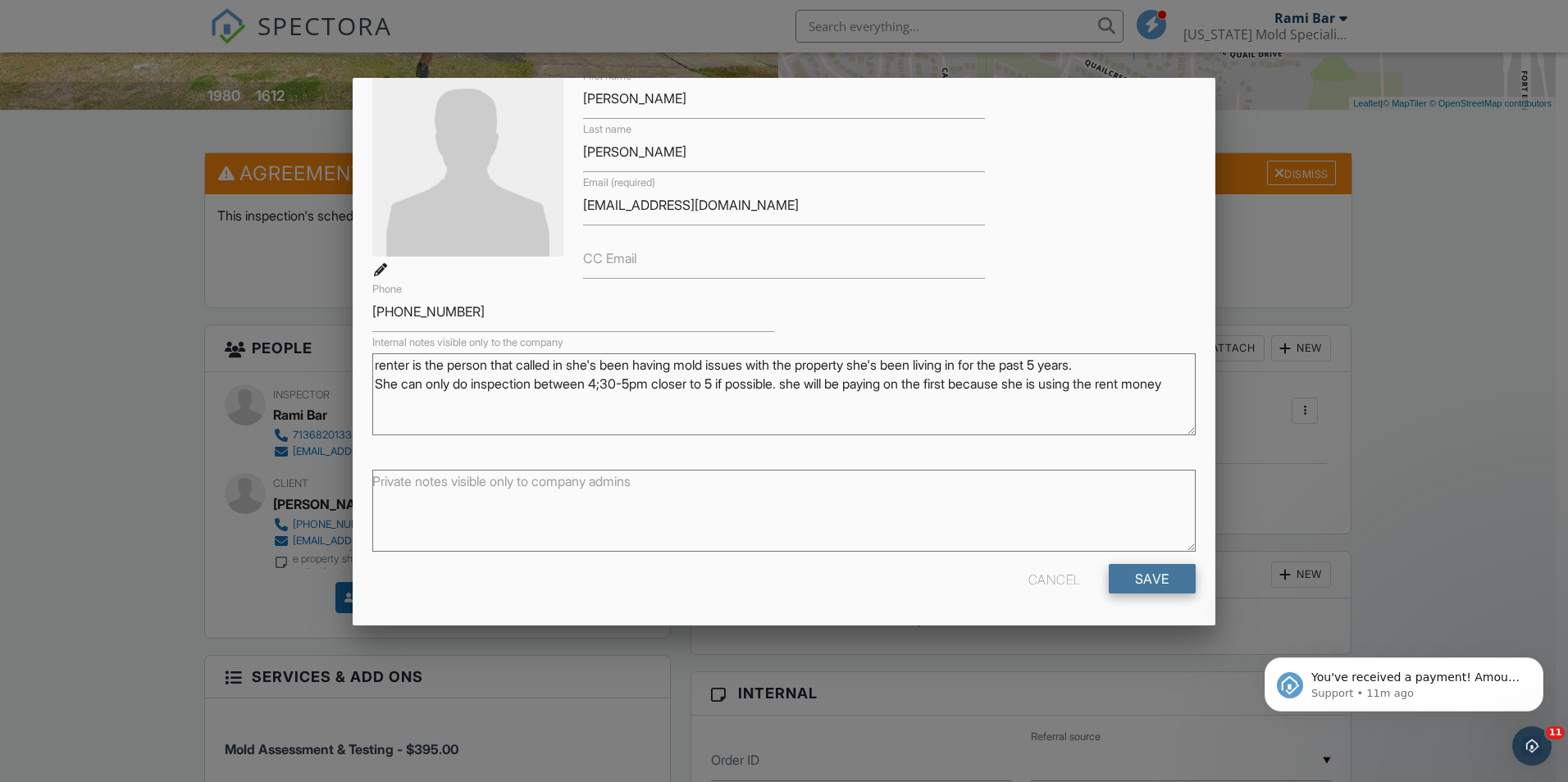
type textarea "renter is the person that called in she's been having mold issues with the prop…"
click at [1134, 590] on input "Save" at bounding box center [1152, 578] width 87 height 29
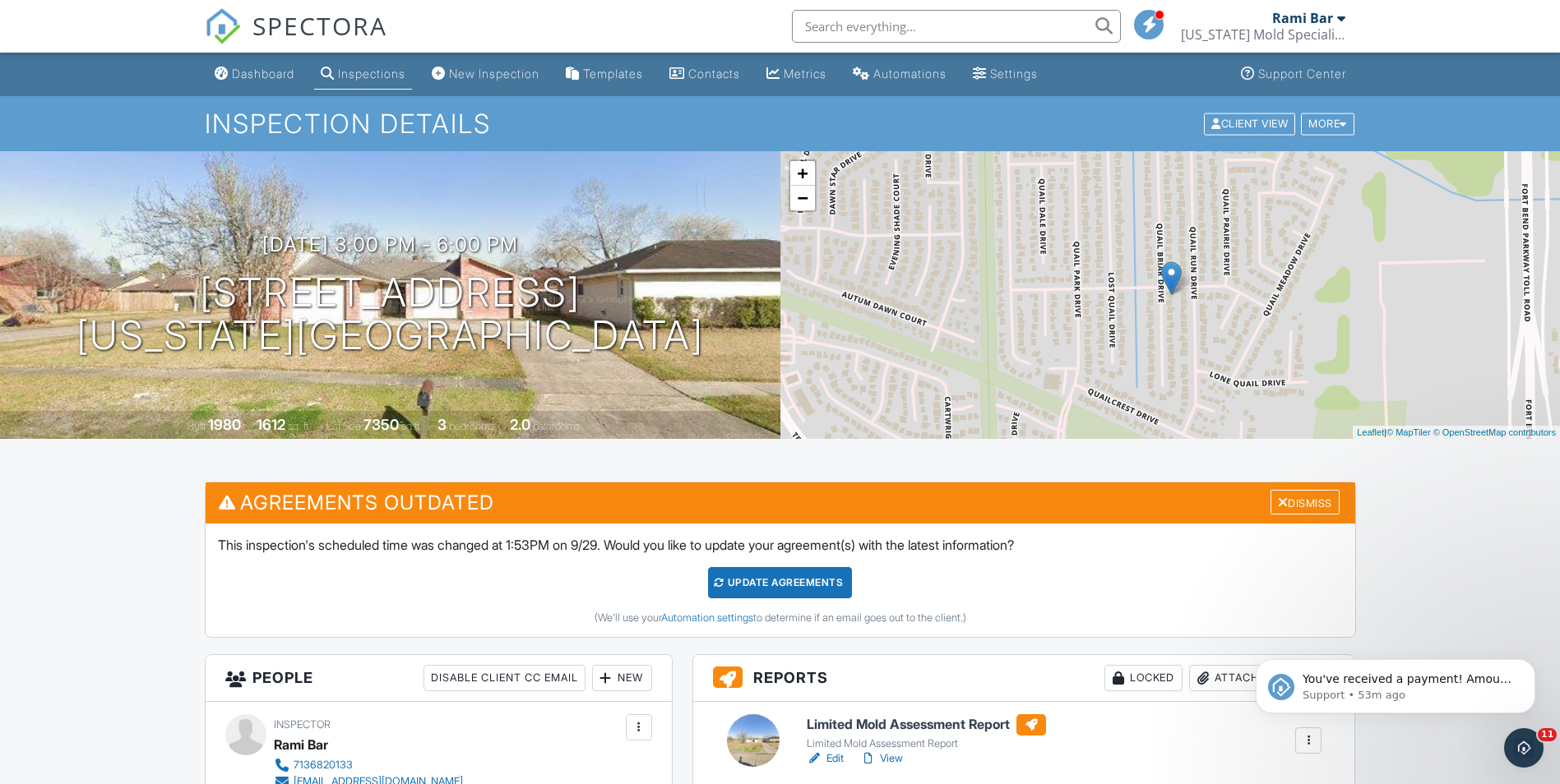
click at [243, 79] on div "Dashboard" at bounding box center [263, 73] width 62 height 14
